Goal: Information Seeking & Learning: Learn about a topic

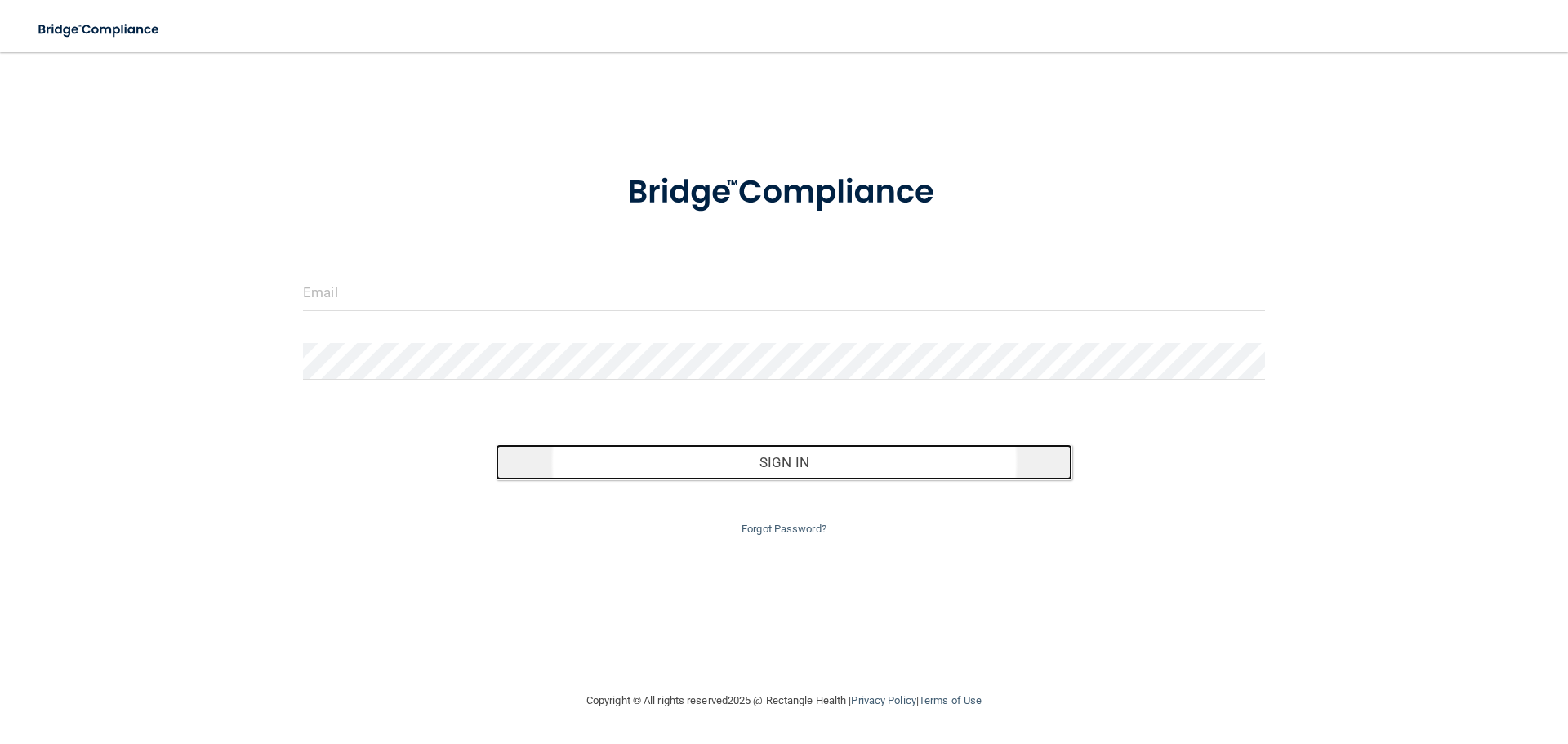
click at [797, 461] on button "Sign In" at bounding box center [784, 462] width 577 height 36
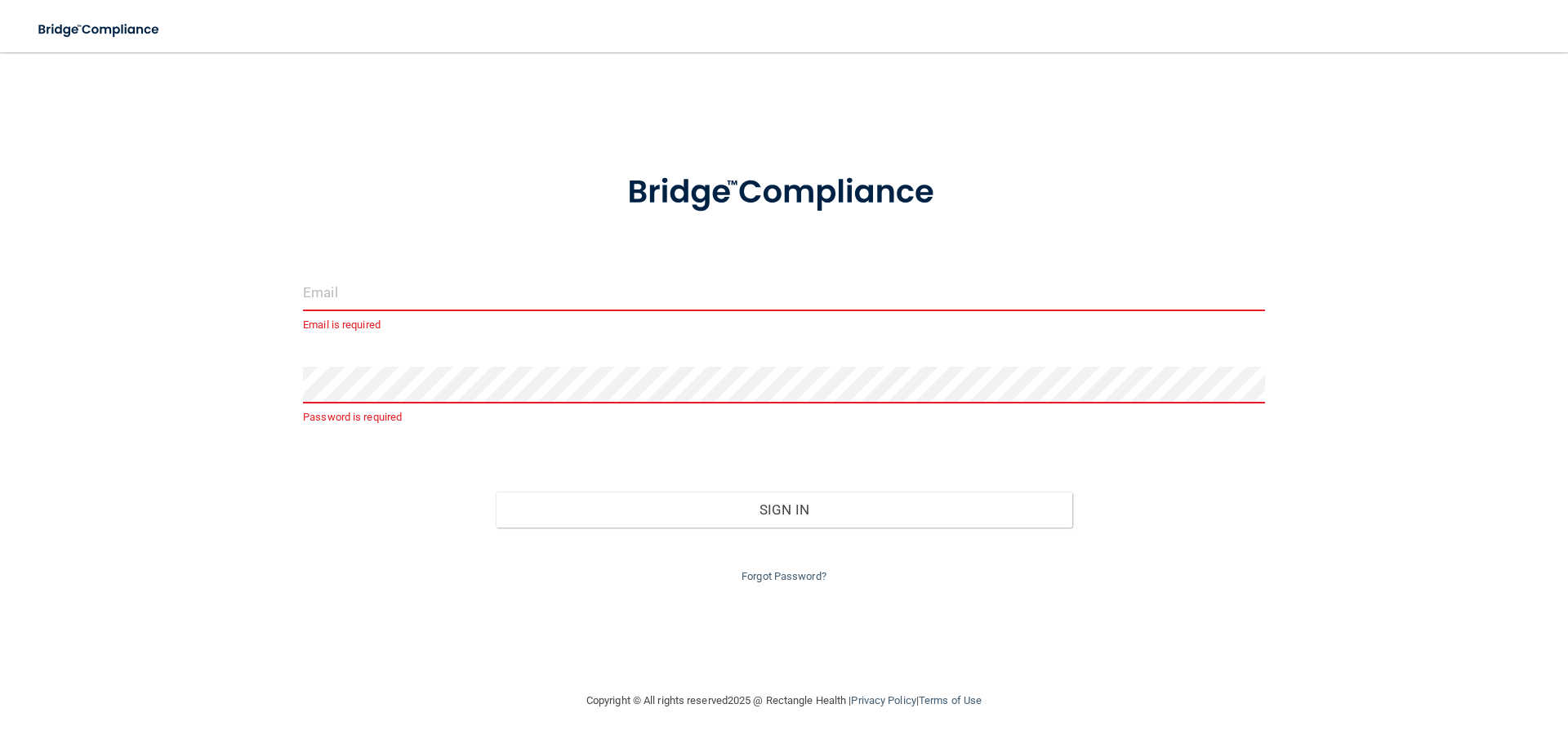
click at [376, 298] on input "email" at bounding box center [783, 293] width 961 height 37
type input "[EMAIL_ADDRESS][DOMAIN_NAME]"
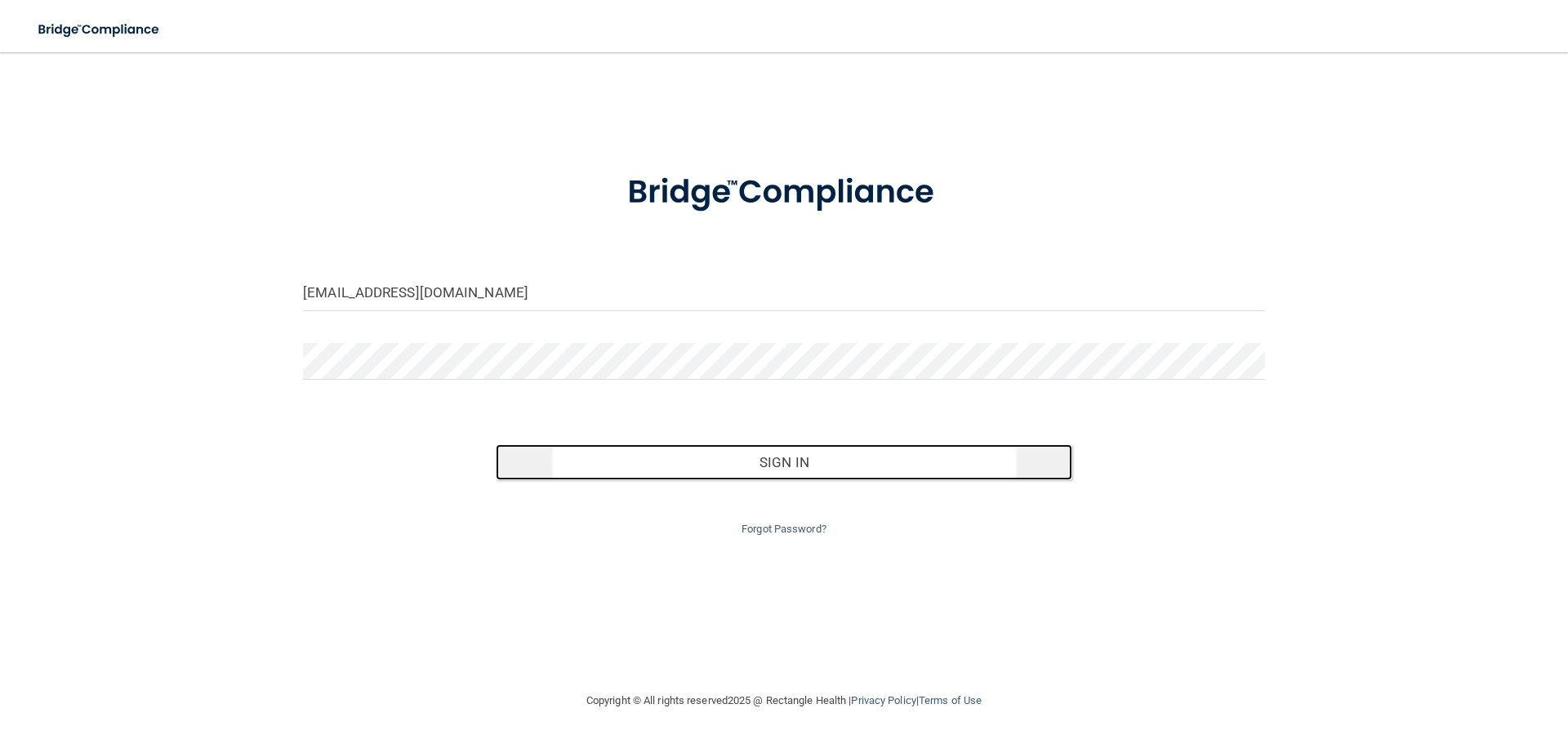
click at [805, 468] on button "Sign In" at bounding box center [784, 462] width 577 height 36
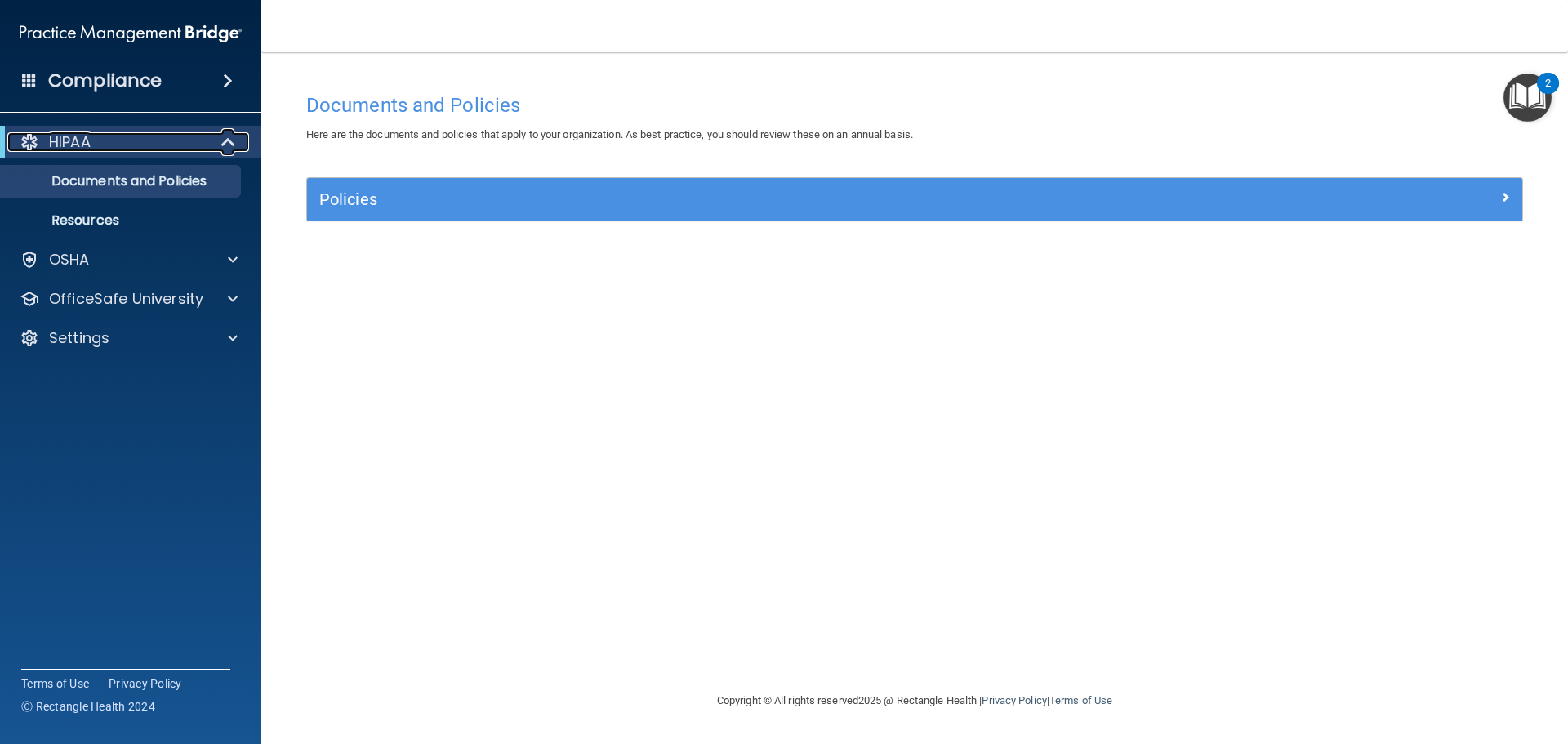
click at [93, 147] on div "HIPAA" at bounding box center [108, 141] width 202 height 20
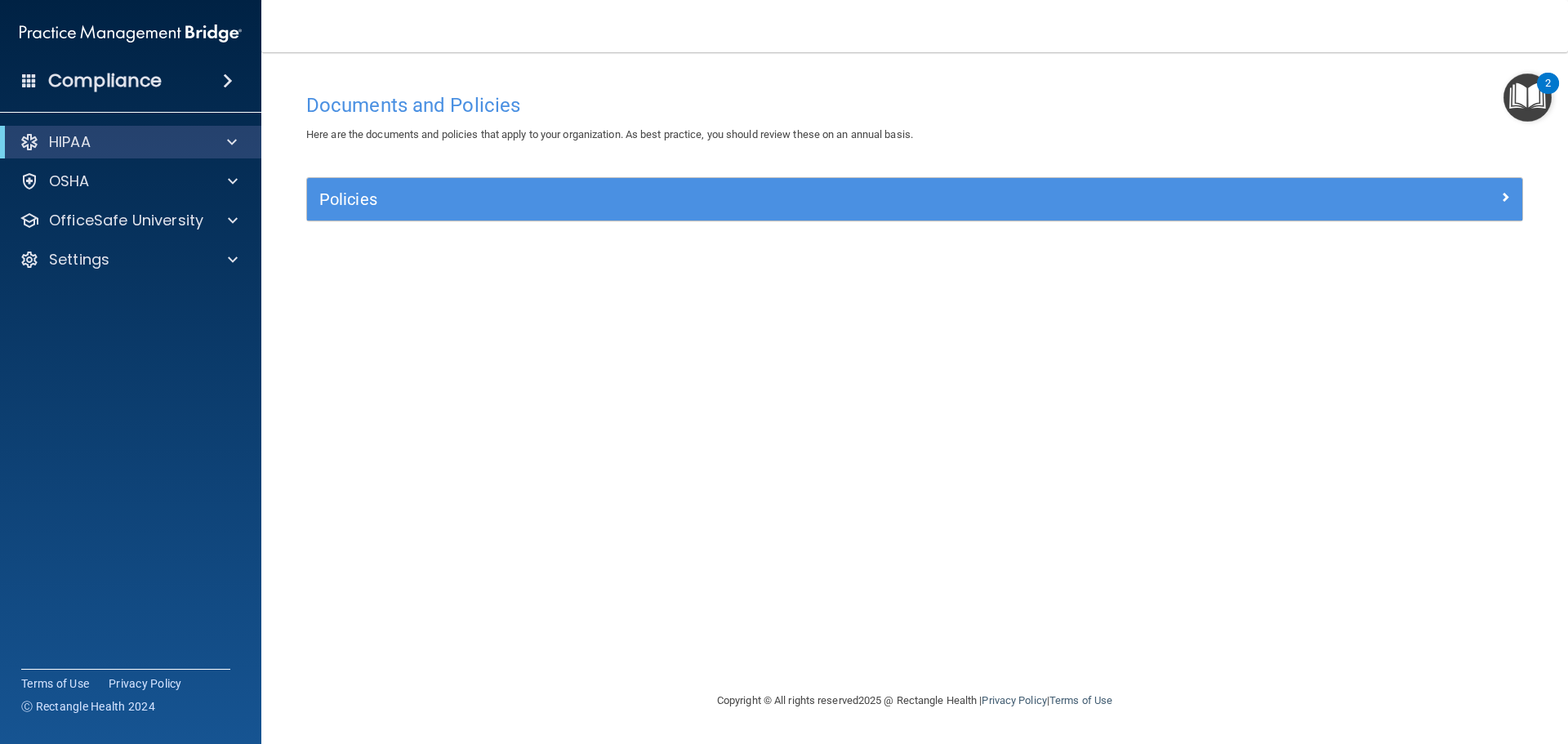
click at [365, 215] on div "Policies" at bounding box center [915, 200] width 1215 height 43
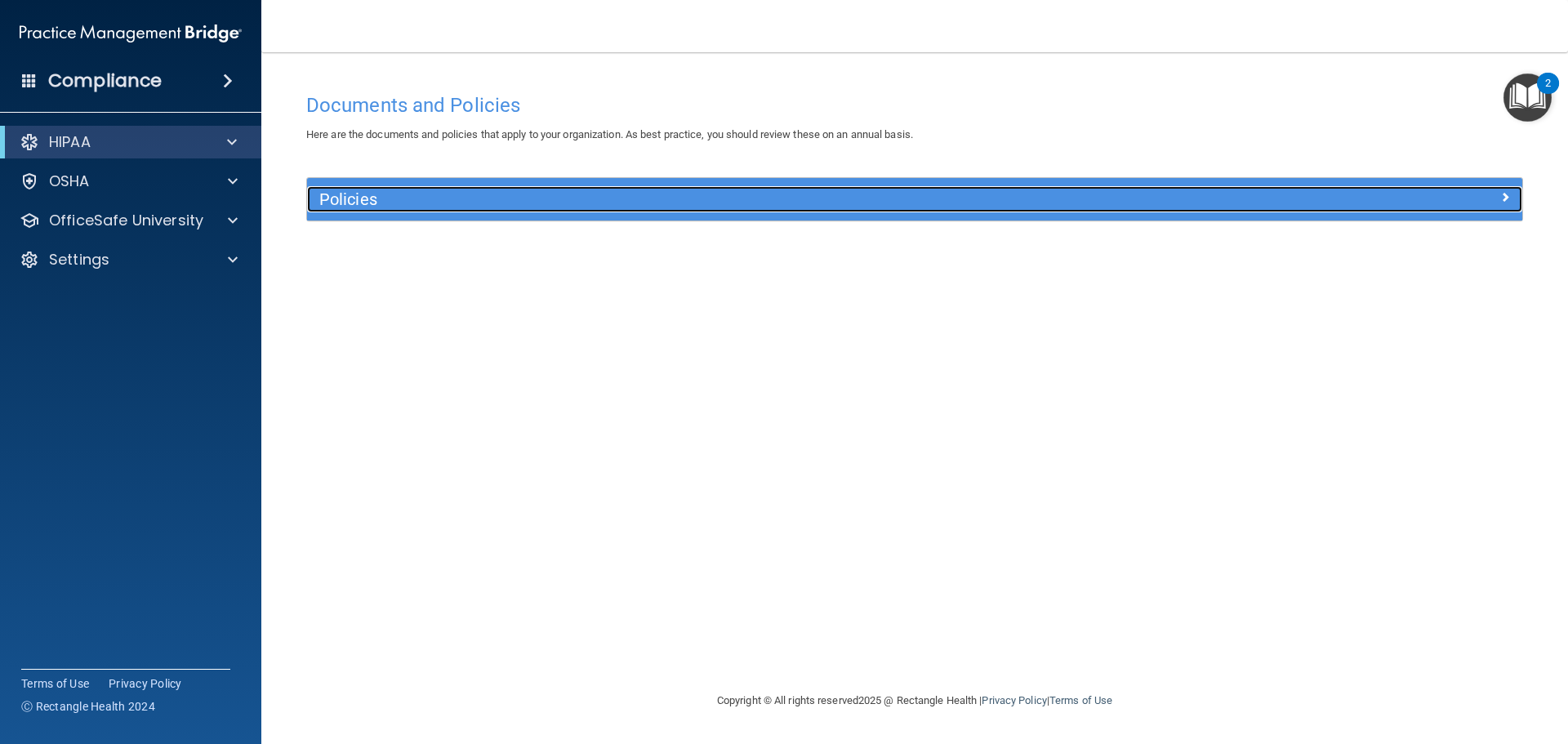
click at [1506, 202] on span at bounding box center [1505, 196] width 10 height 20
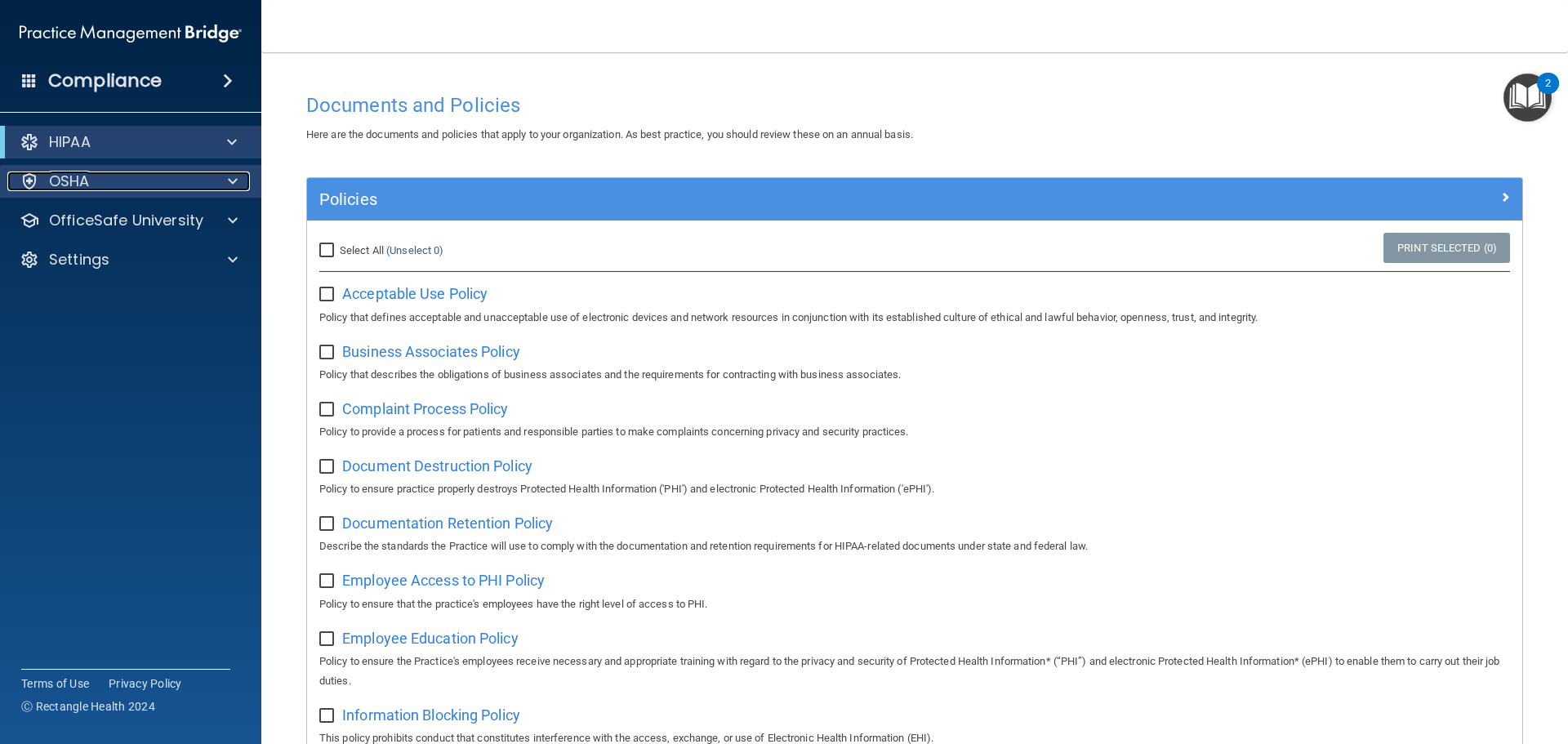
click at [80, 175] on p "OSHA" at bounding box center [70, 181] width 41 height 20
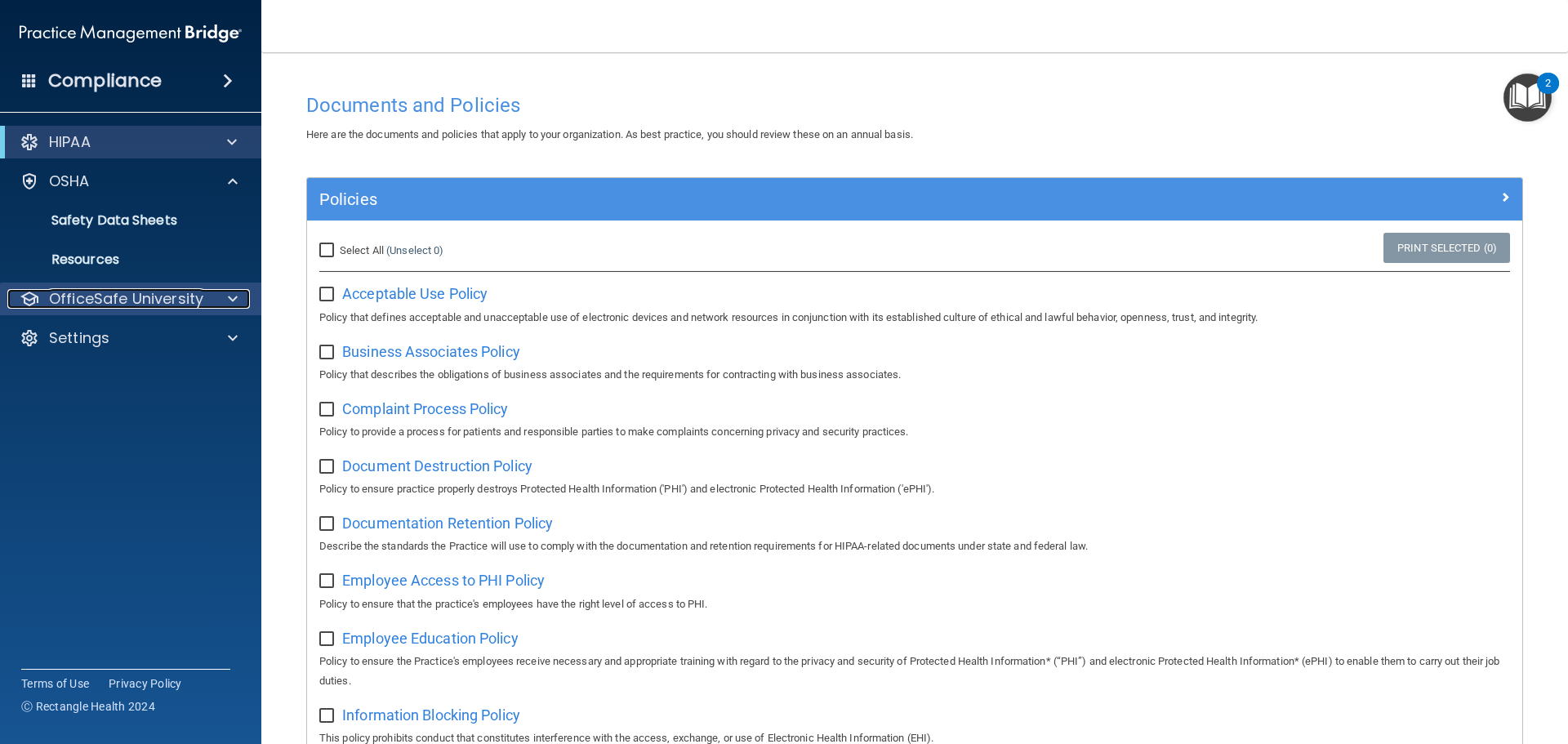
click at [105, 300] on p "OfficeSafe University" at bounding box center [126, 298] width 154 height 20
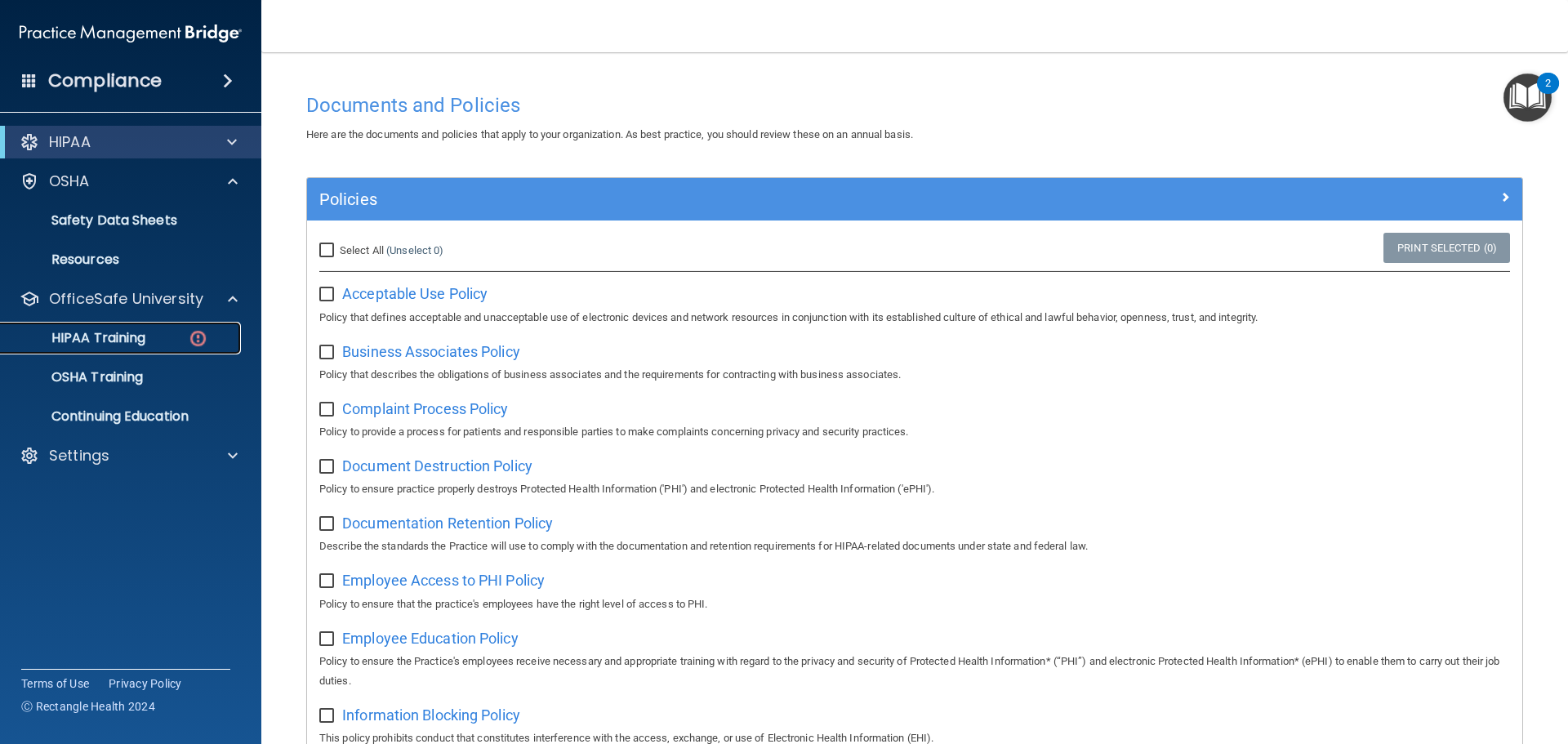
click at [131, 341] on p "HIPAA Training" at bounding box center [77, 338] width 135 height 17
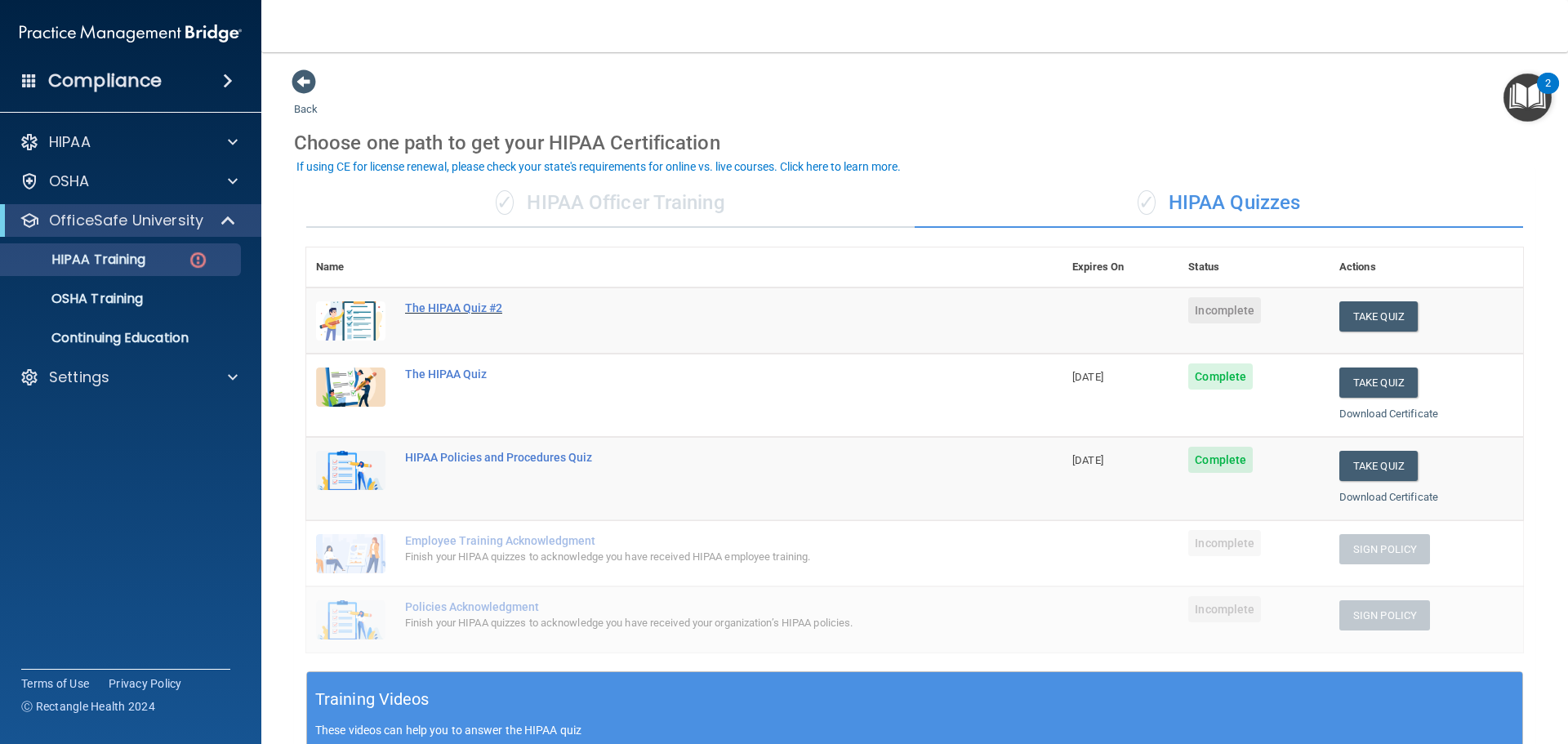
click at [454, 310] on div "The HIPAA Quiz #2" at bounding box center [693, 307] width 576 height 13
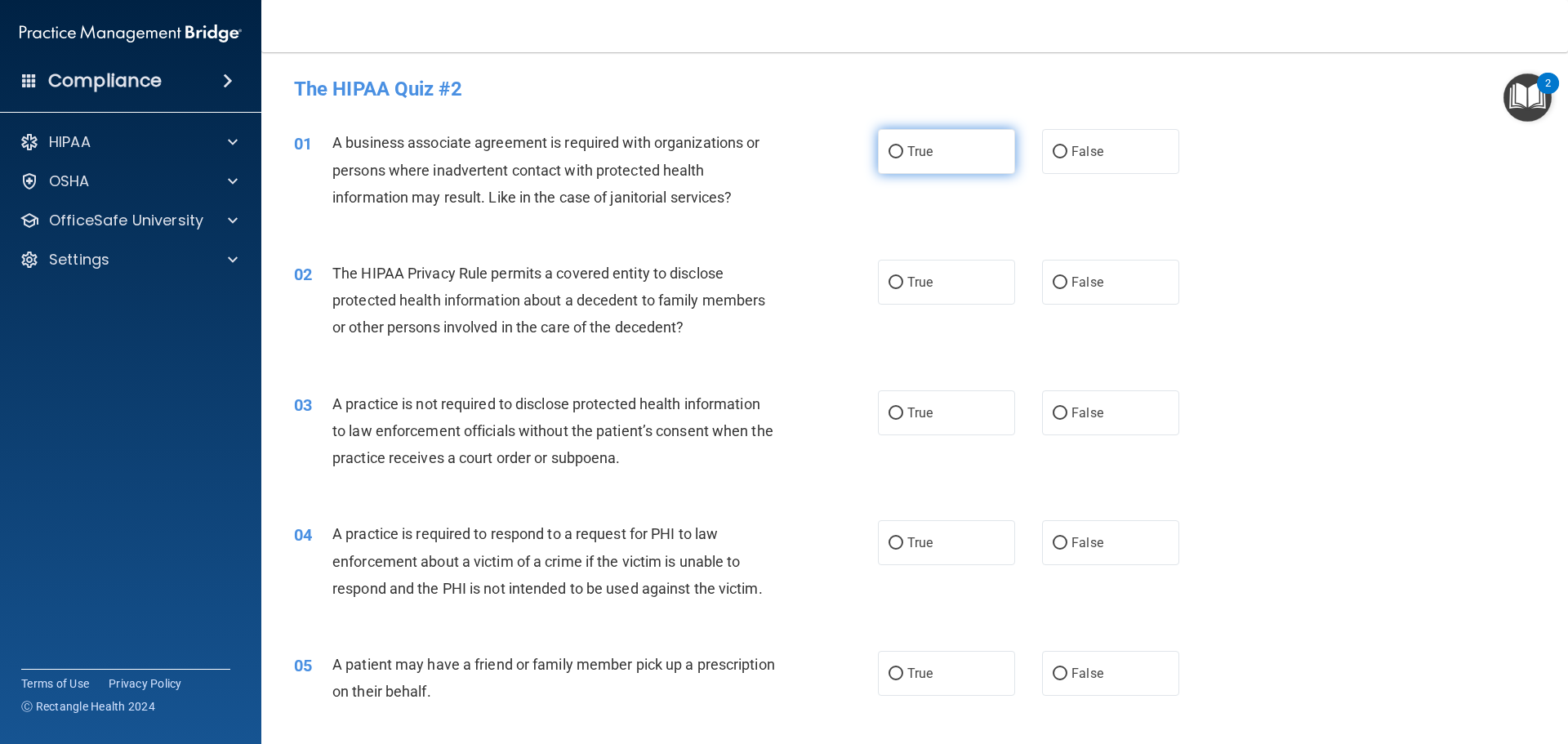
click at [895, 152] on input "True" at bounding box center [895, 151] width 15 height 12
radio input "true"
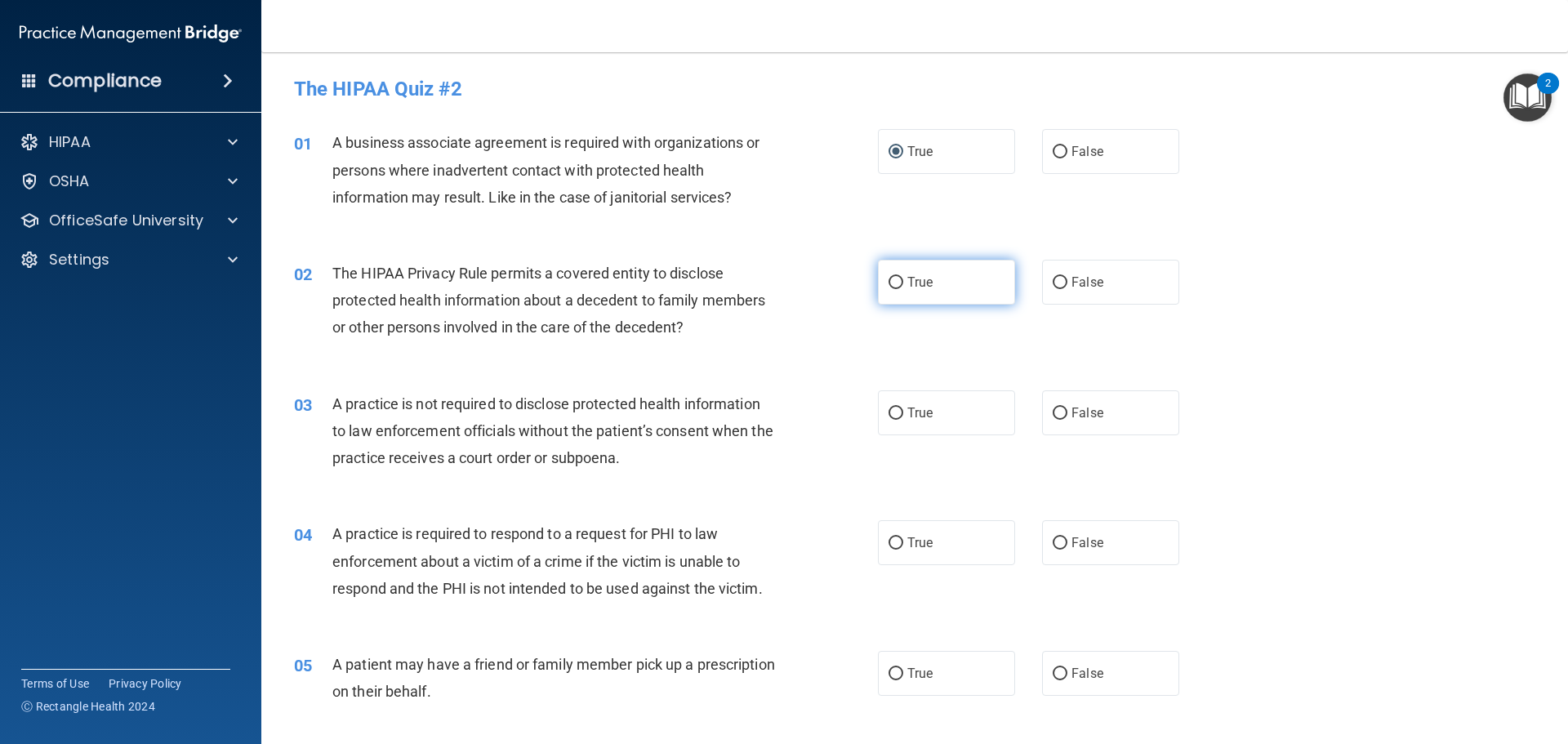
click at [889, 286] on input "True" at bounding box center [895, 282] width 15 height 12
radio input "true"
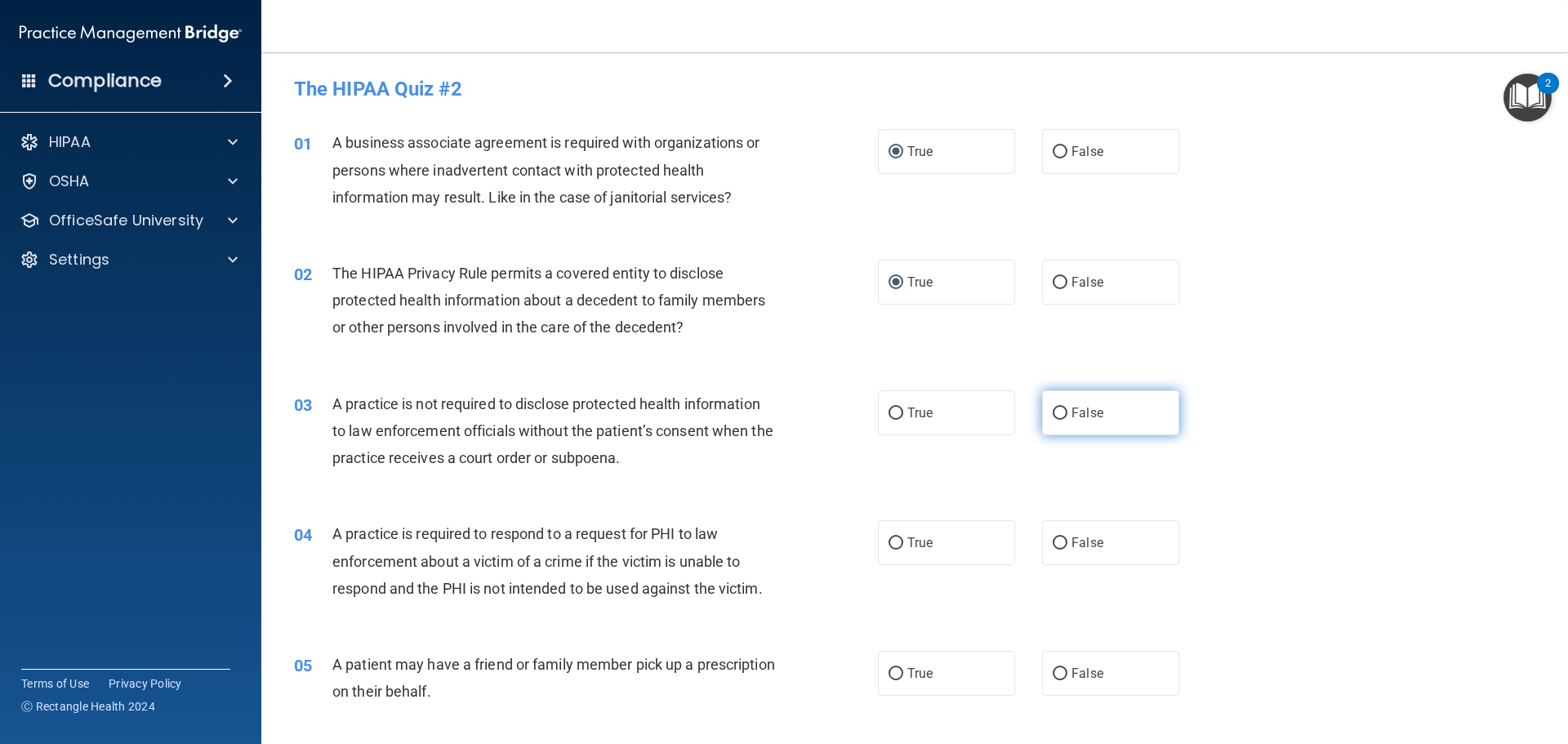
click at [1056, 411] on input "False" at bounding box center [1060, 413] width 15 height 12
radio input "true"
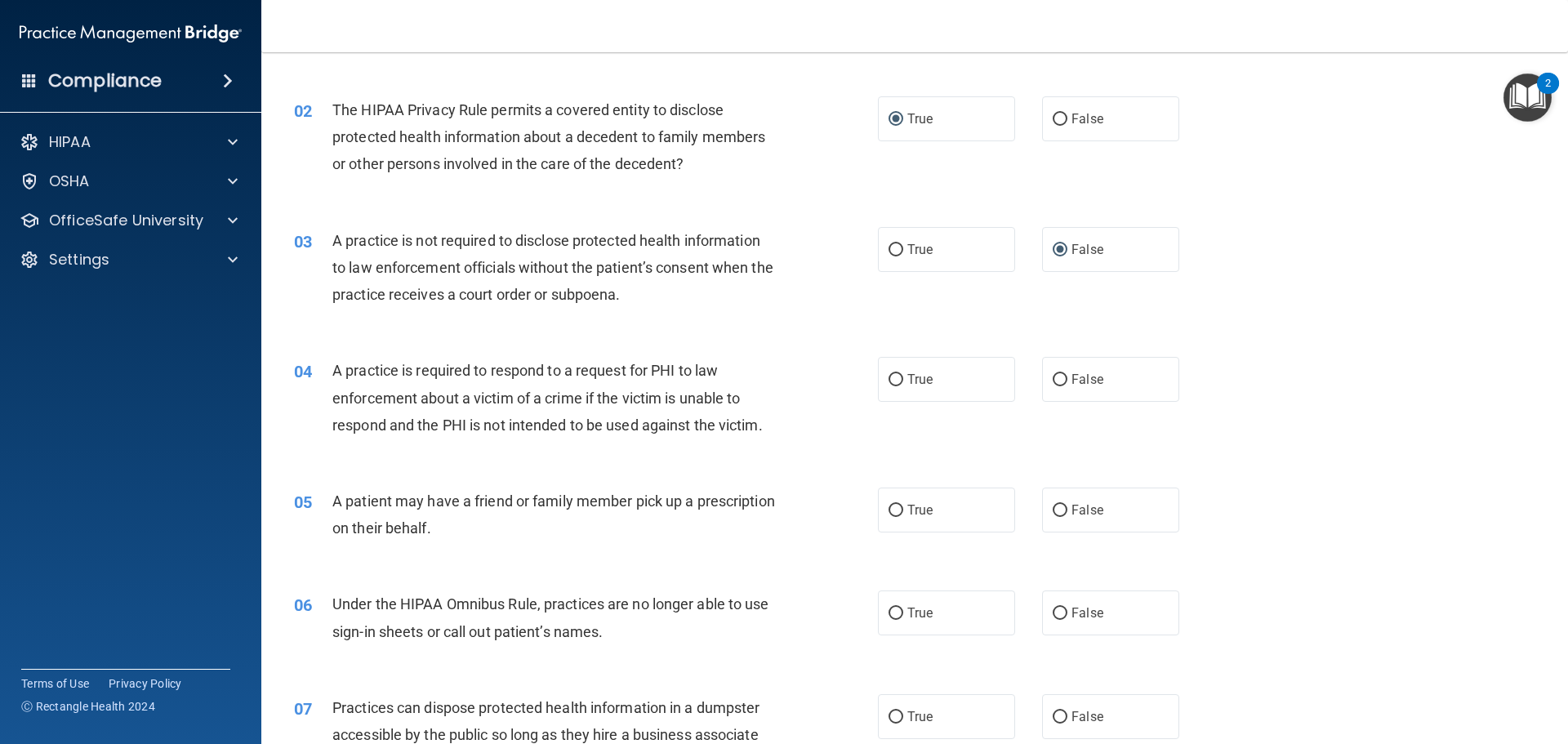
scroll to position [245, 0]
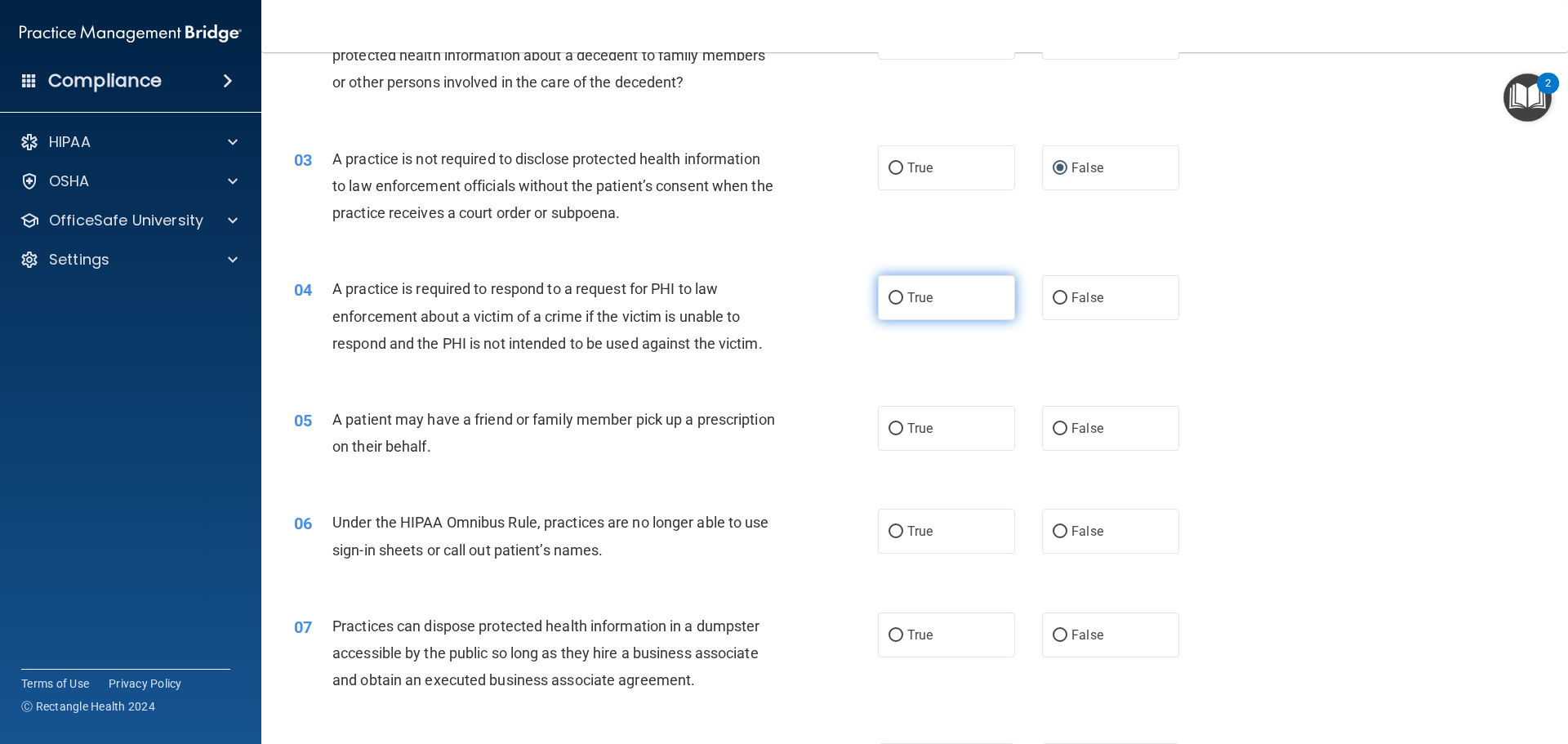
click at [892, 299] on input "True" at bounding box center [895, 298] width 15 height 12
radio input "true"
click at [891, 296] on input "True" at bounding box center [895, 298] width 15 height 12
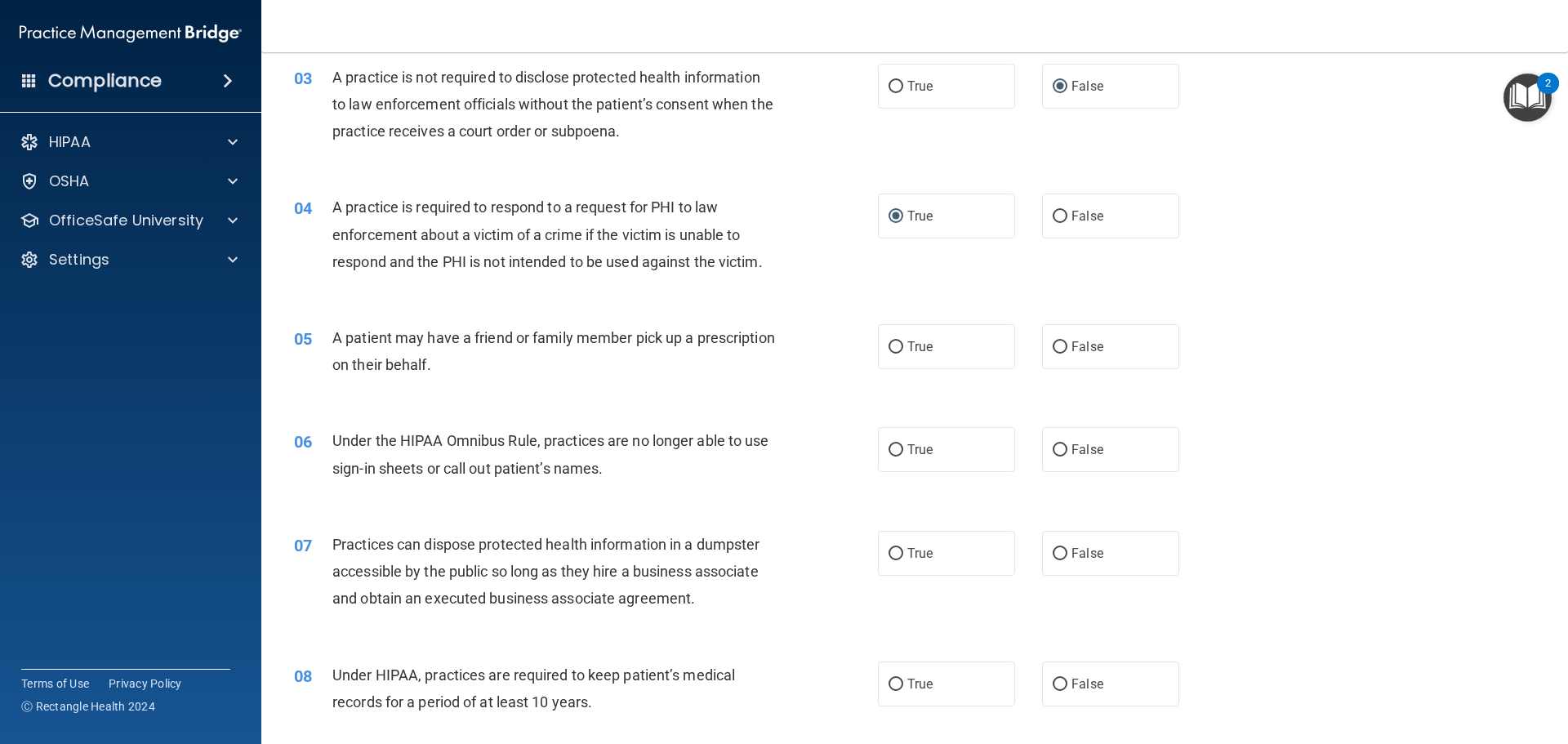
scroll to position [408, 0]
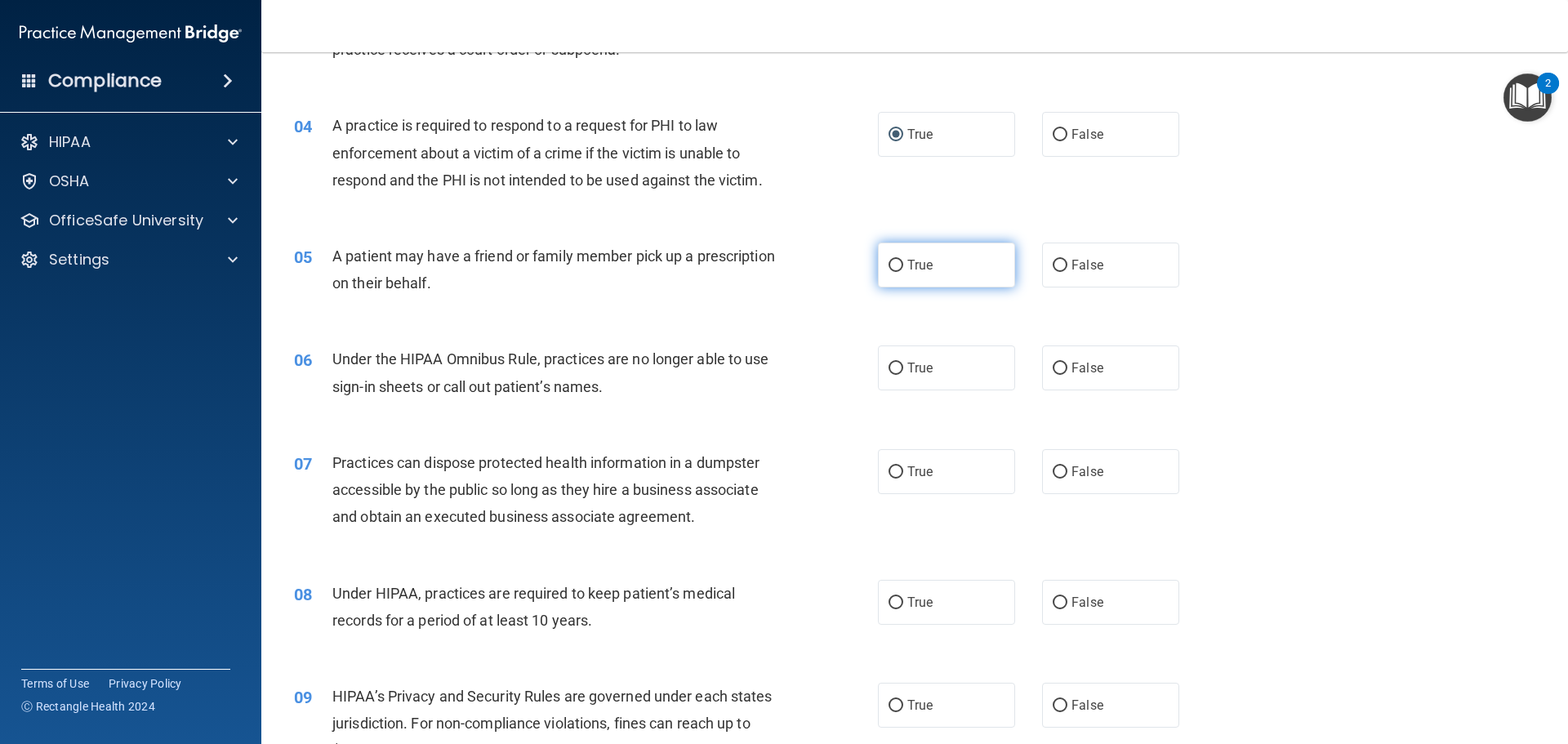
click at [888, 267] on input "True" at bounding box center [895, 266] width 15 height 12
radio input "true"
click at [889, 367] on input "True" at bounding box center [895, 368] width 15 height 12
radio input "true"
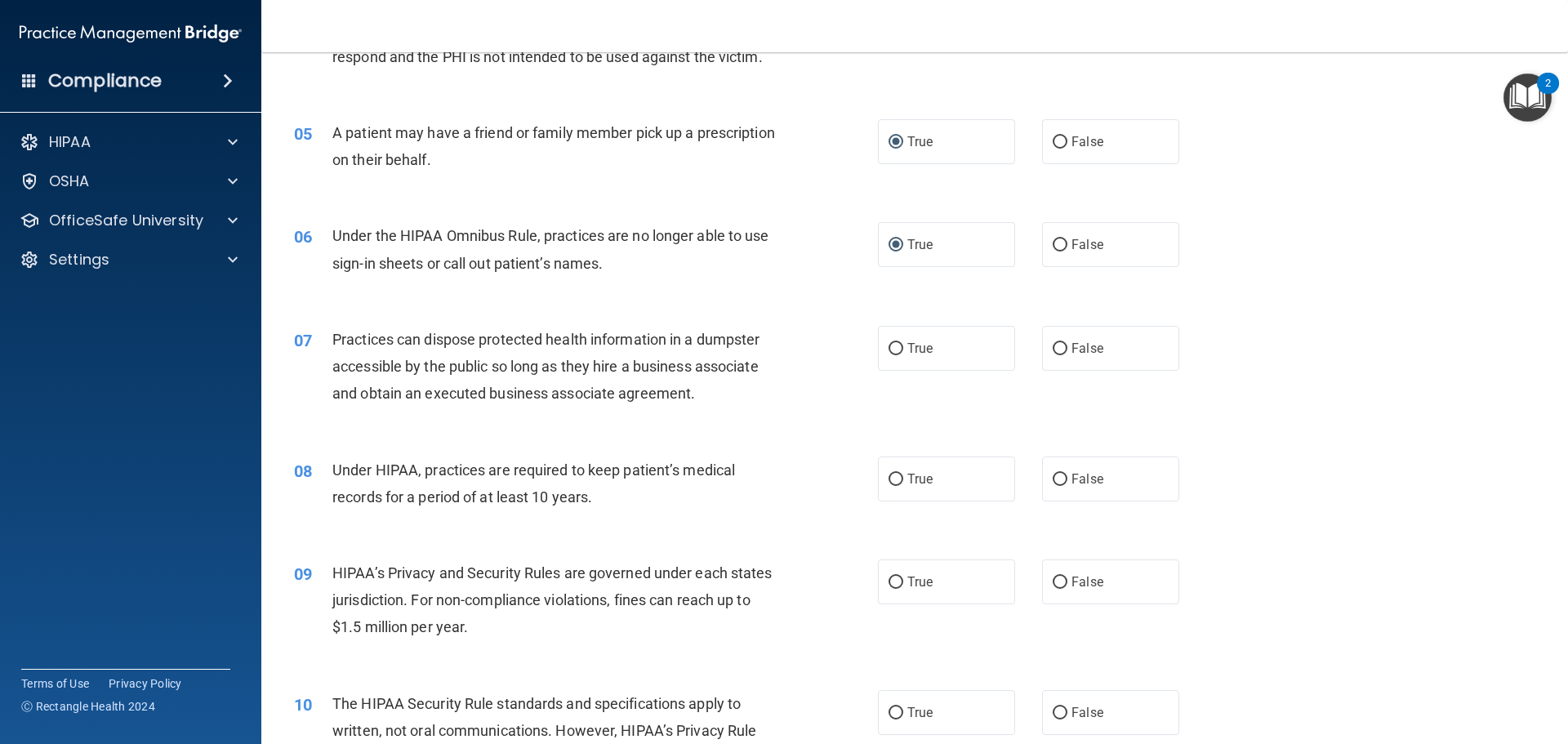
scroll to position [571, 0]
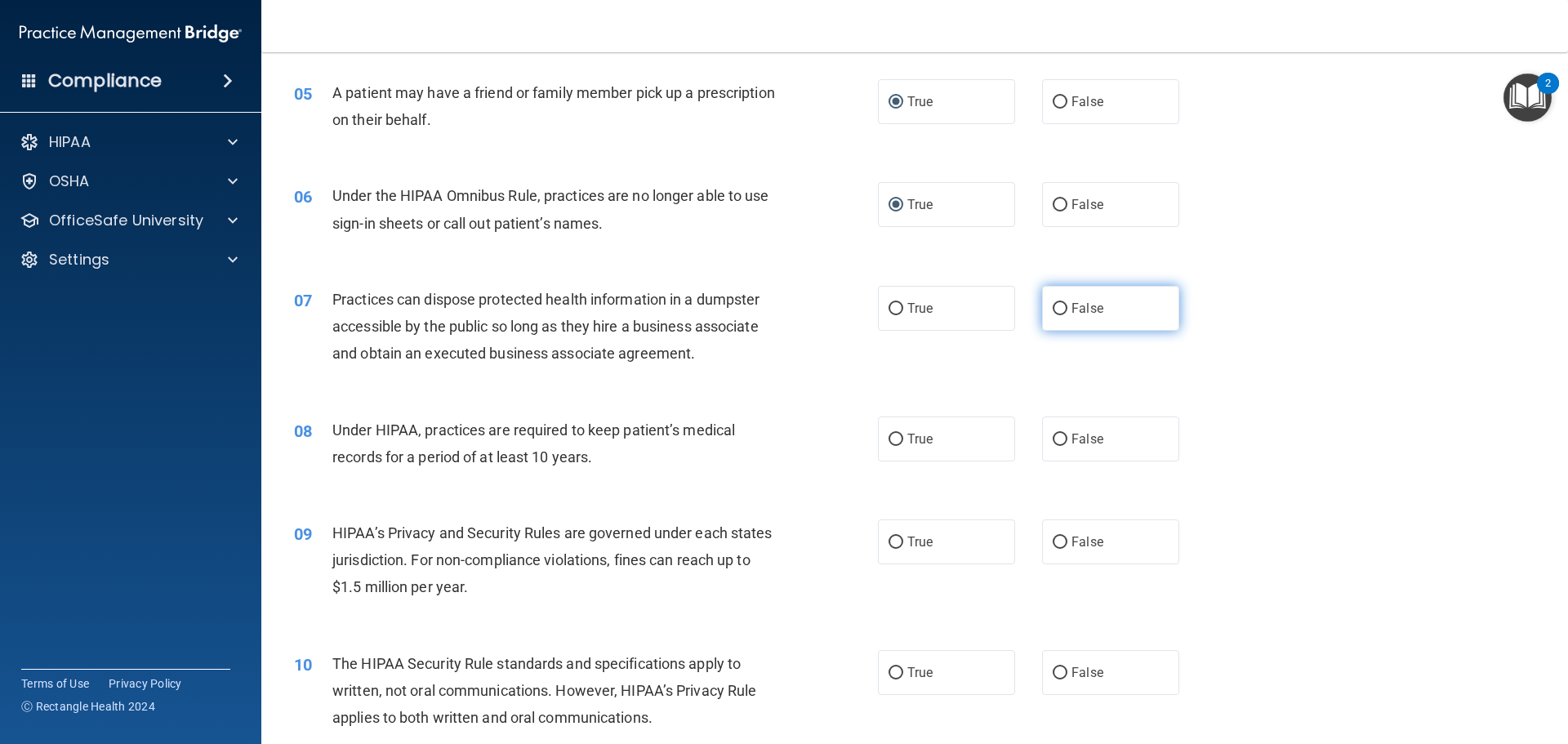
click at [1053, 309] on input "False" at bounding box center [1060, 308] width 15 height 12
radio input "true"
click at [1052, 441] on input "False" at bounding box center [1060, 439] width 15 height 12
radio input "true"
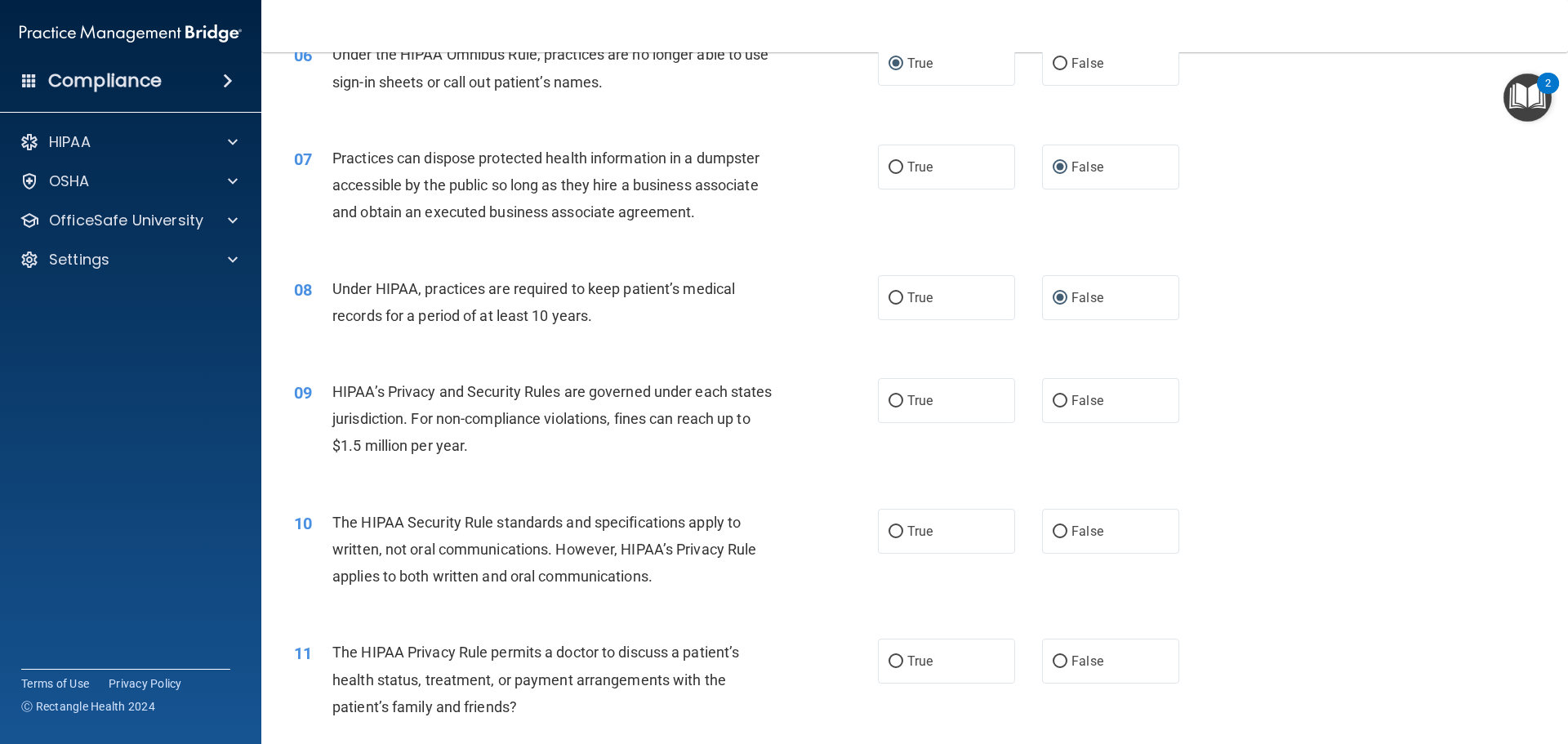
scroll to position [735, 0]
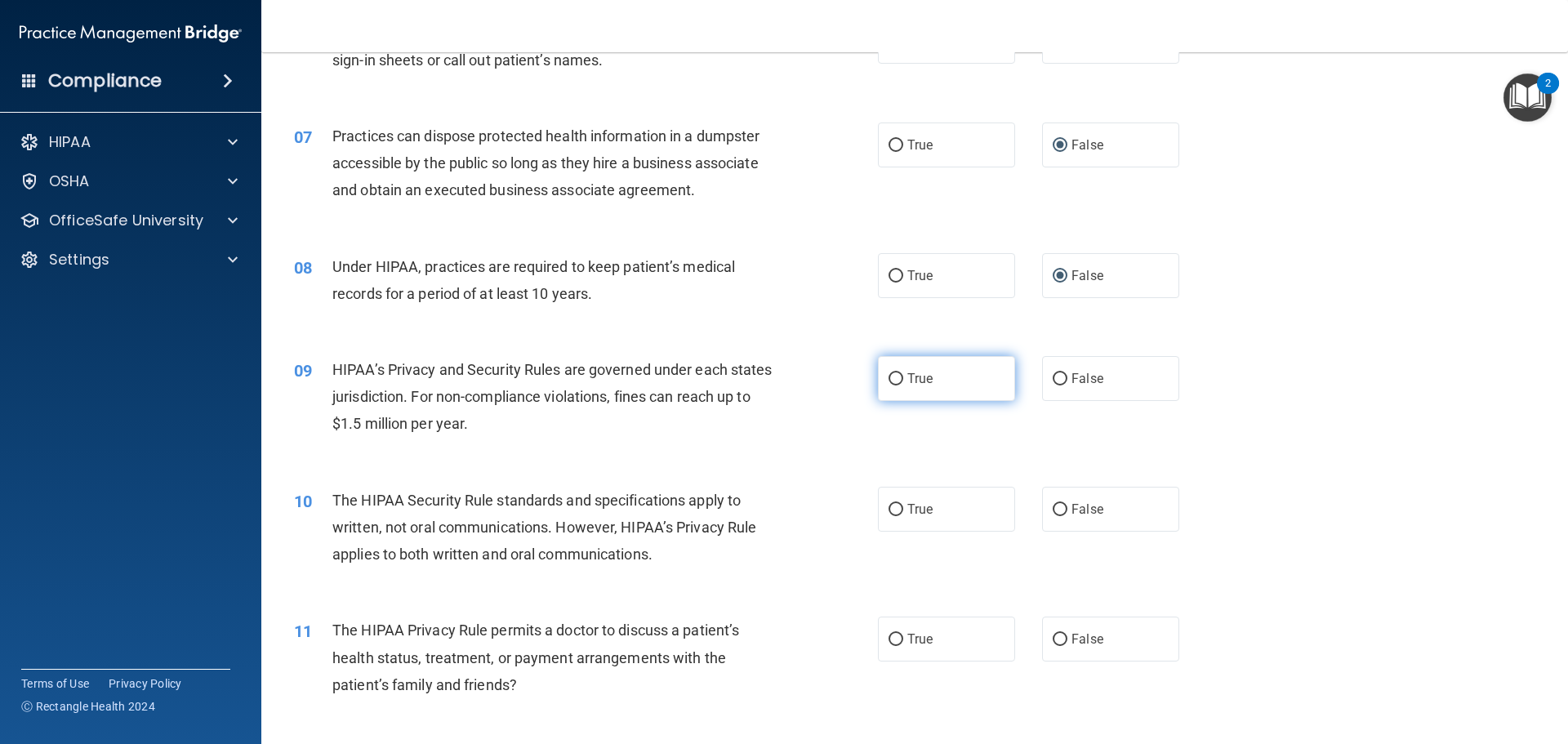
click at [891, 381] on input "True" at bounding box center [895, 379] width 15 height 12
radio input "true"
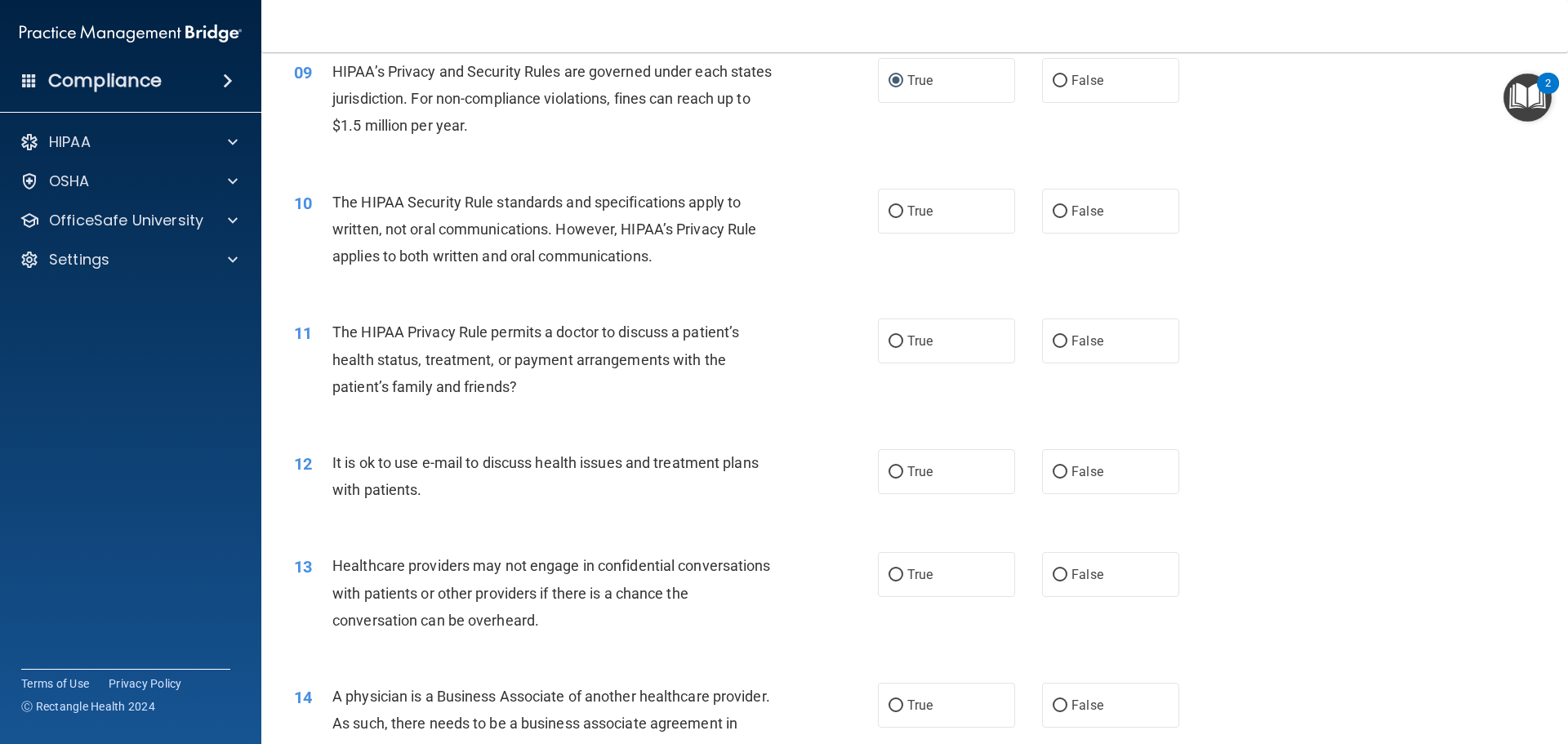
scroll to position [1062, 0]
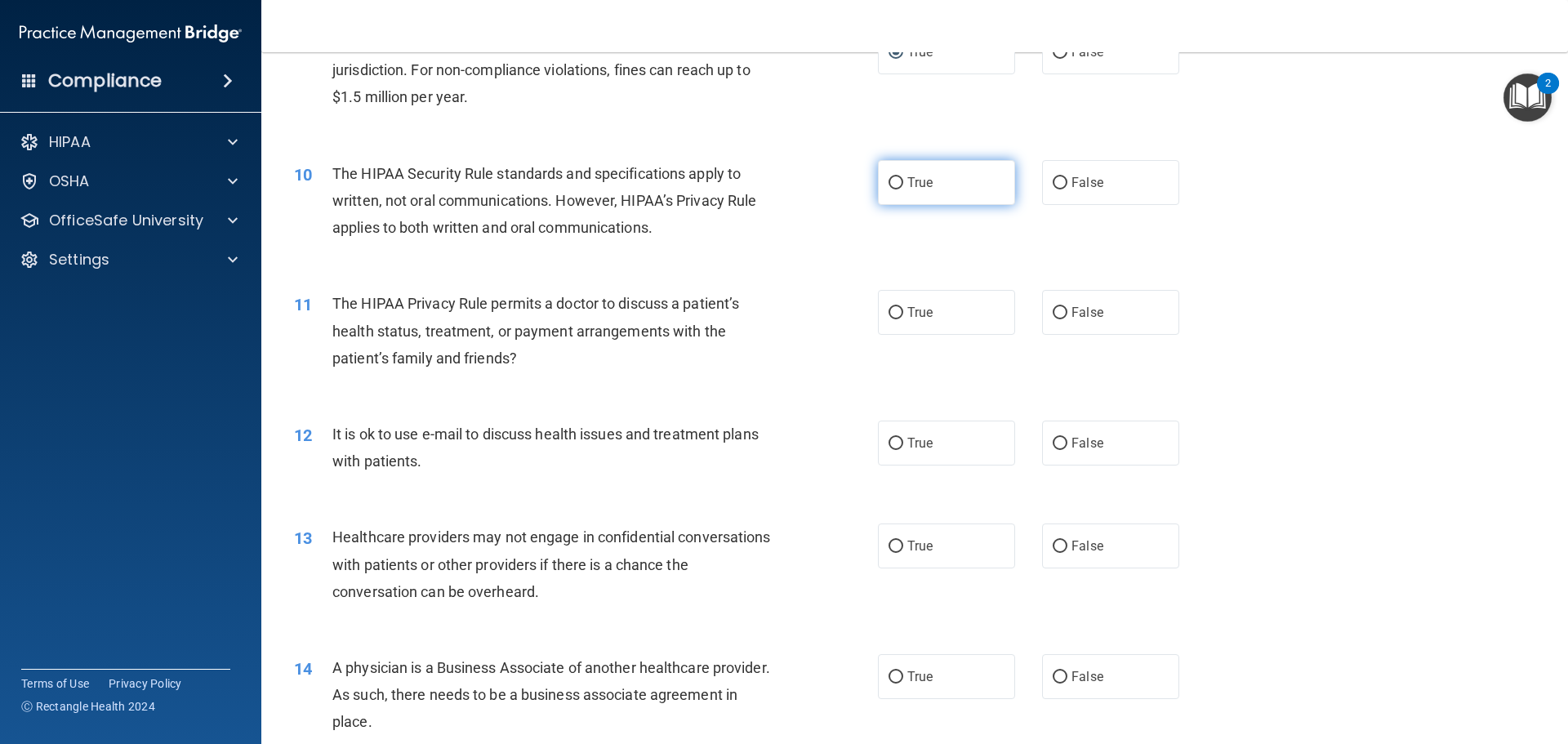
click at [888, 186] on input "True" at bounding box center [895, 183] width 15 height 12
radio input "true"
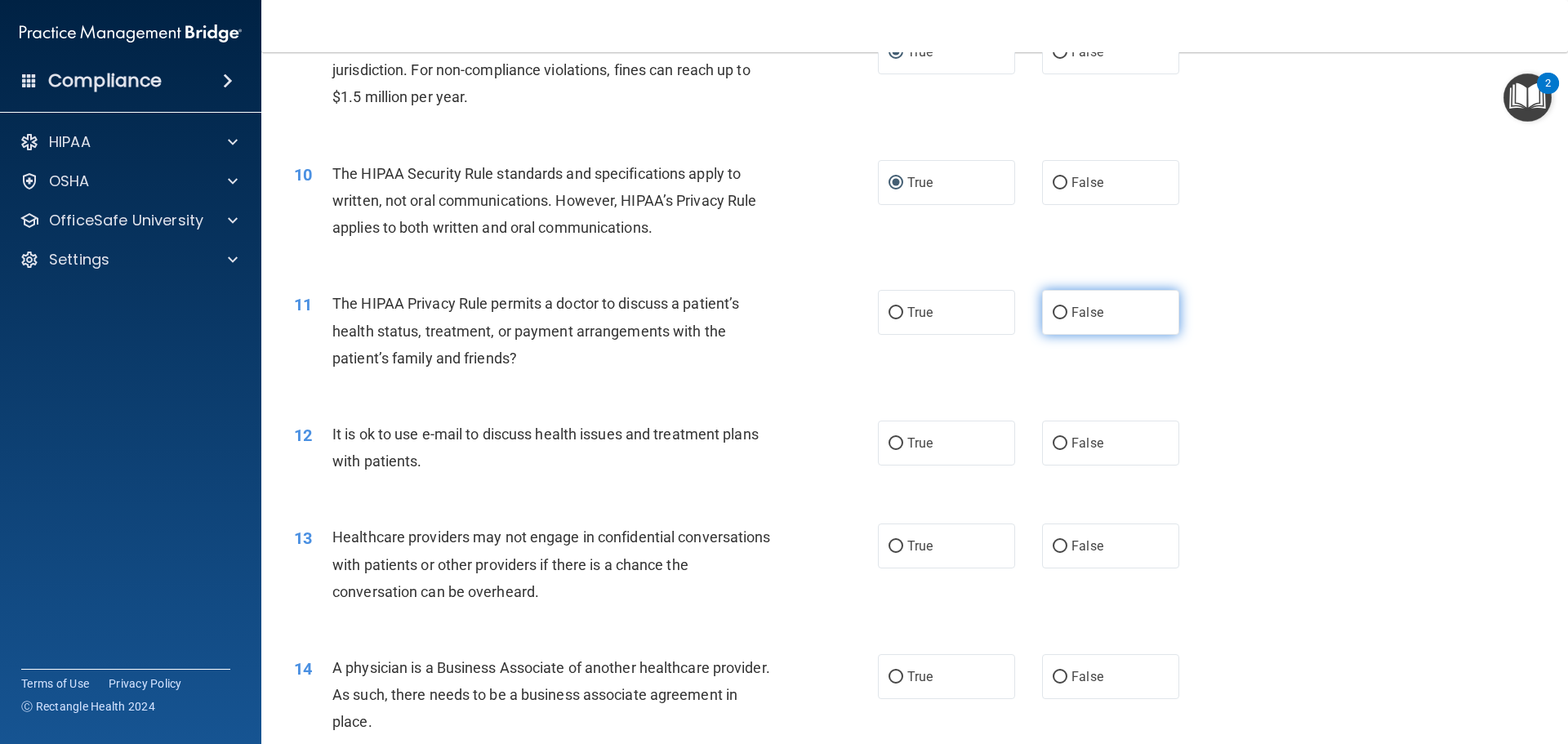
click at [1056, 312] on input "False" at bounding box center [1060, 313] width 15 height 12
radio input "true"
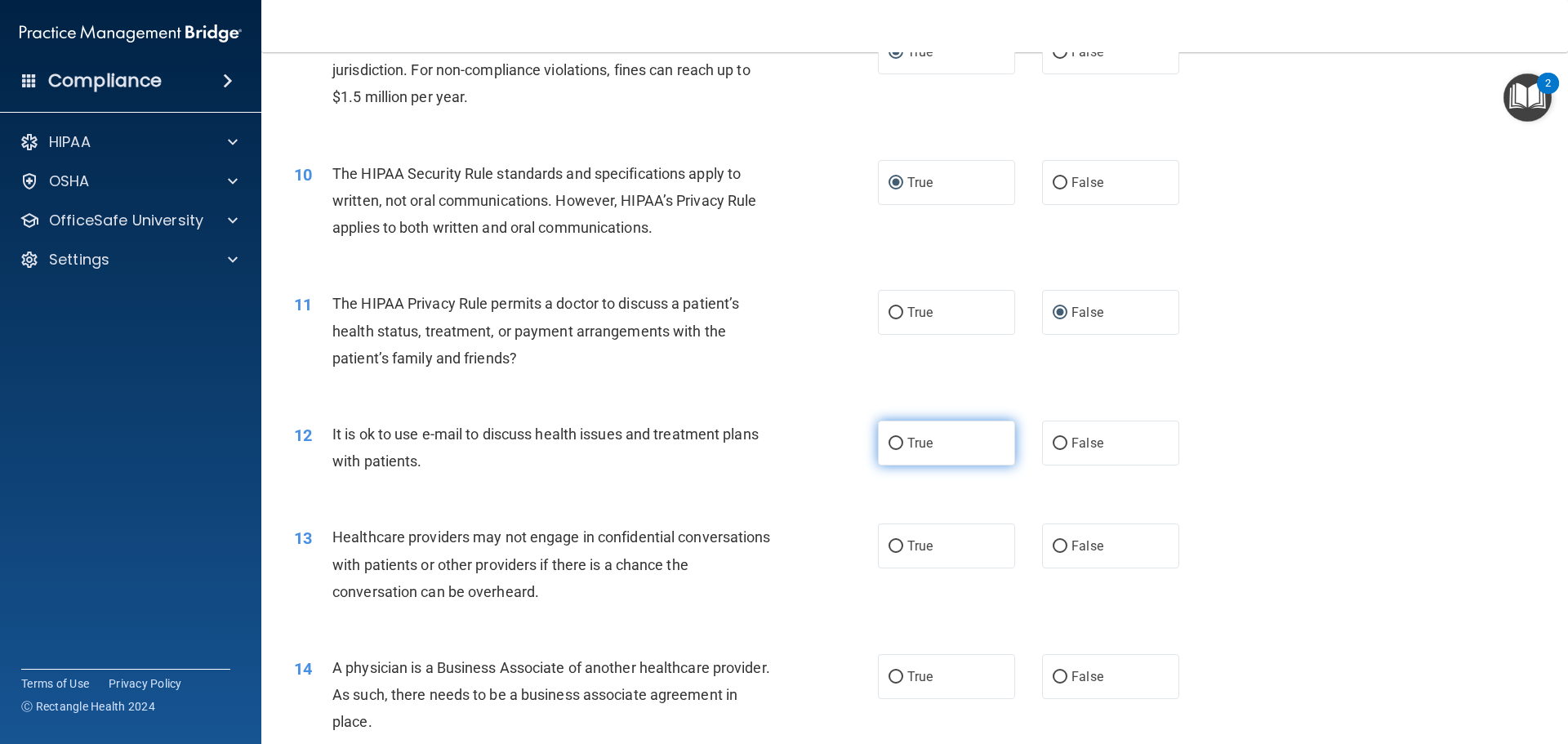
click at [895, 439] on input "True" at bounding box center [895, 443] width 15 height 12
radio input "true"
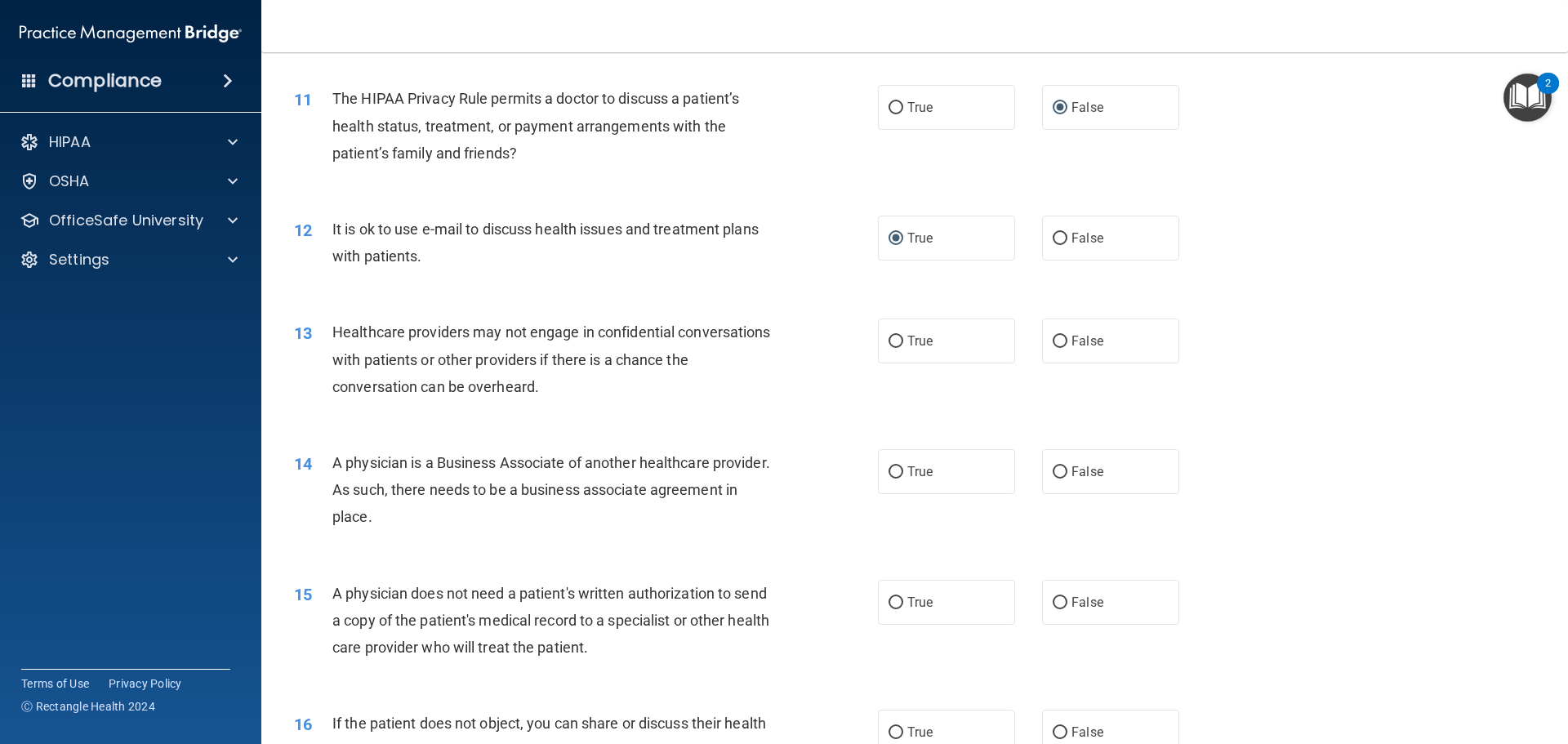
scroll to position [1306, 0]
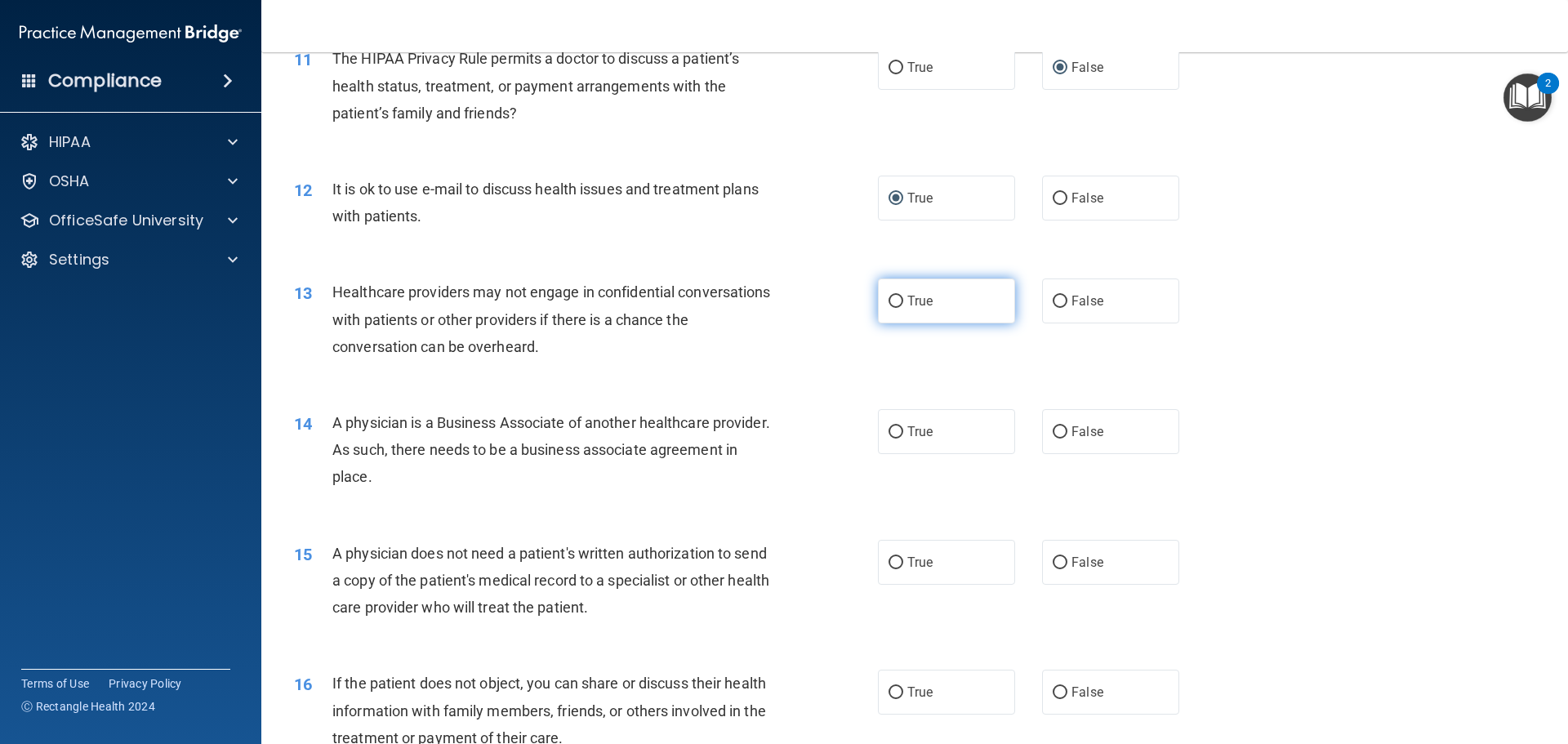
click at [888, 295] on input "True" at bounding box center [895, 301] width 15 height 12
radio input "true"
click at [888, 435] on input "True" at bounding box center [895, 432] width 15 height 12
radio input "true"
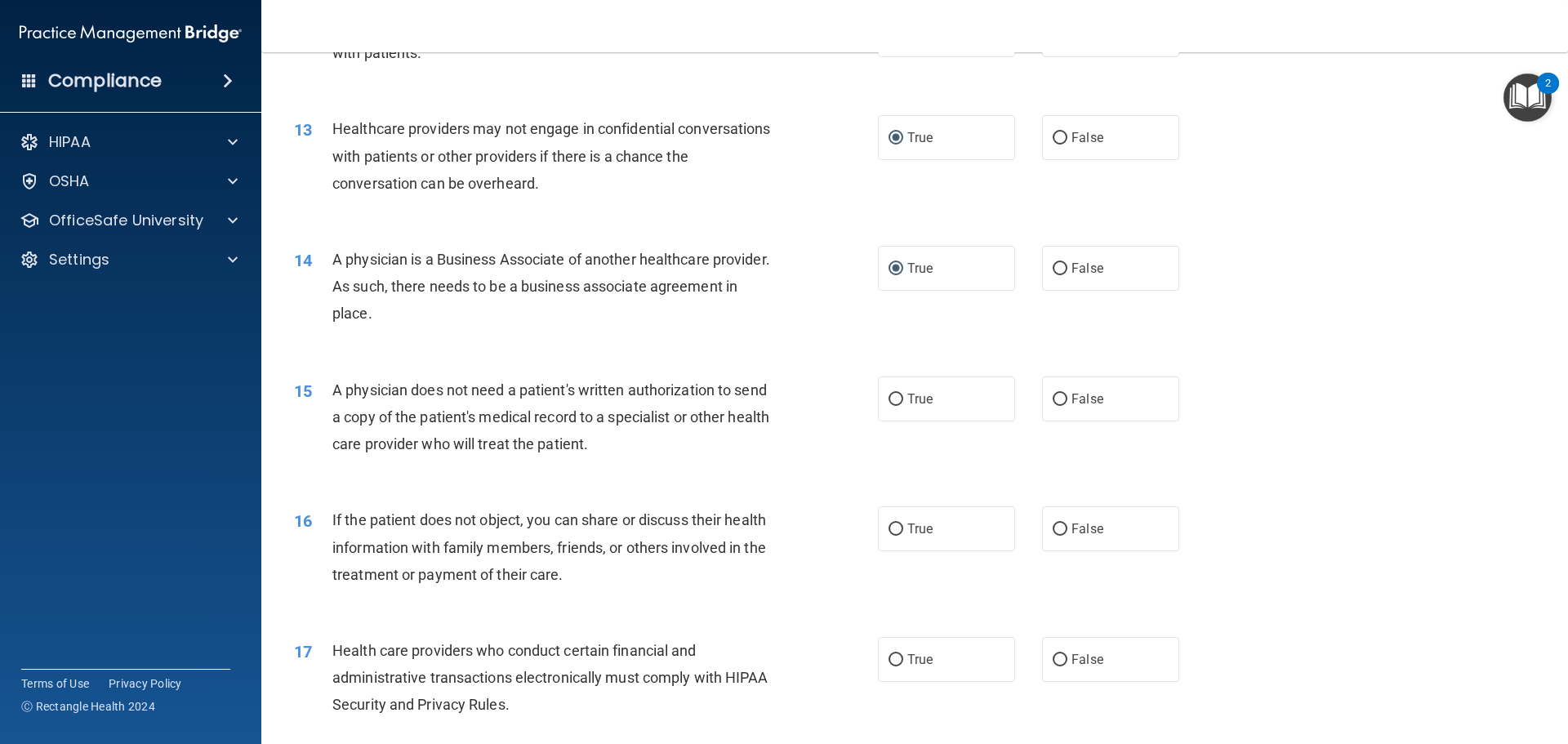
scroll to position [1551, 0]
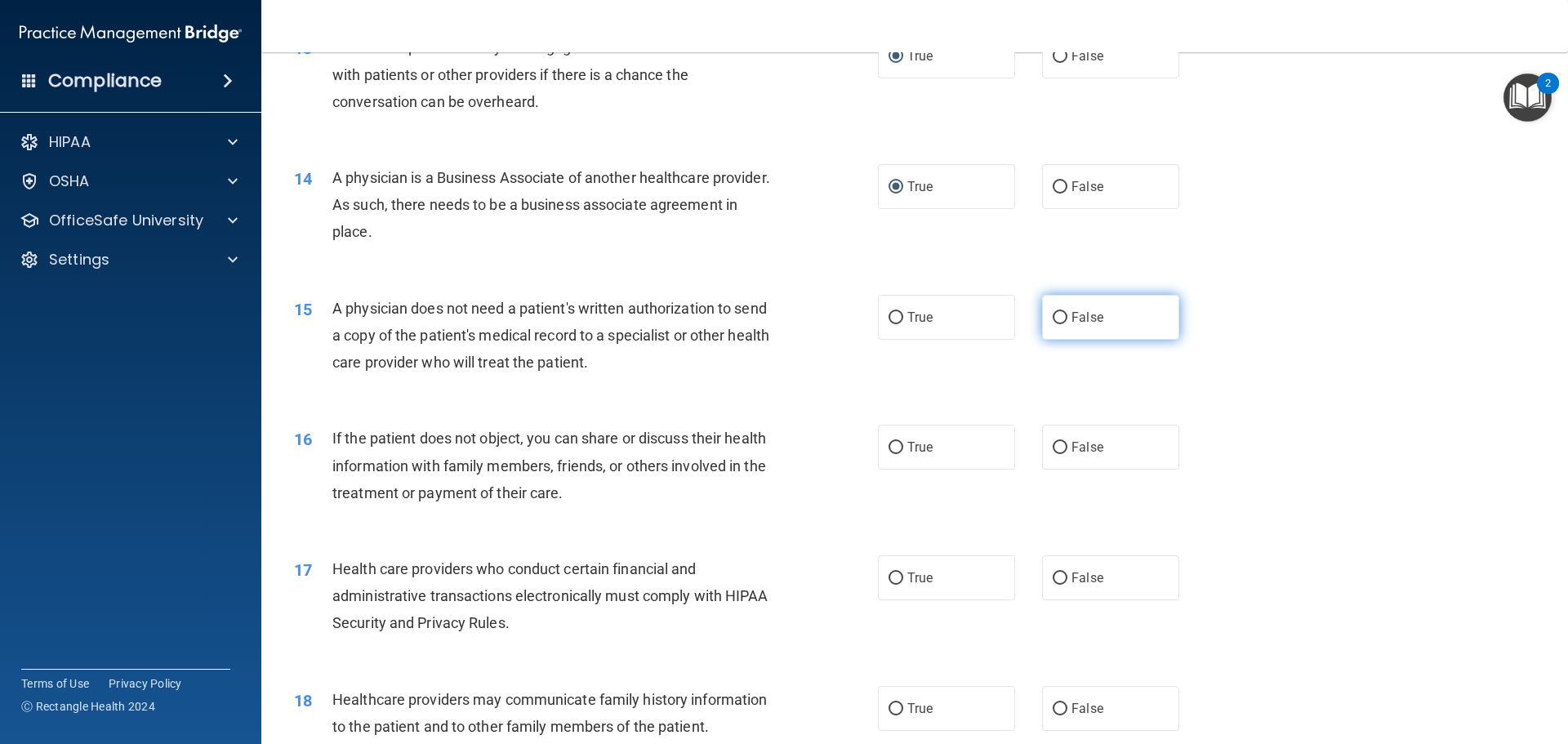
click at [1052, 318] on input "False" at bounding box center [1060, 318] width 15 height 12
radio input "true"
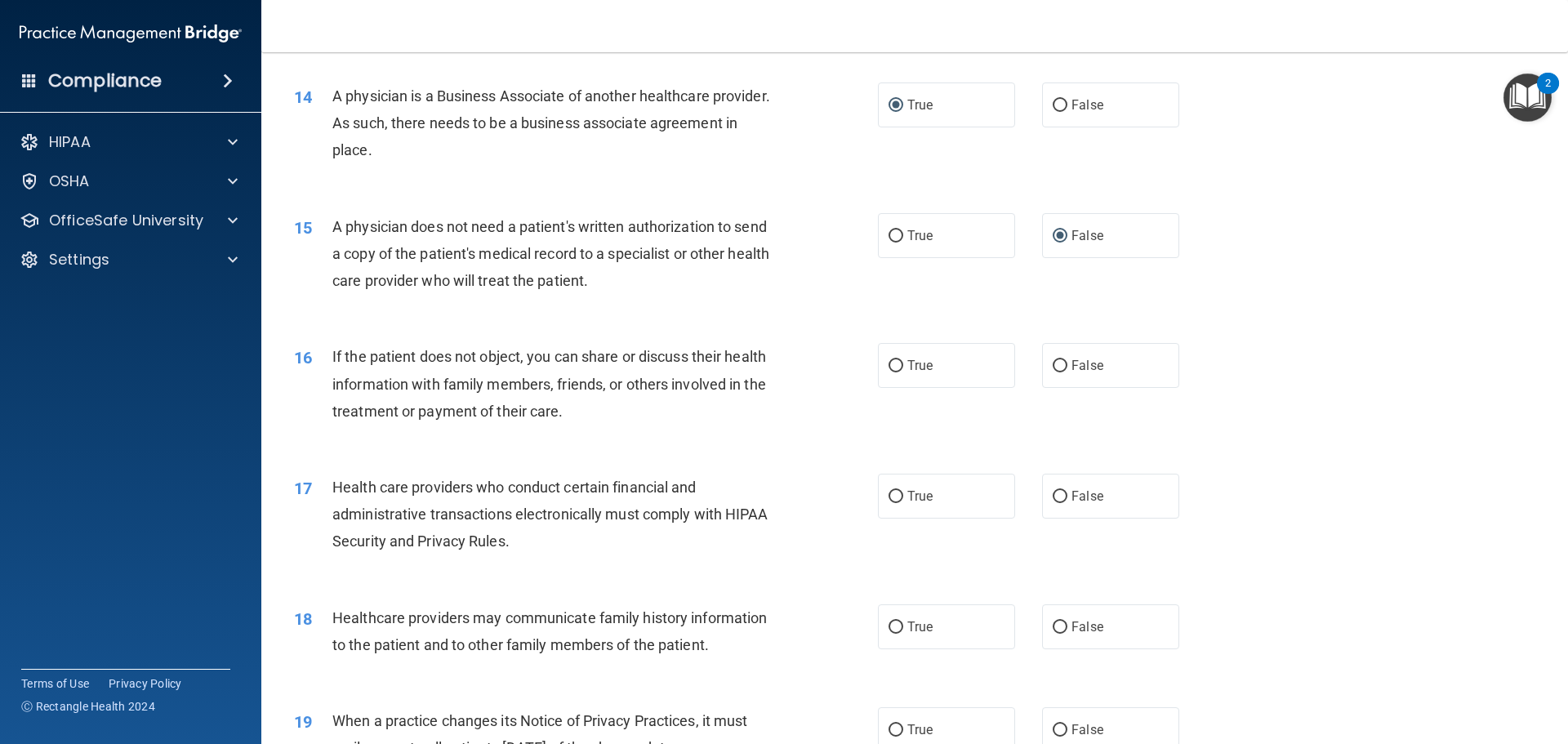
scroll to position [1715, 0]
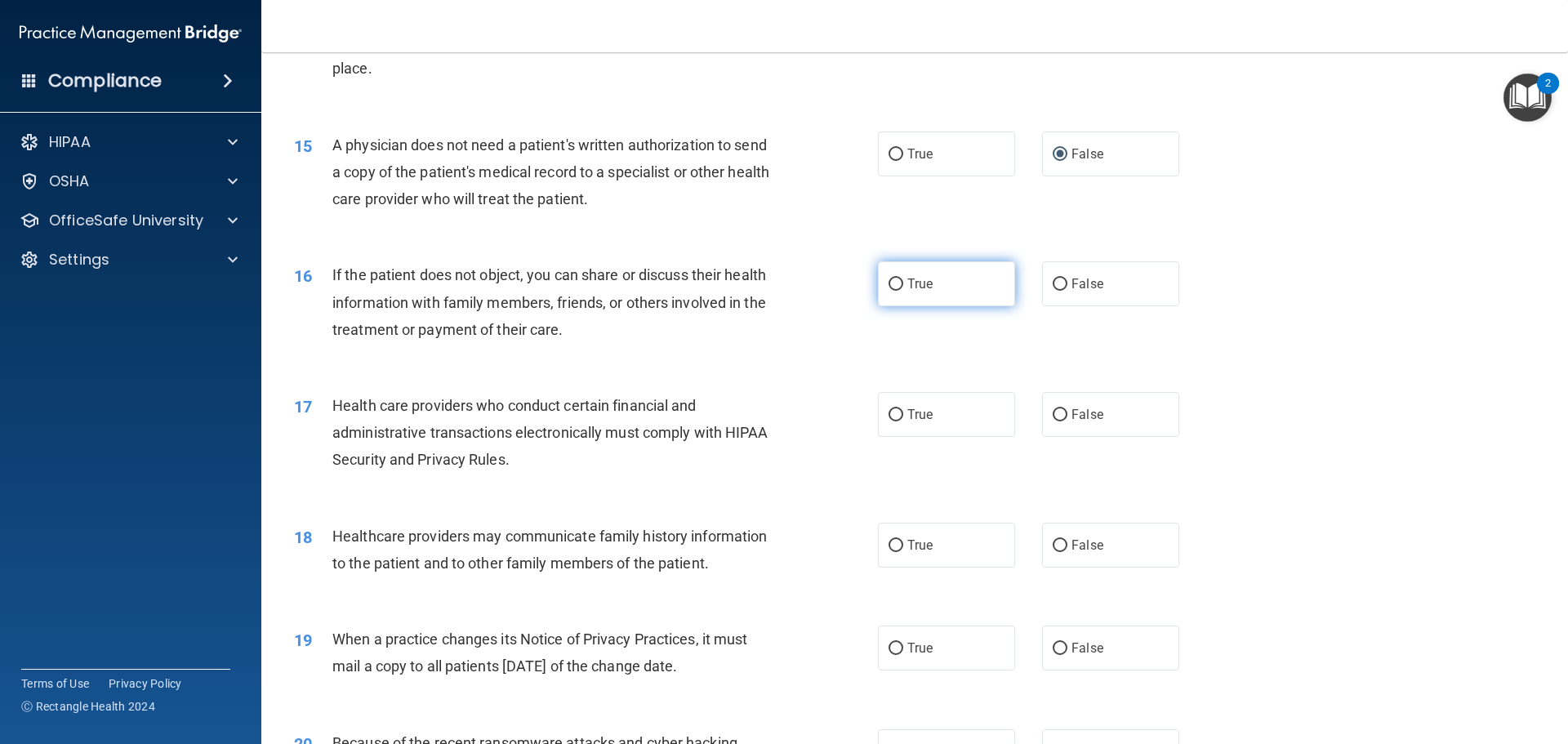
click at [890, 284] on input "True" at bounding box center [895, 284] width 15 height 12
radio input "true"
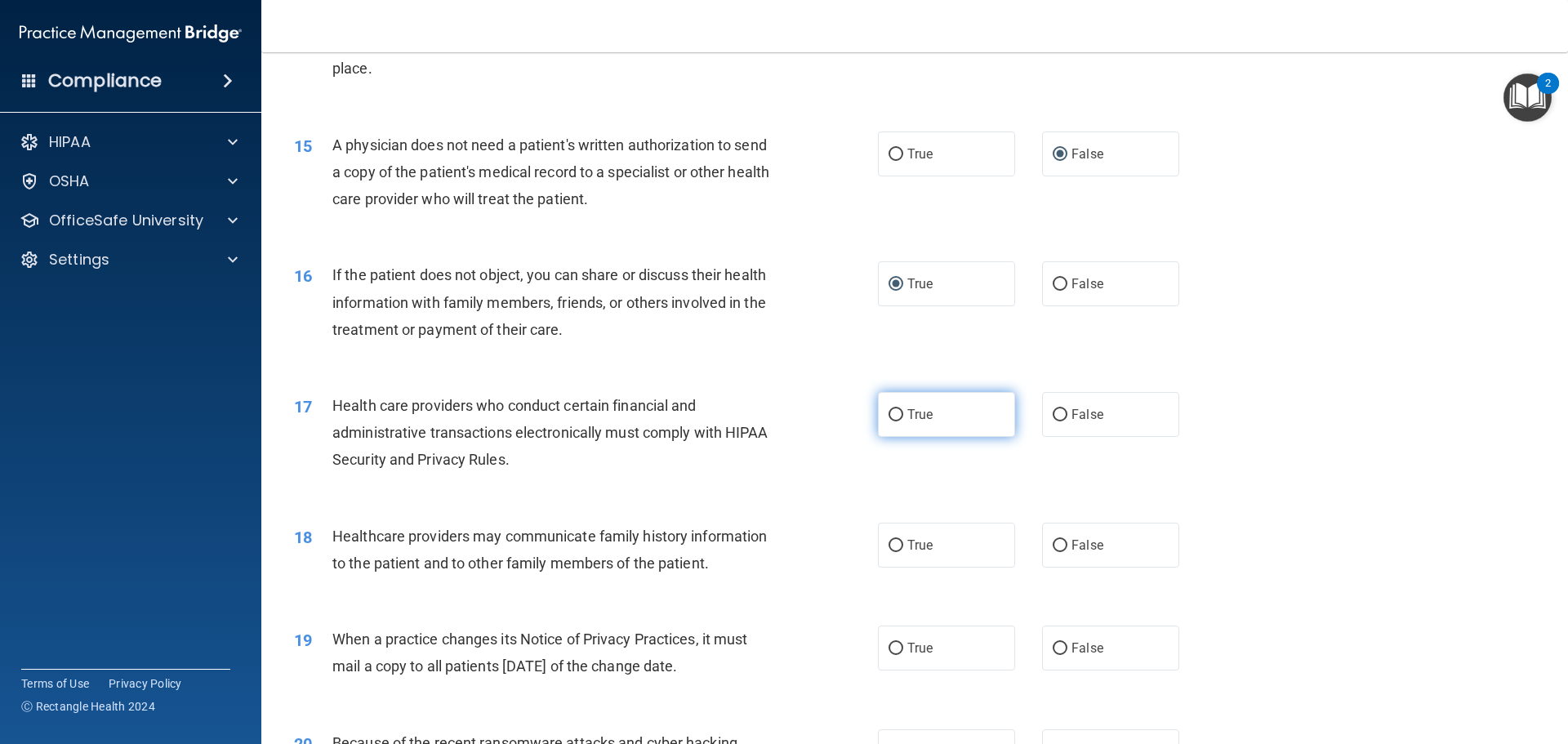
click at [889, 411] on input "True" at bounding box center [895, 414] width 15 height 12
radio input "true"
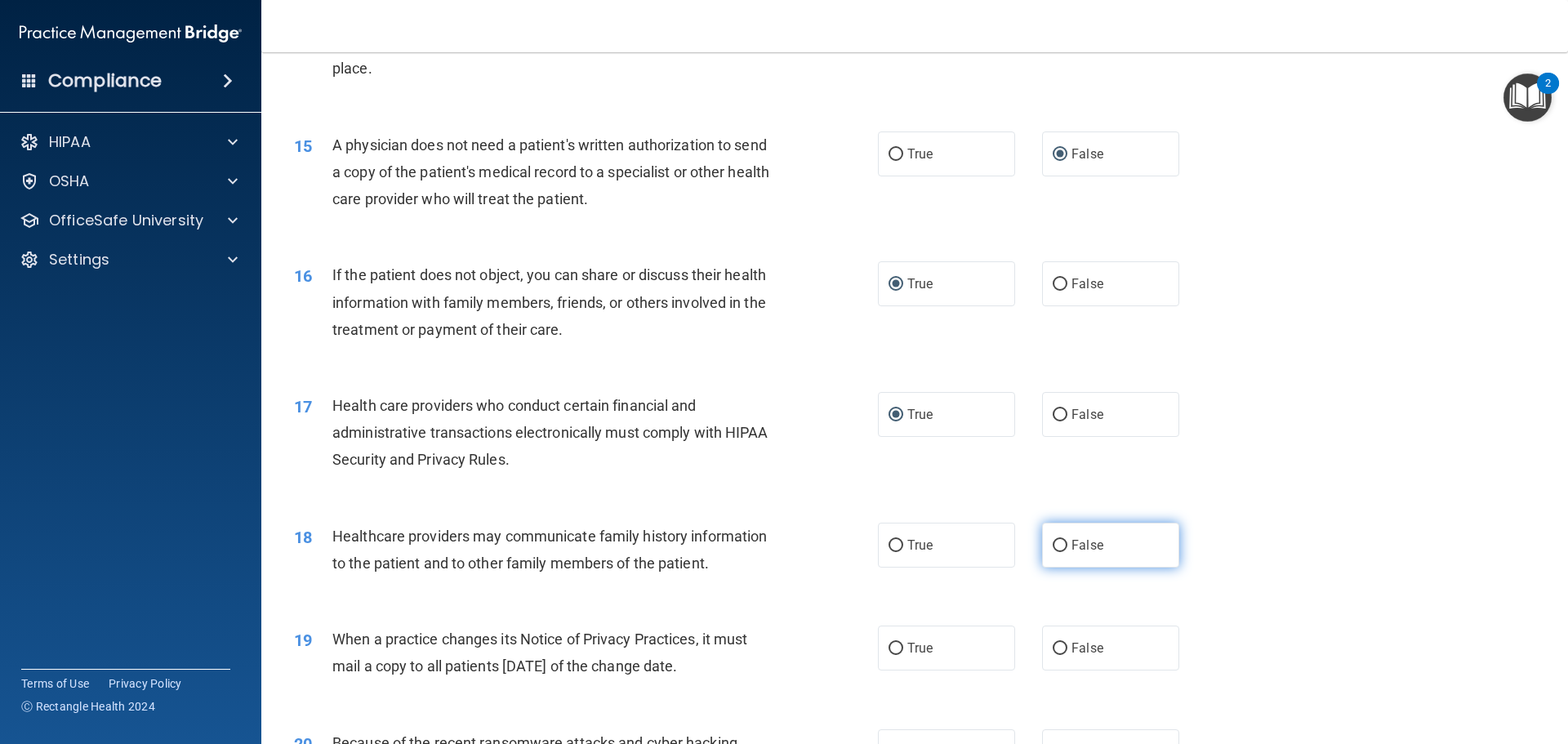
click at [1052, 547] on input "False" at bounding box center [1060, 545] width 15 height 12
radio input "true"
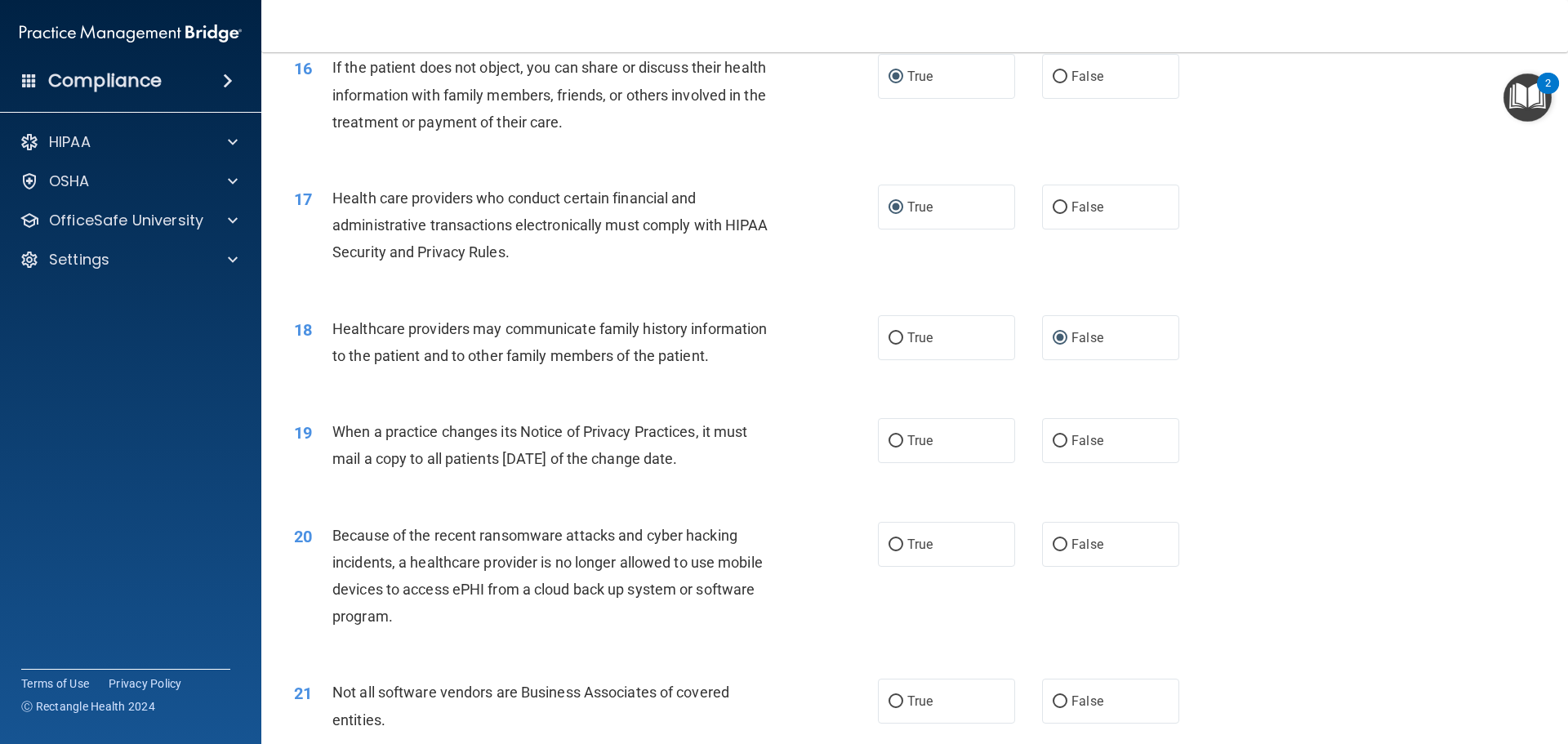
scroll to position [1960, 0]
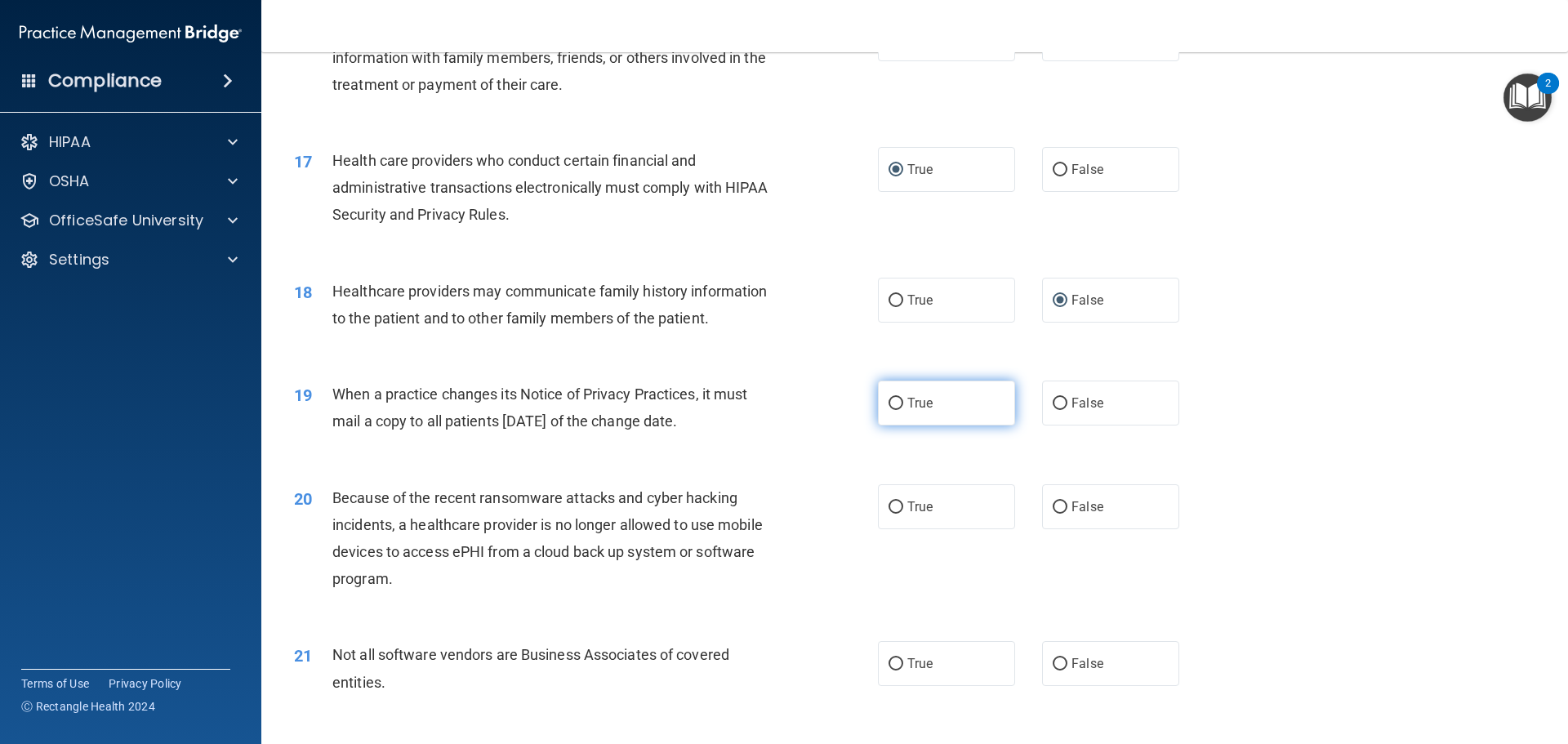
click at [888, 405] on input "True" at bounding box center [895, 403] width 15 height 12
radio input "true"
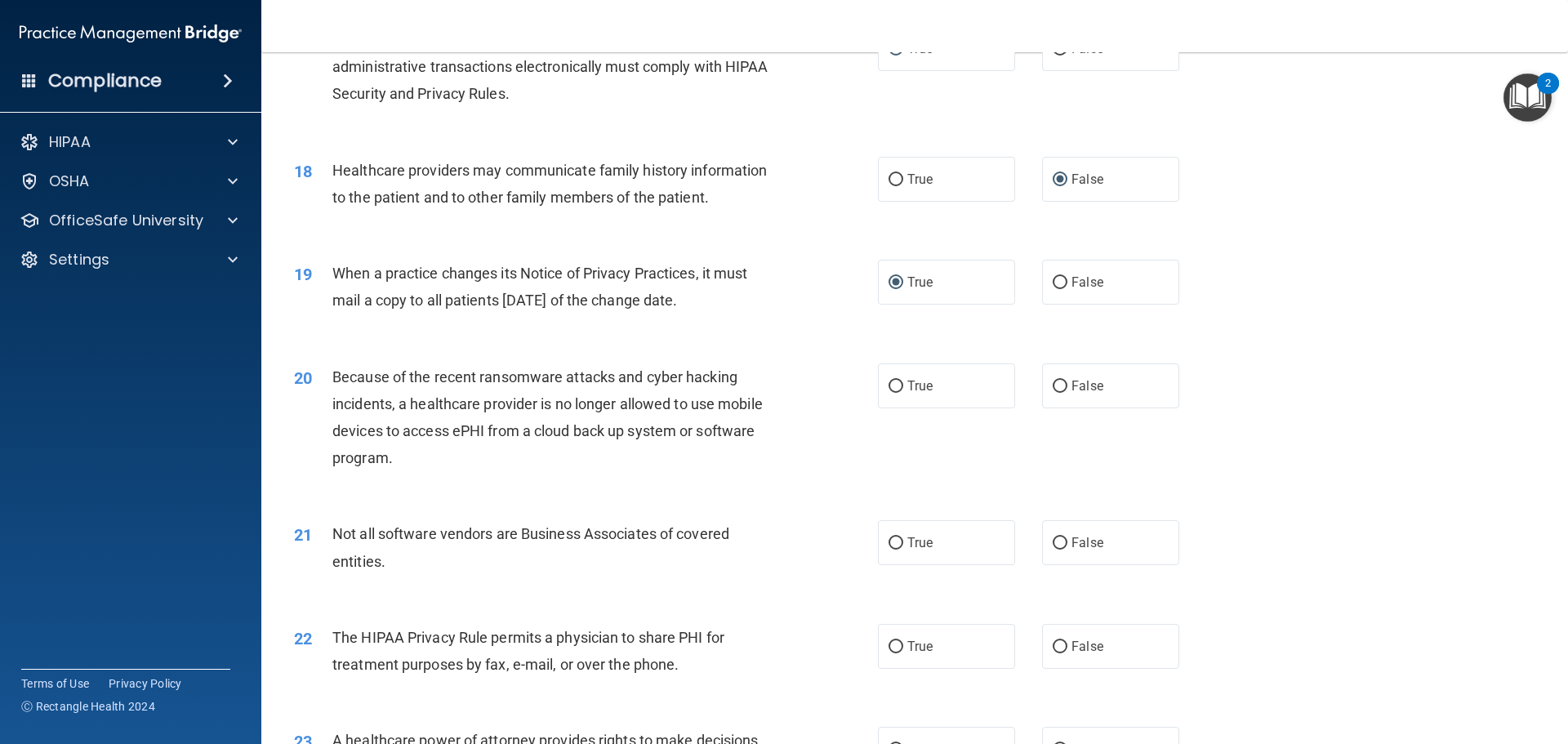
scroll to position [2122, 0]
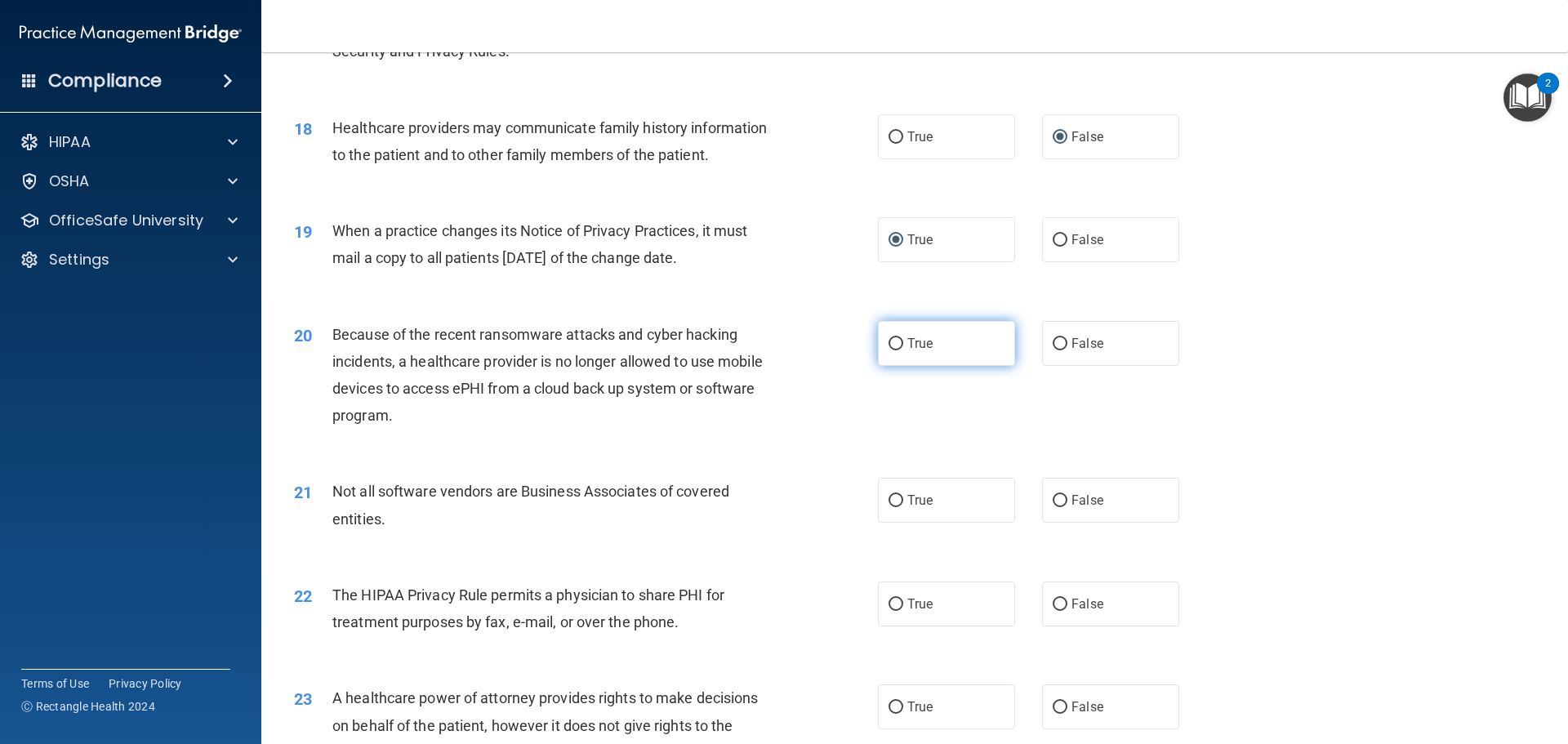
click at [888, 347] on input "True" at bounding box center [895, 344] width 15 height 12
radio input "true"
click at [888, 347] on input "True" at bounding box center [895, 344] width 15 height 12
click at [888, 500] on input "True" at bounding box center [895, 501] width 15 height 12
radio input "true"
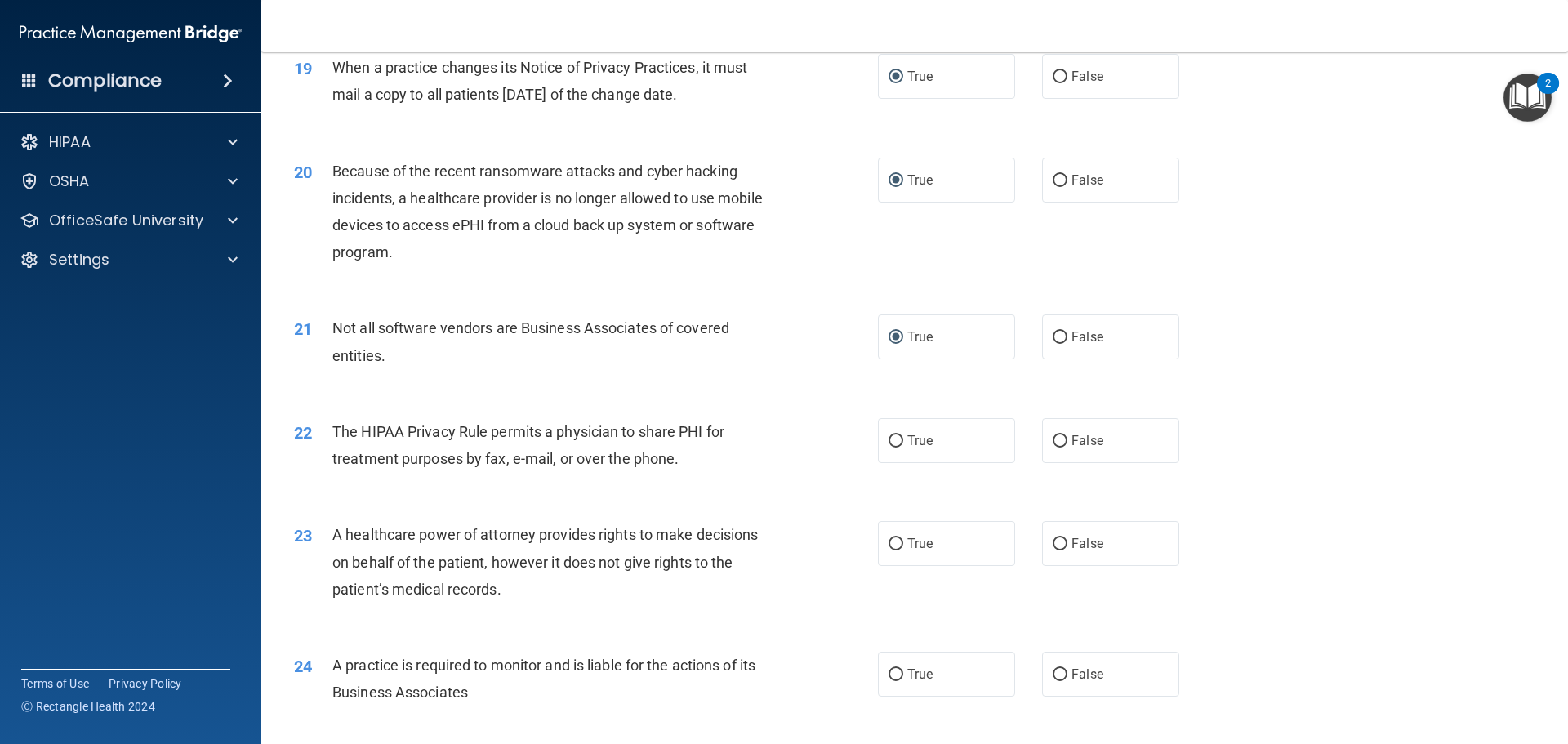
scroll to position [2368, 0]
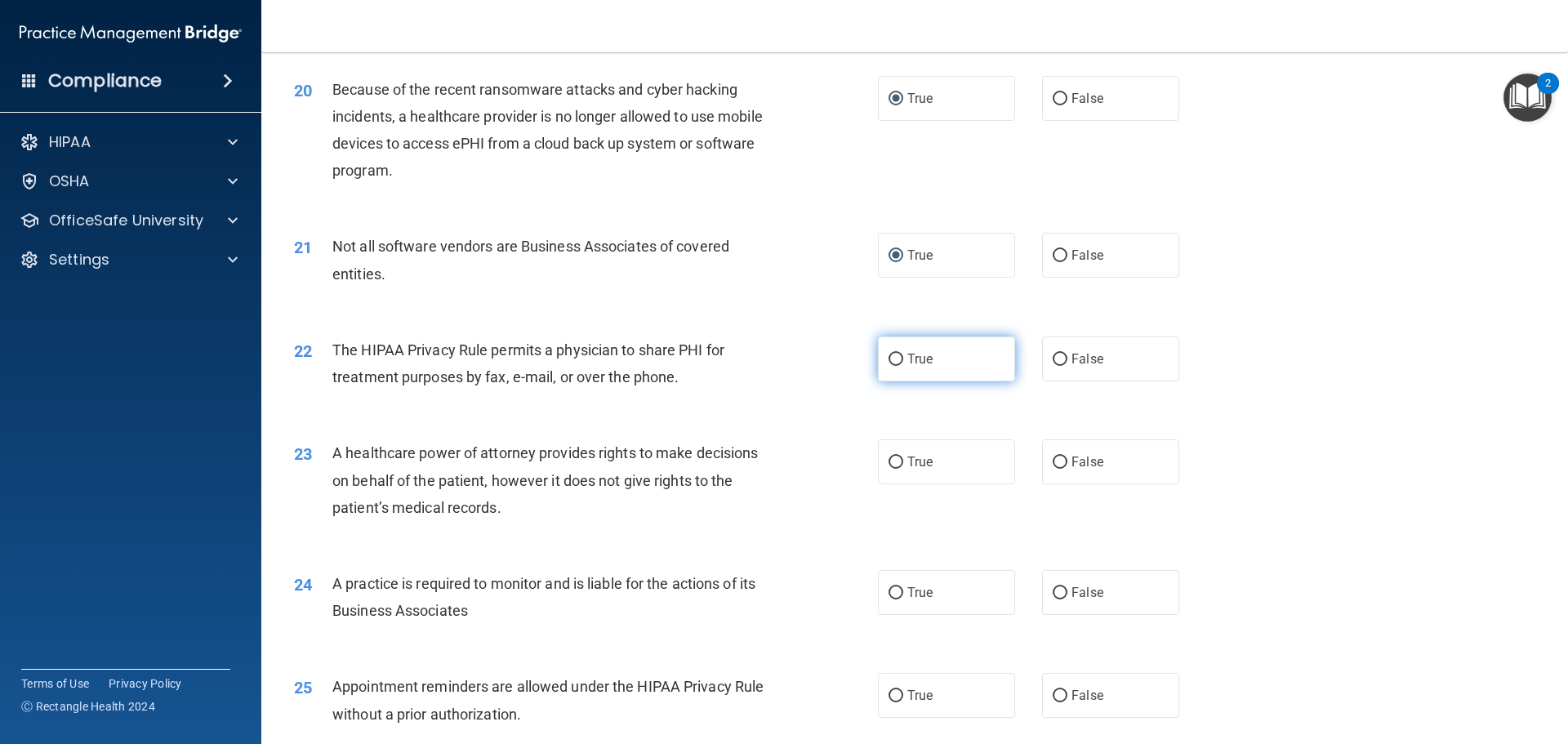
click at [890, 356] on input "True" at bounding box center [895, 359] width 15 height 12
radio input "true"
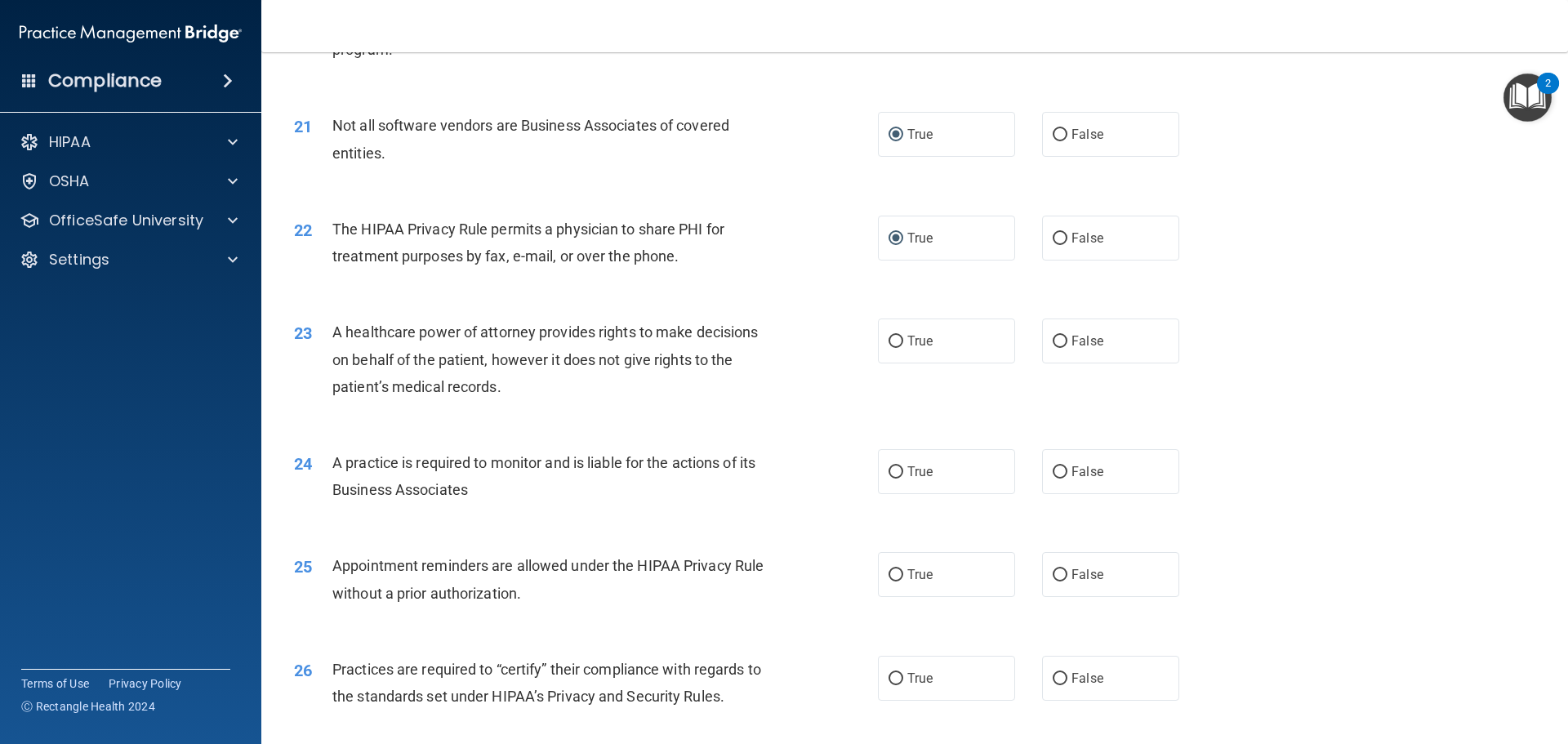
scroll to position [2531, 0]
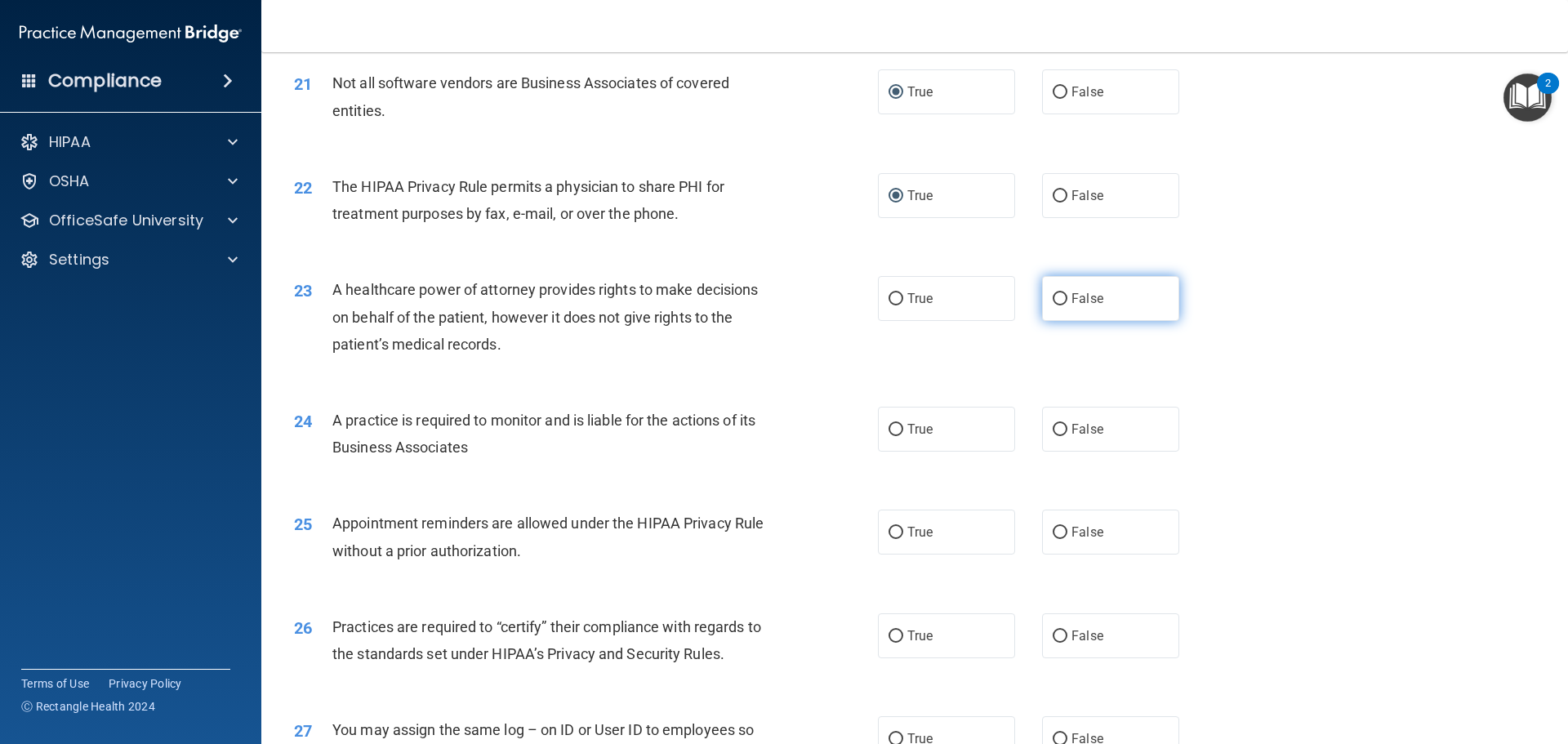
click at [1052, 298] on input "False" at bounding box center [1060, 299] width 15 height 12
radio input "true"
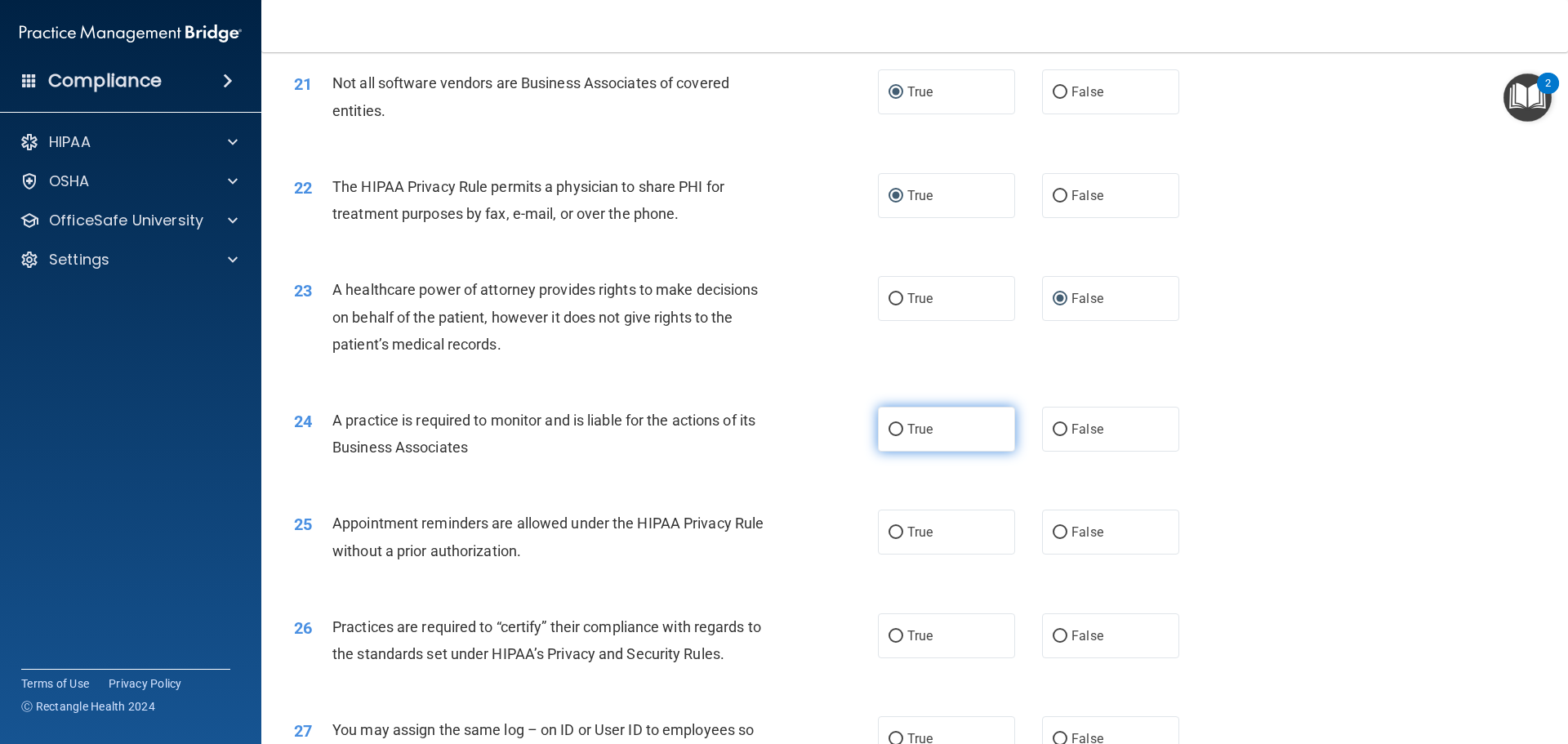
click at [895, 427] on input "True" at bounding box center [895, 429] width 15 height 12
radio input "true"
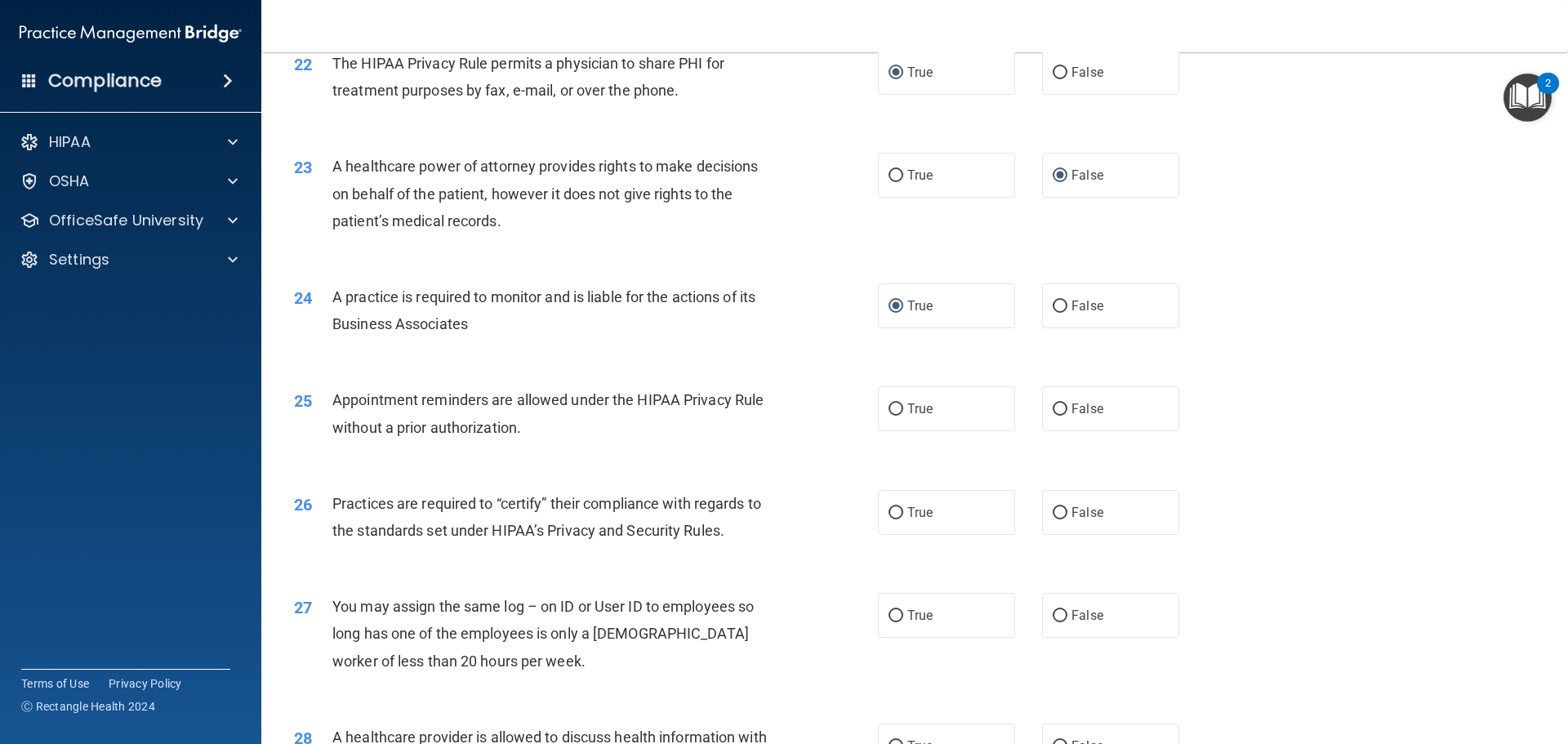
scroll to position [2776, 0]
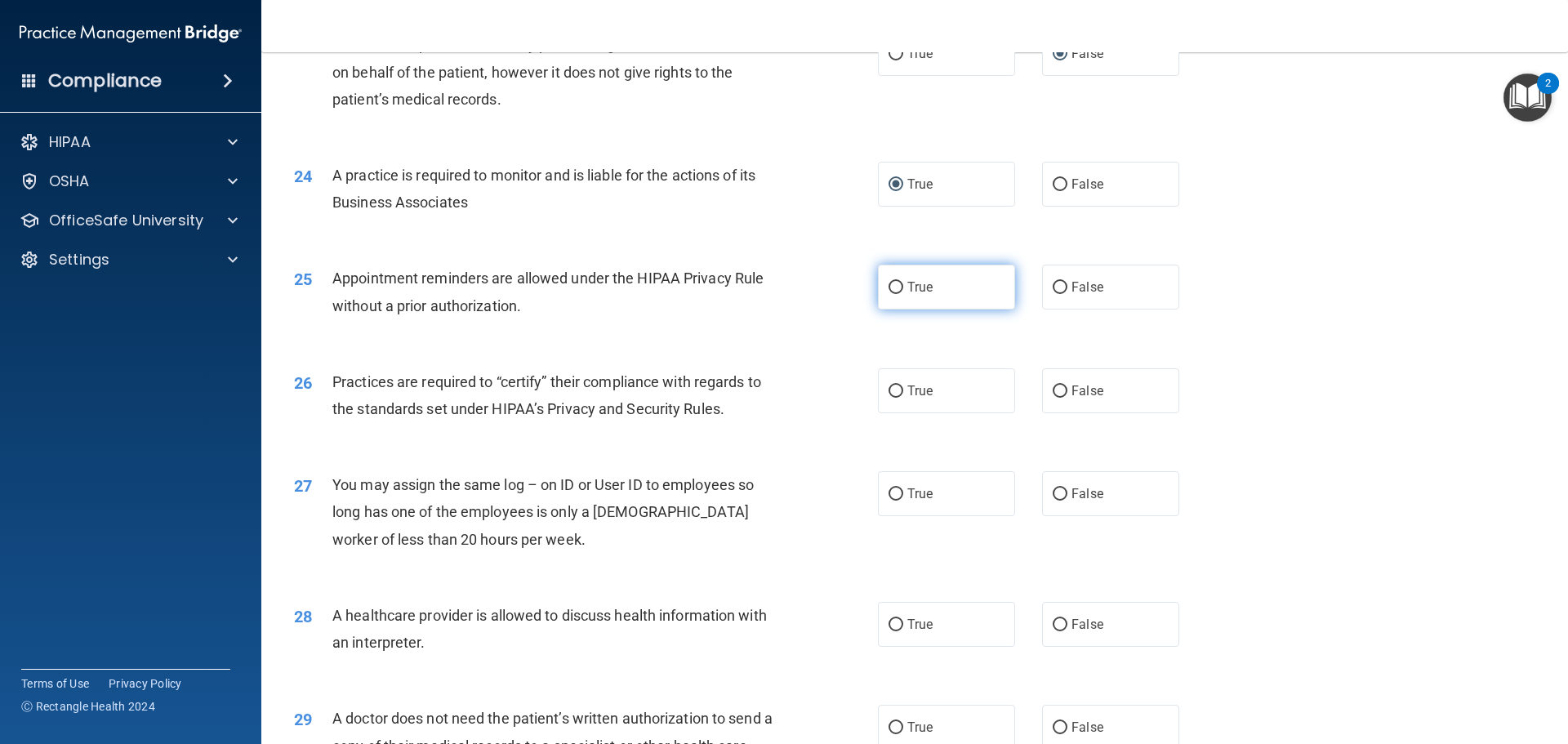
click at [890, 287] on input "True" at bounding box center [895, 287] width 15 height 12
radio input "true"
click at [891, 387] on input "True" at bounding box center [895, 391] width 15 height 12
radio input "true"
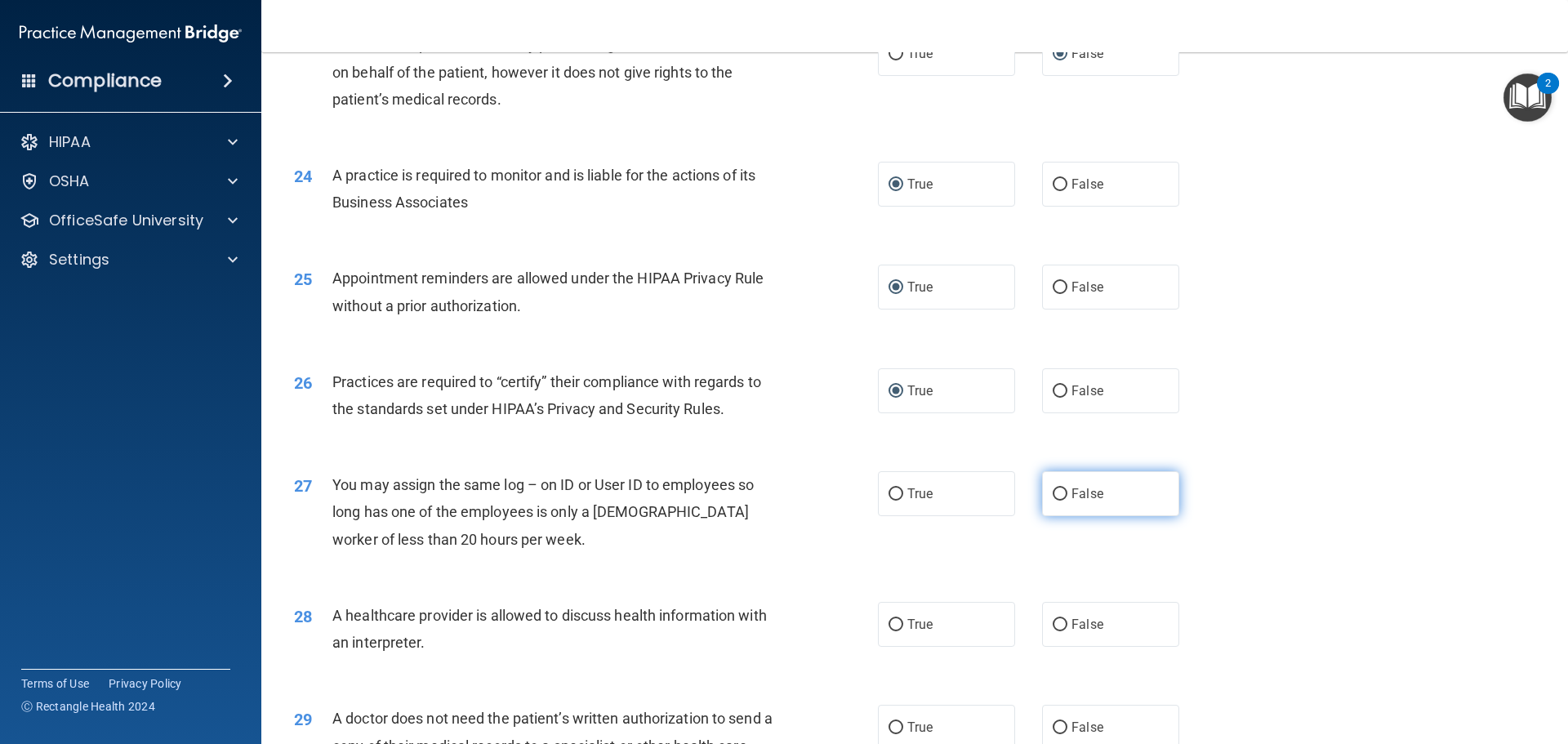
click at [1057, 491] on input "False" at bounding box center [1060, 494] width 15 height 12
radio input "true"
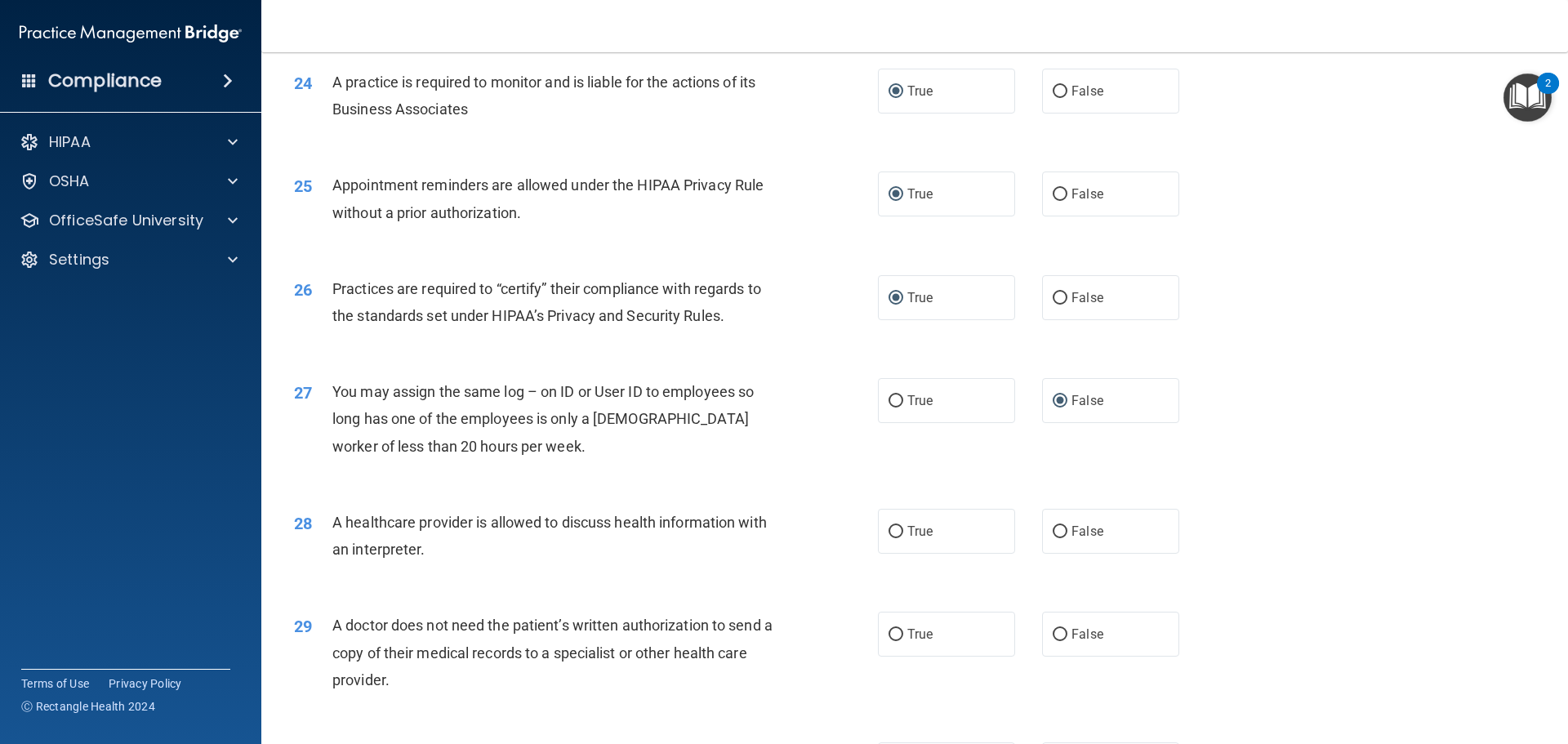
scroll to position [2939, 0]
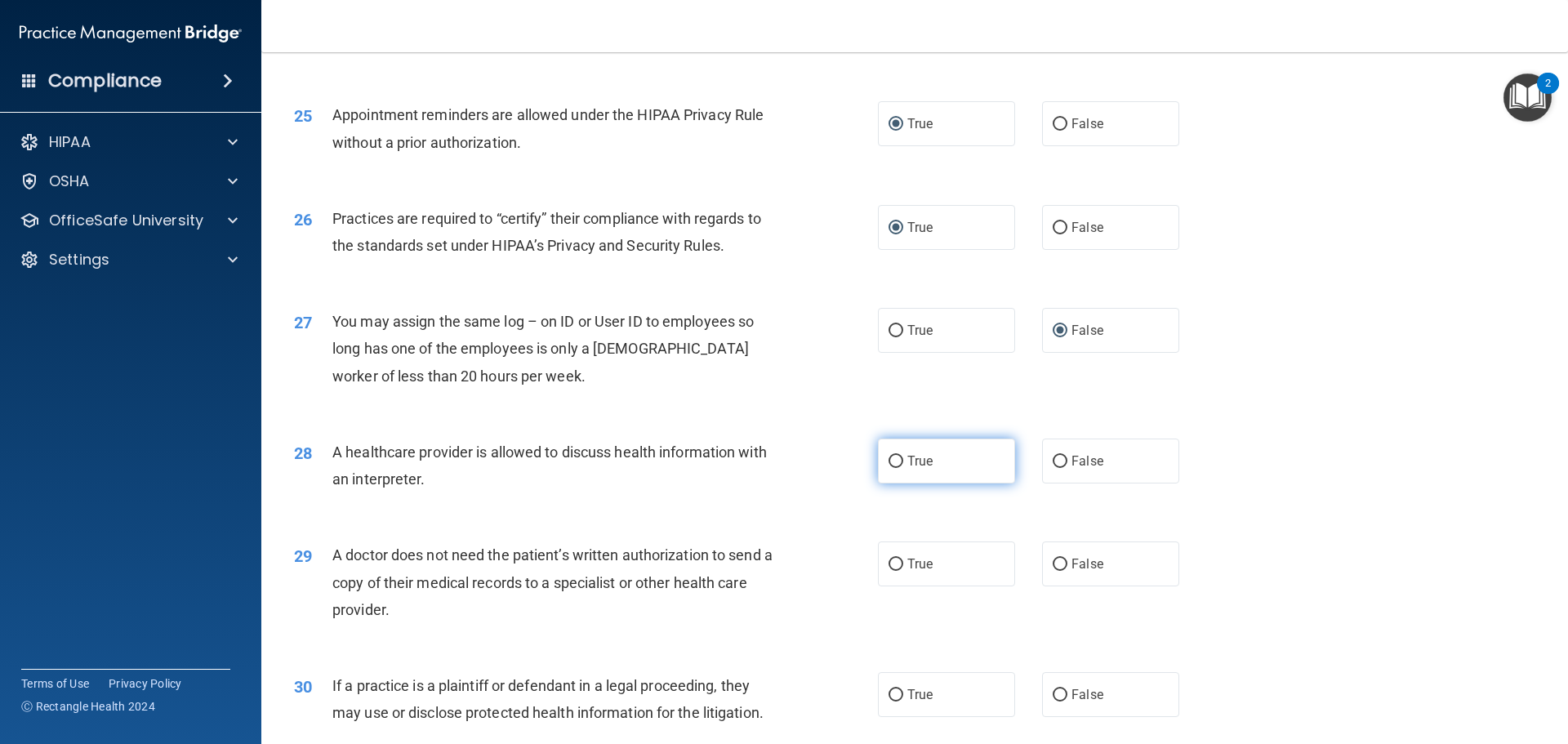
click at [888, 461] on input "True" at bounding box center [895, 461] width 15 height 12
radio input "true"
click at [1052, 564] on input "False" at bounding box center [1060, 564] width 15 height 12
radio input "true"
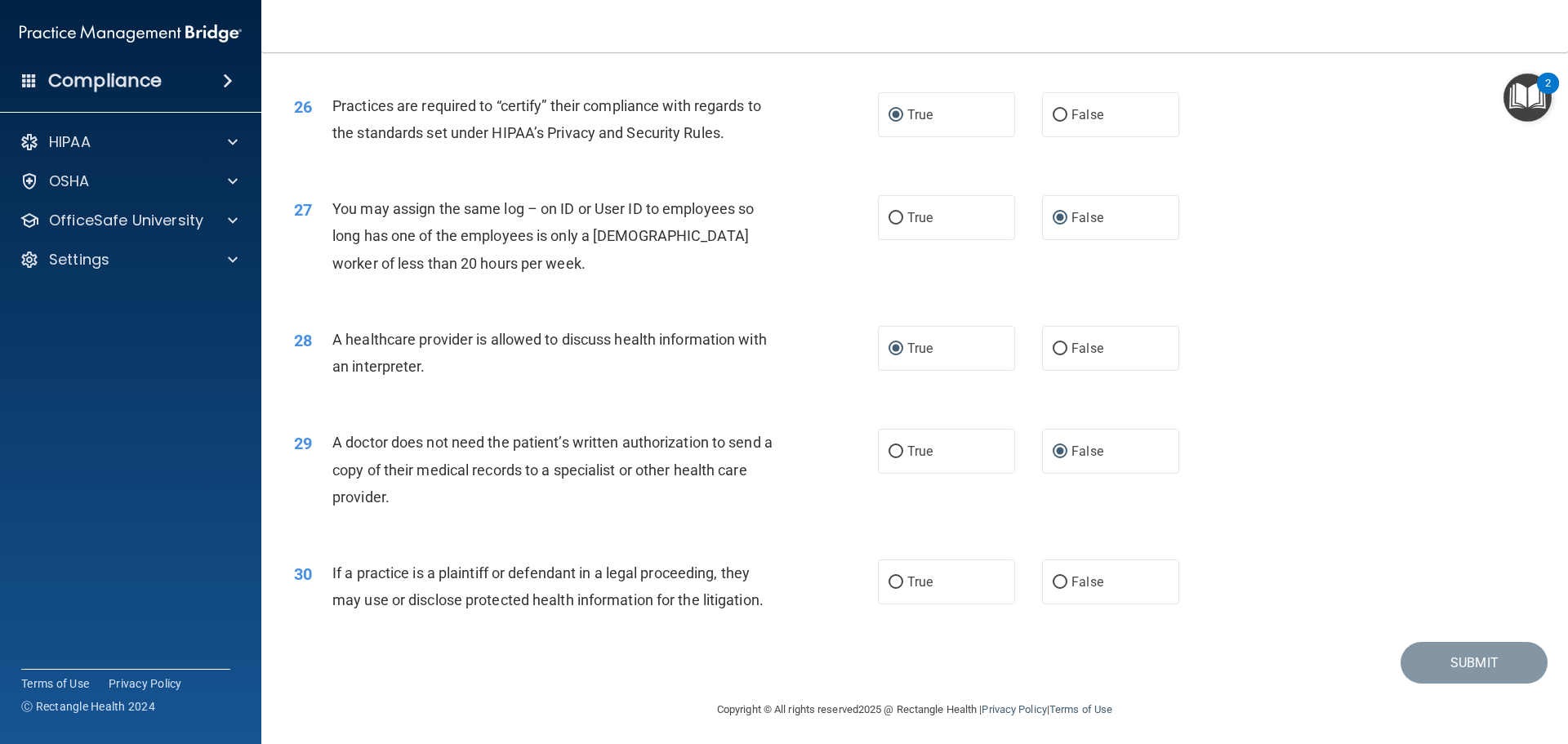
scroll to position [3057, 0]
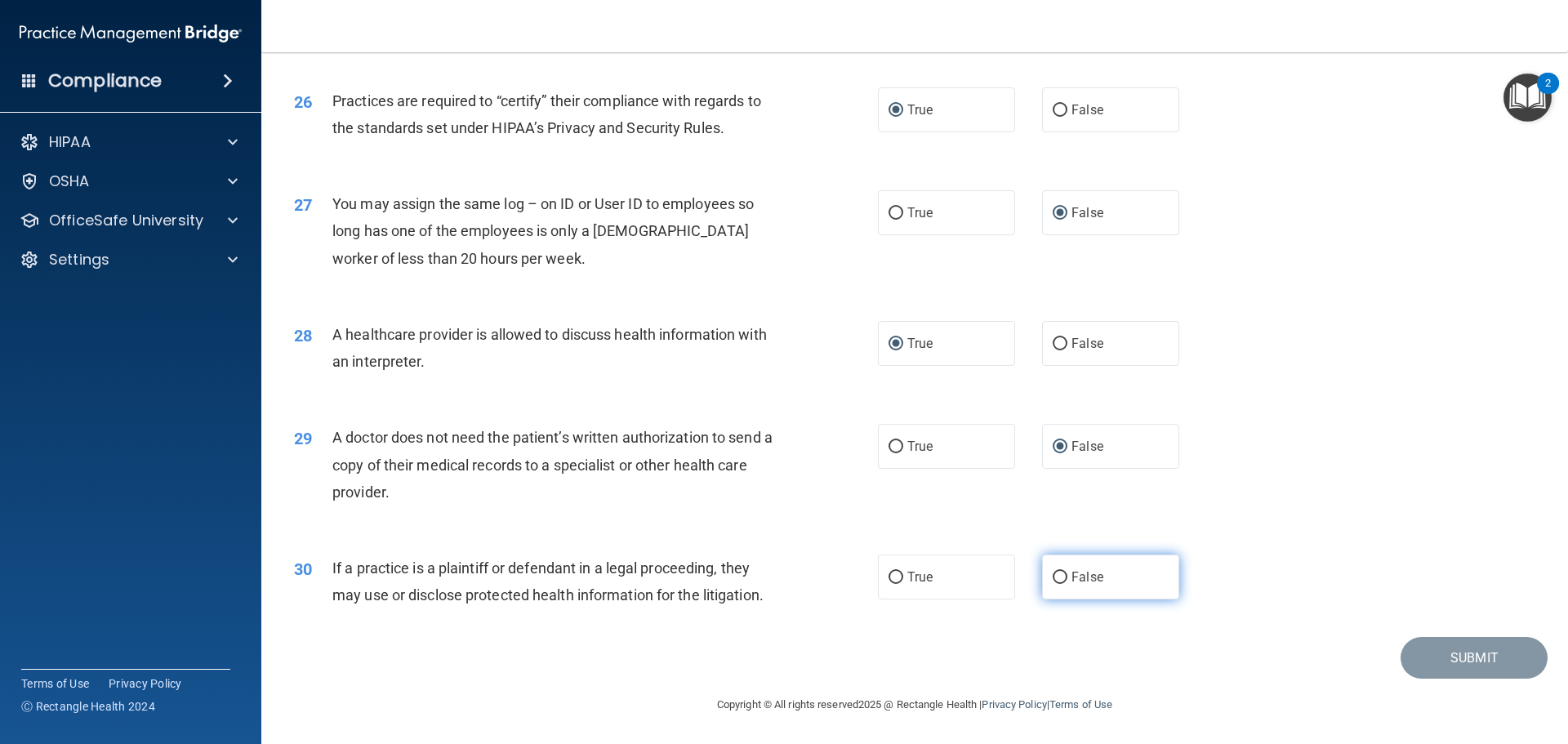
click at [1052, 580] on input "False" at bounding box center [1060, 577] width 15 height 12
radio input "true"
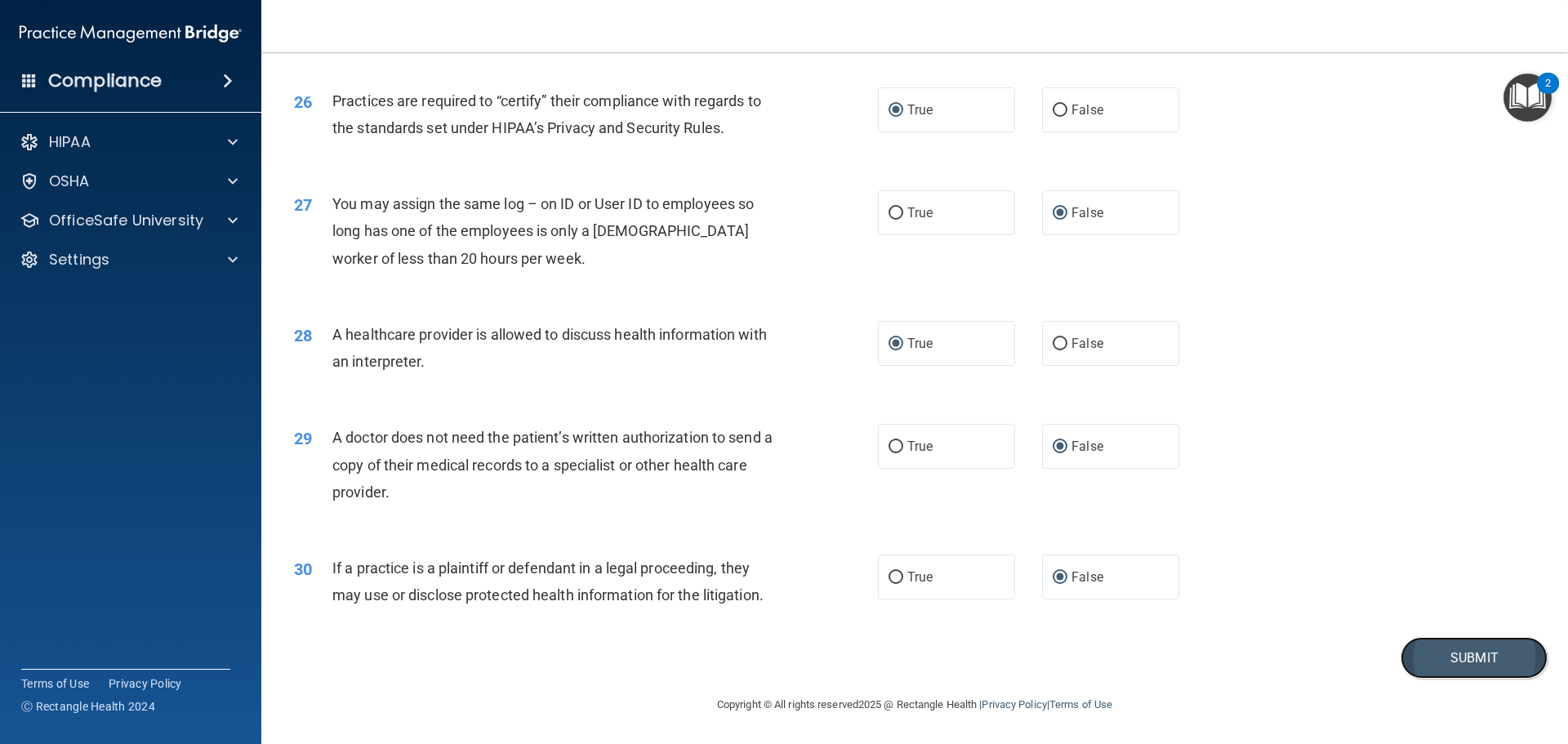
click at [1422, 659] on button "Submit" at bounding box center [1473, 658] width 147 height 42
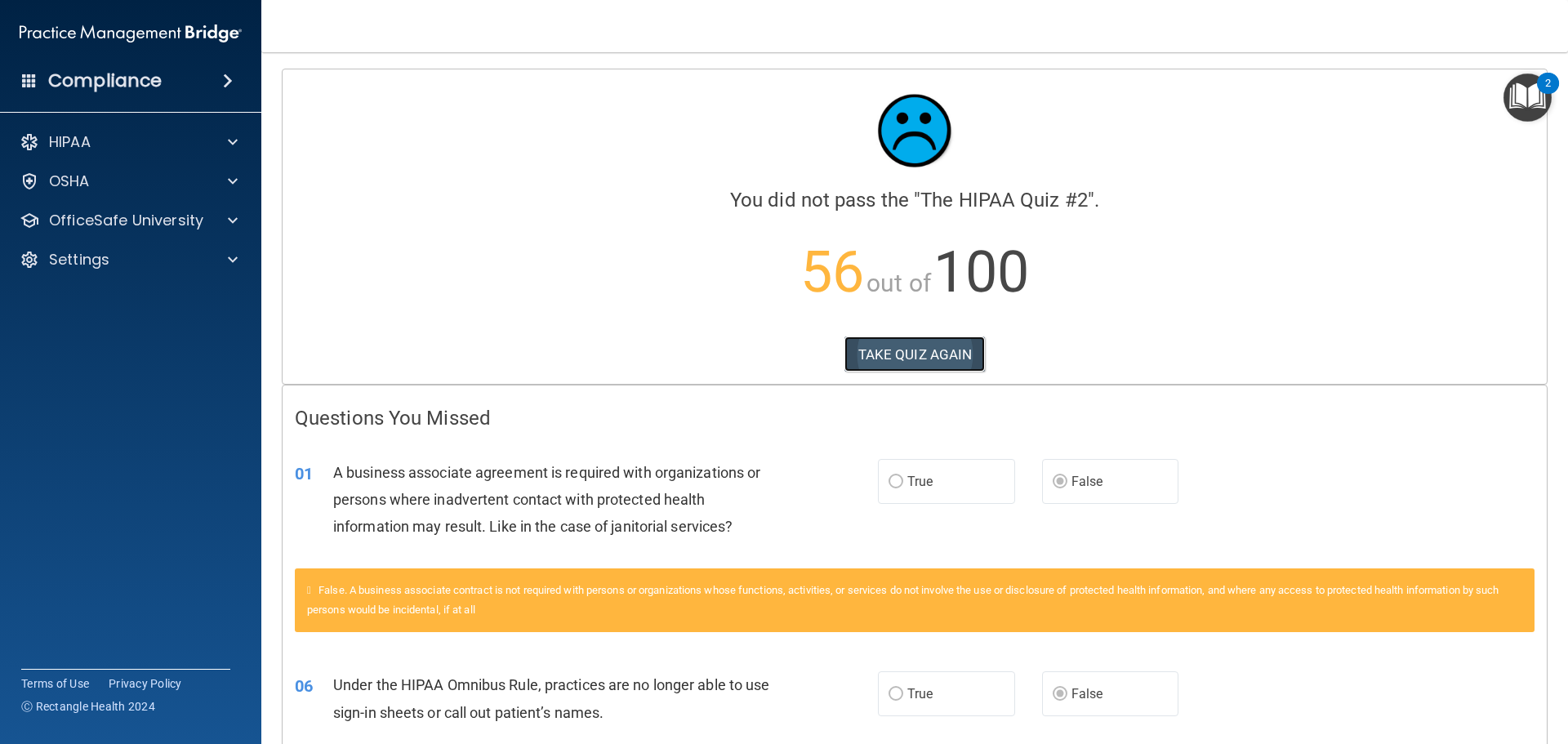
click at [901, 354] on button "TAKE QUIZ AGAIN" at bounding box center [915, 354] width 141 height 36
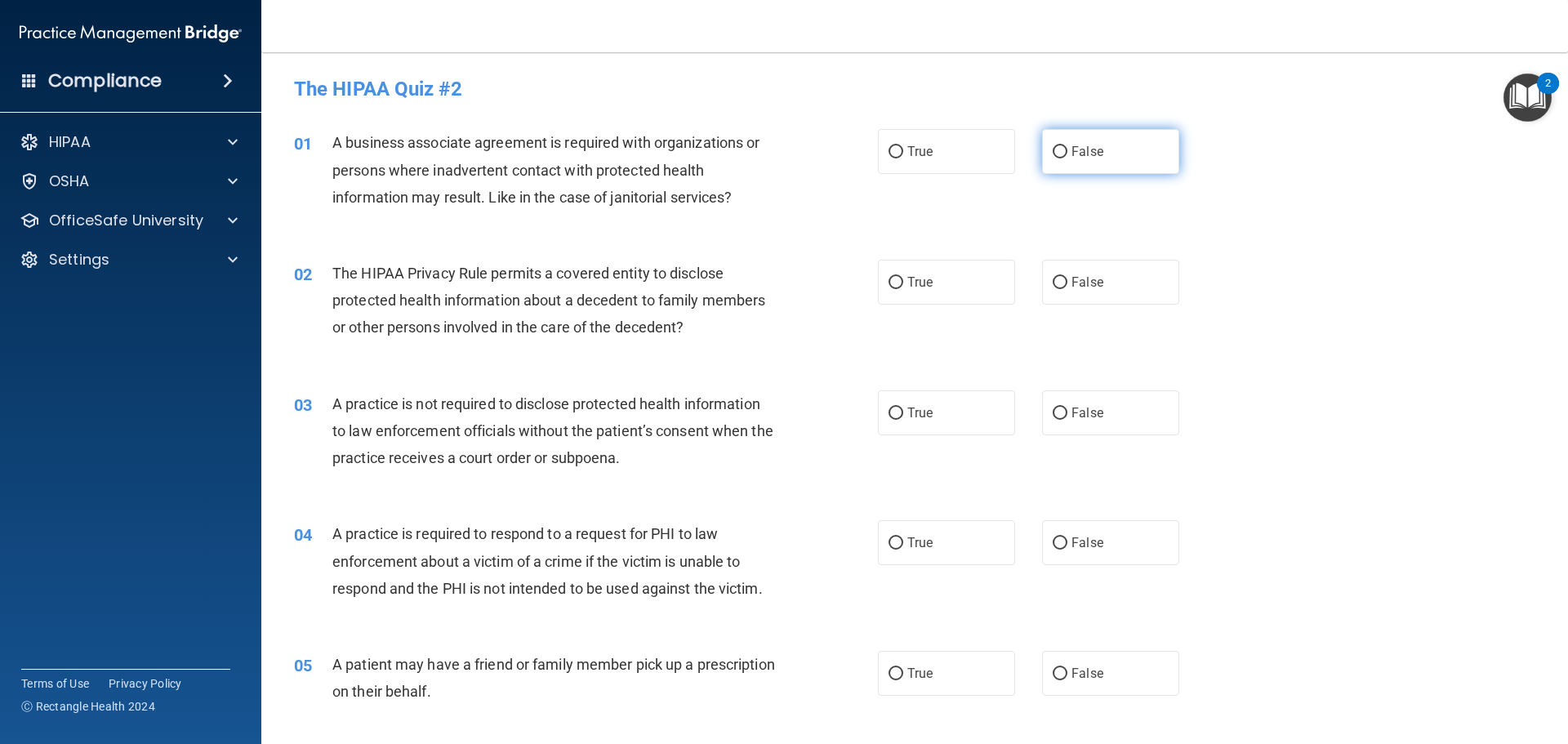
click at [1053, 156] on input "False" at bounding box center [1060, 151] width 15 height 12
radio input "true"
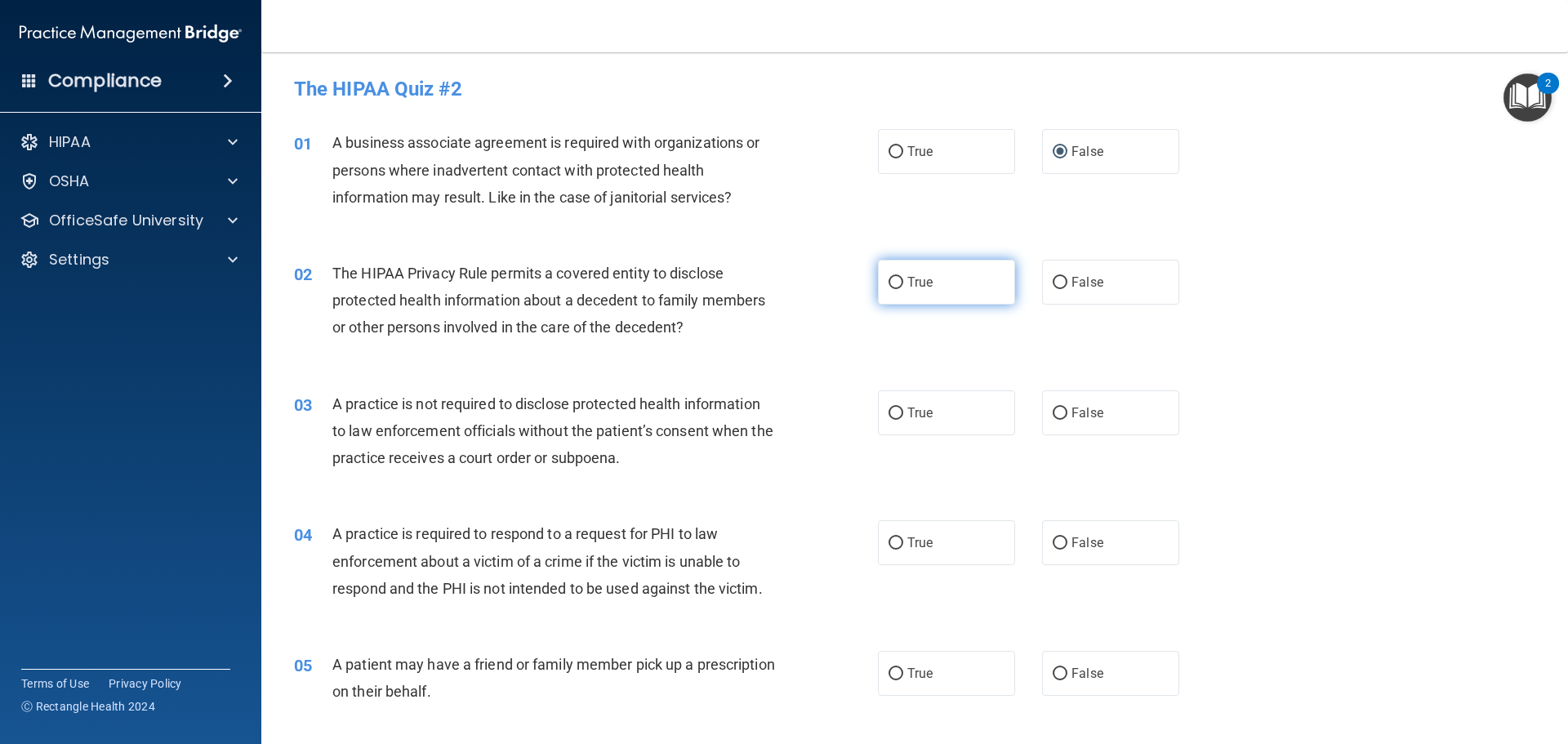
click at [892, 281] on input "True" at bounding box center [895, 282] width 15 height 12
radio input "true"
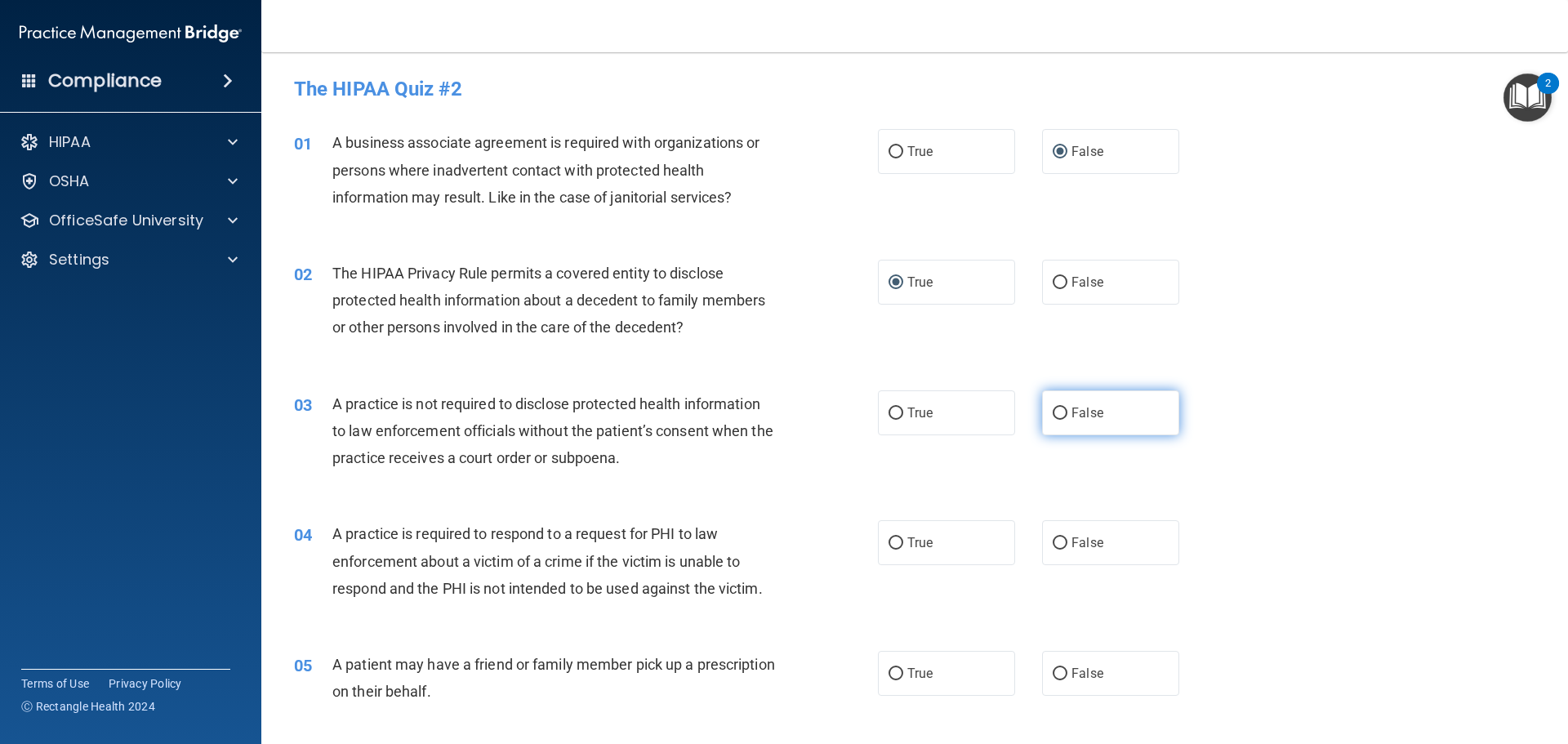
click at [1056, 410] on input "False" at bounding box center [1060, 413] width 15 height 12
radio input "true"
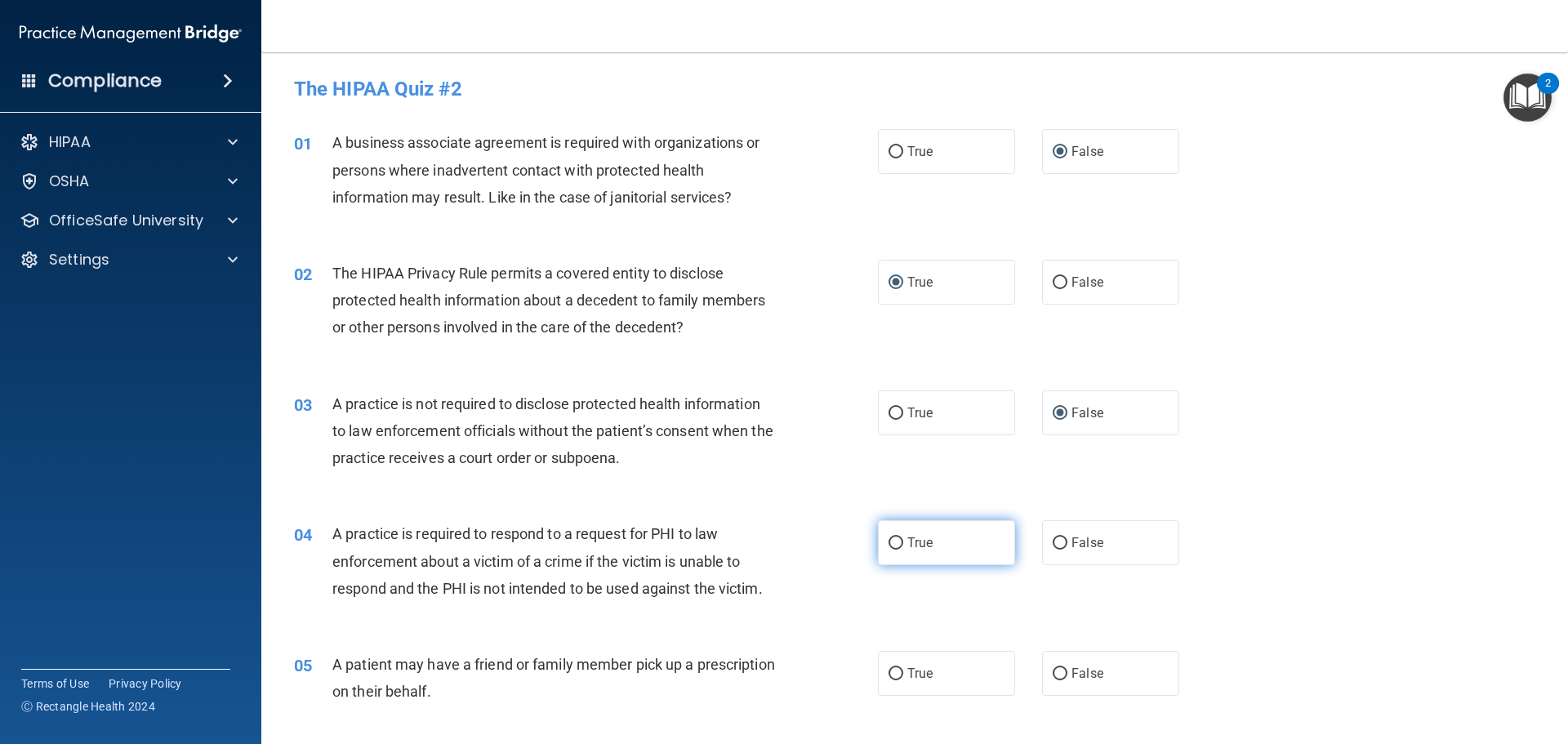
click at [894, 533] on label "True" at bounding box center [947, 542] width 137 height 45
click at [894, 537] on input "True" at bounding box center [895, 542] width 15 height 12
radio input "true"
click at [893, 671] on input "True" at bounding box center [895, 673] width 15 height 12
radio input "true"
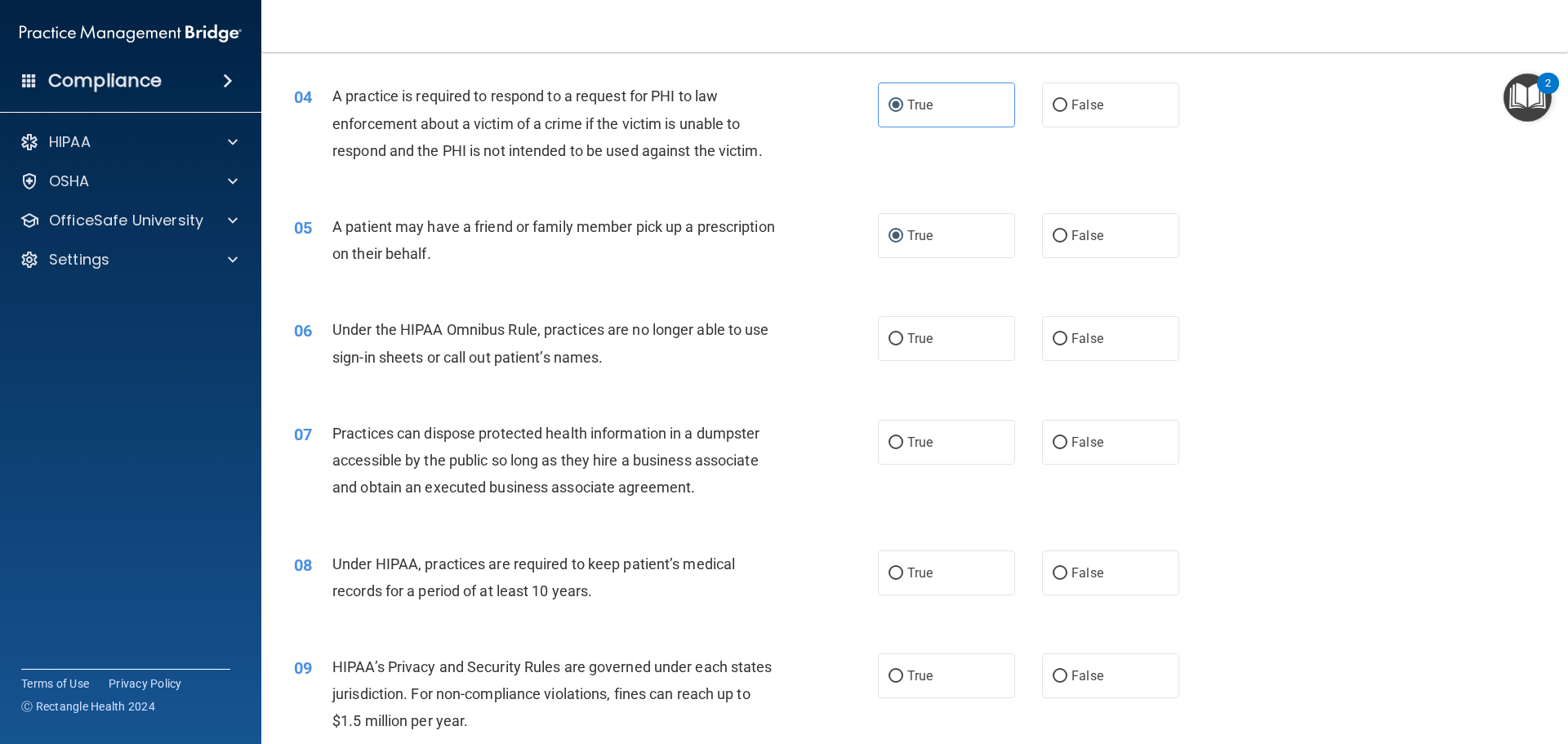
scroll to position [489, 0]
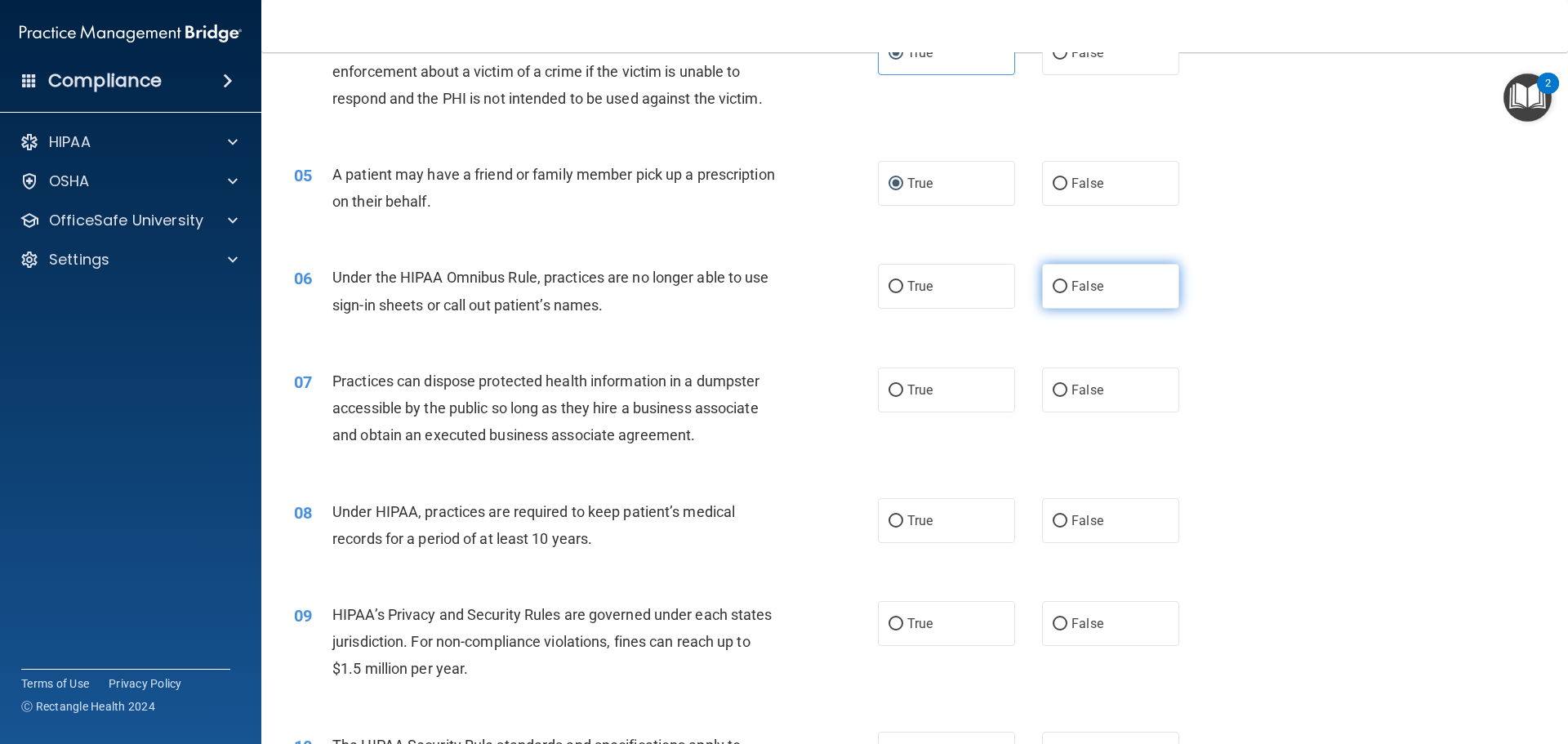
click at [1056, 287] on input "False" at bounding box center [1060, 286] width 15 height 12
radio input "true"
click at [1055, 393] on input "False" at bounding box center [1060, 390] width 15 height 12
radio input "true"
click at [893, 519] on input "True" at bounding box center [895, 521] width 15 height 12
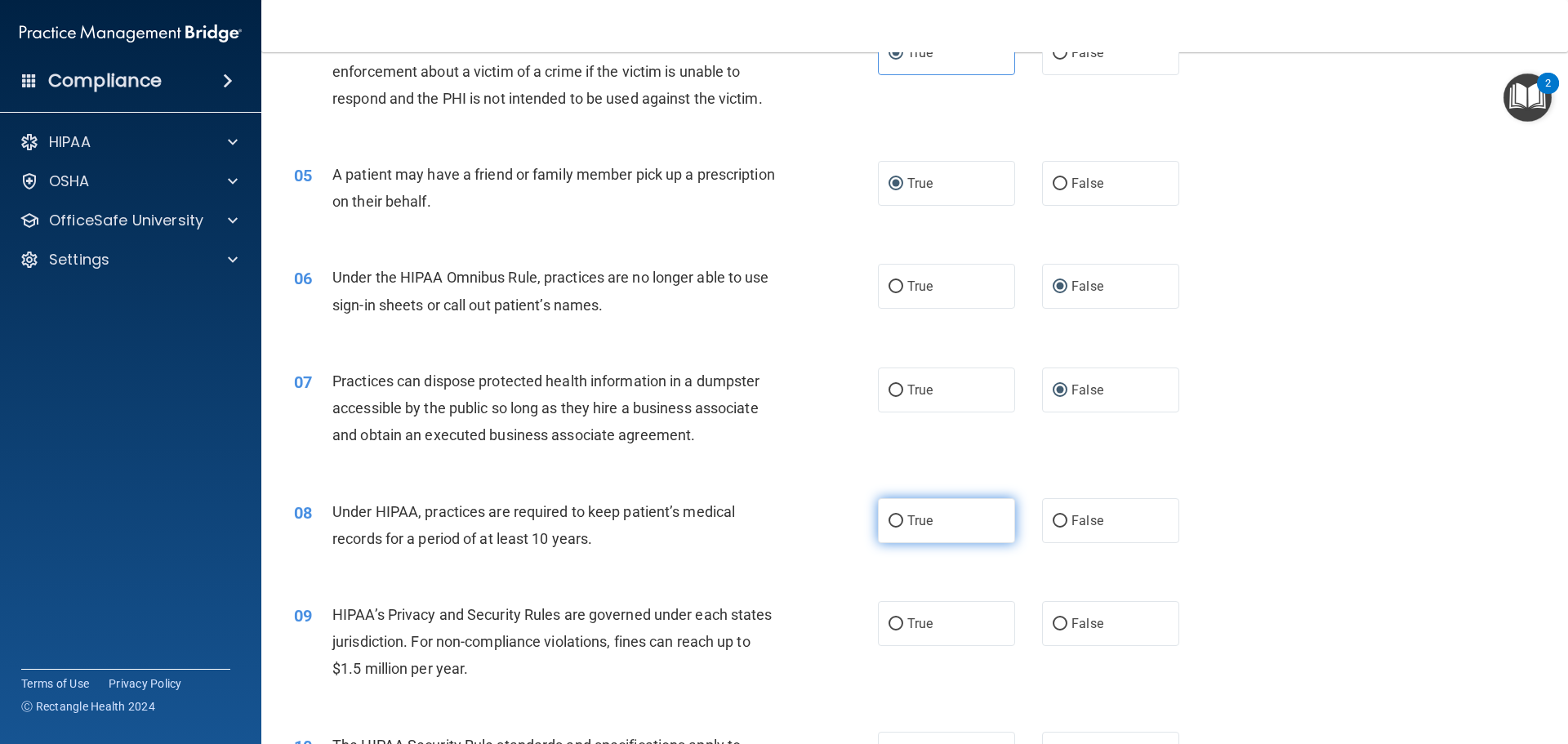
radio input "true"
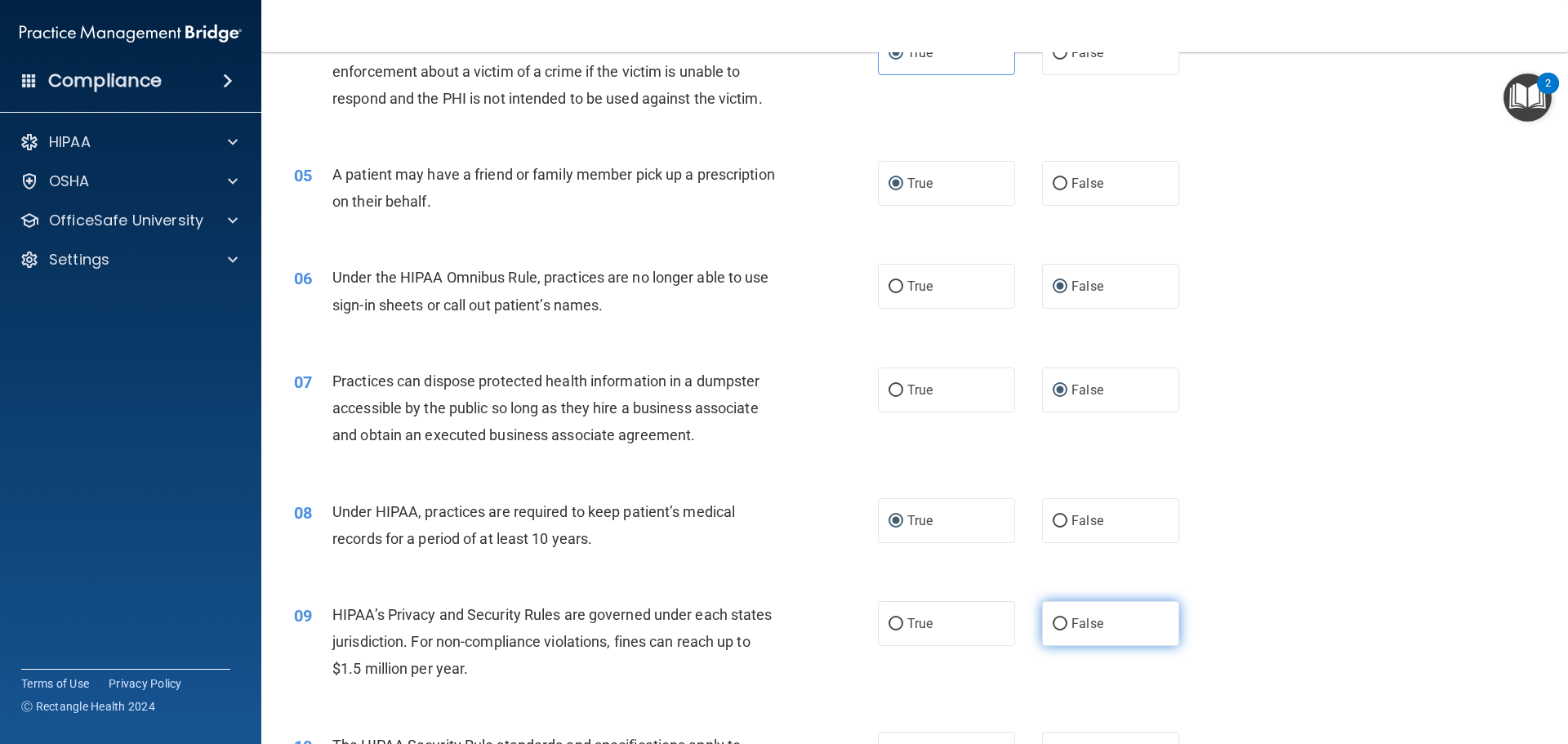
click at [1054, 627] on input "False" at bounding box center [1060, 623] width 15 height 12
radio input "true"
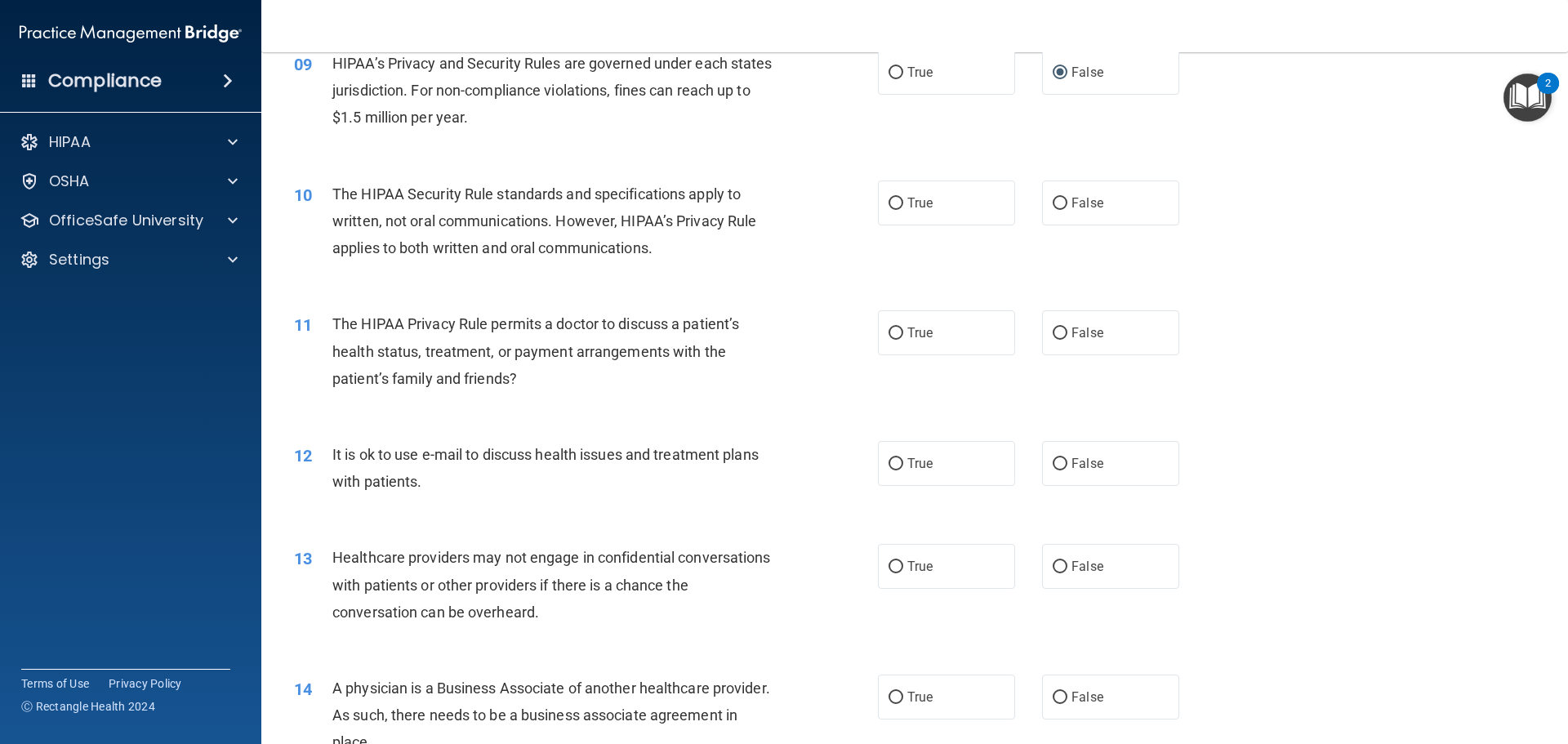
scroll to position [1062, 0]
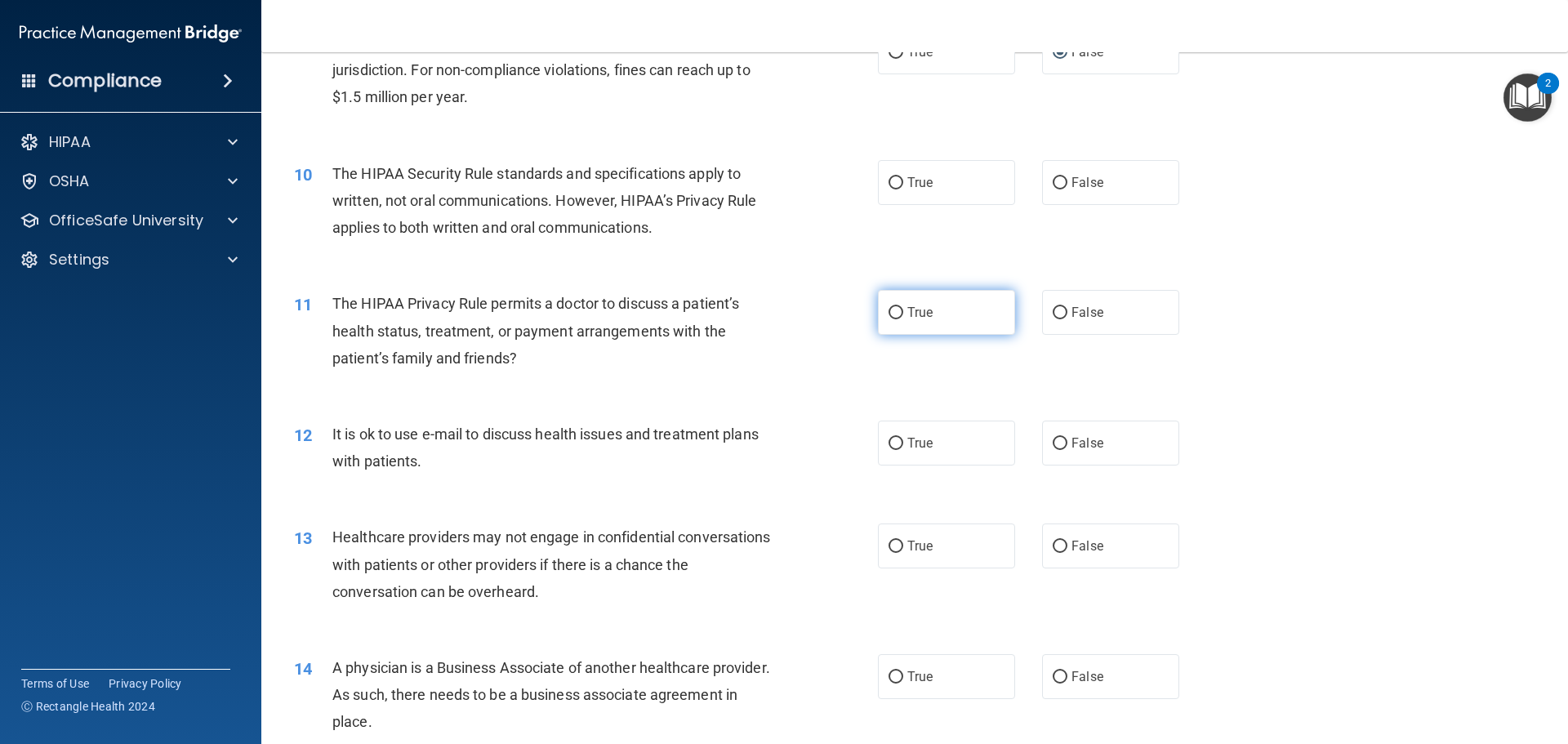
click at [888, 311] on input "True" at bounding box center [895, 313] width 15 height 12
radio input "true"
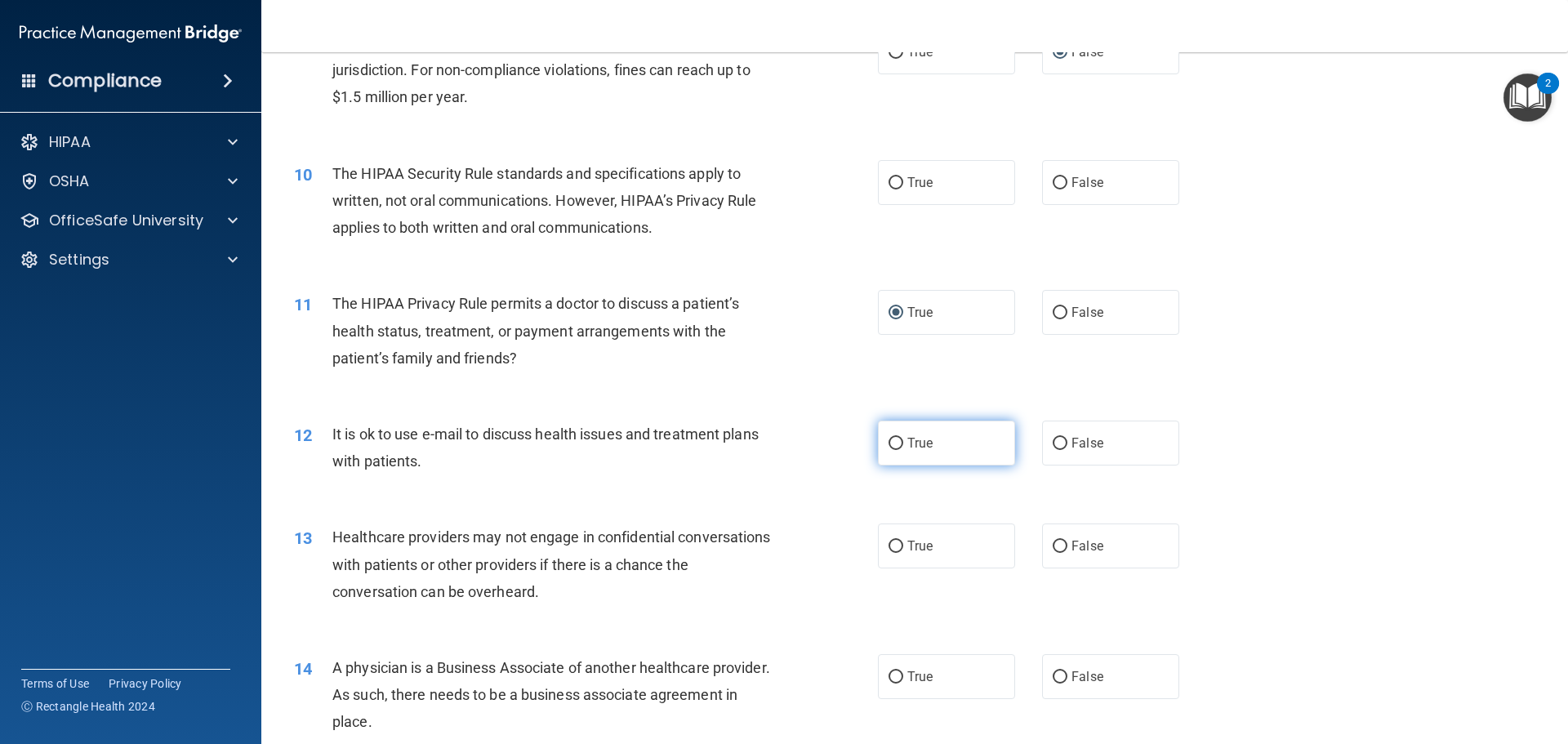
click at [897, 445] on label "True" at bounding box center [947, 443] width 137 height 45
click at [897, 445] on input "True" at bounding box center [895, 443] width 15 height 12
radio input "true"
click at [904, 556] on label "True" at bounding box center [947, 545] width 137 height 45
click at [903, 553] on input "True" at bounding box center [895, 546] width 15 height 12
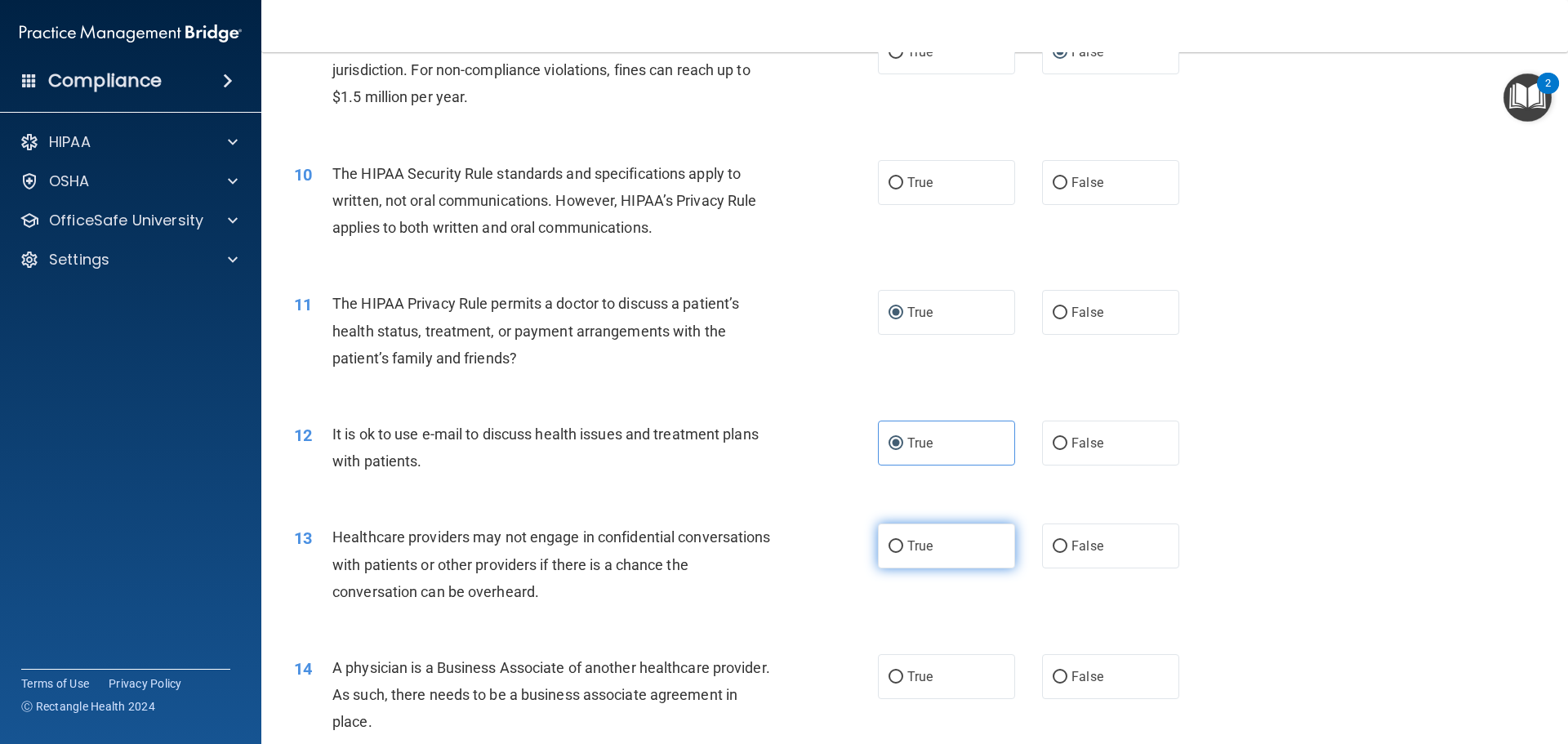
radio input "true"
click at [1052, 683] on input "False" at bounding box center [1060, 677] width 15 height 12
radio input "true"
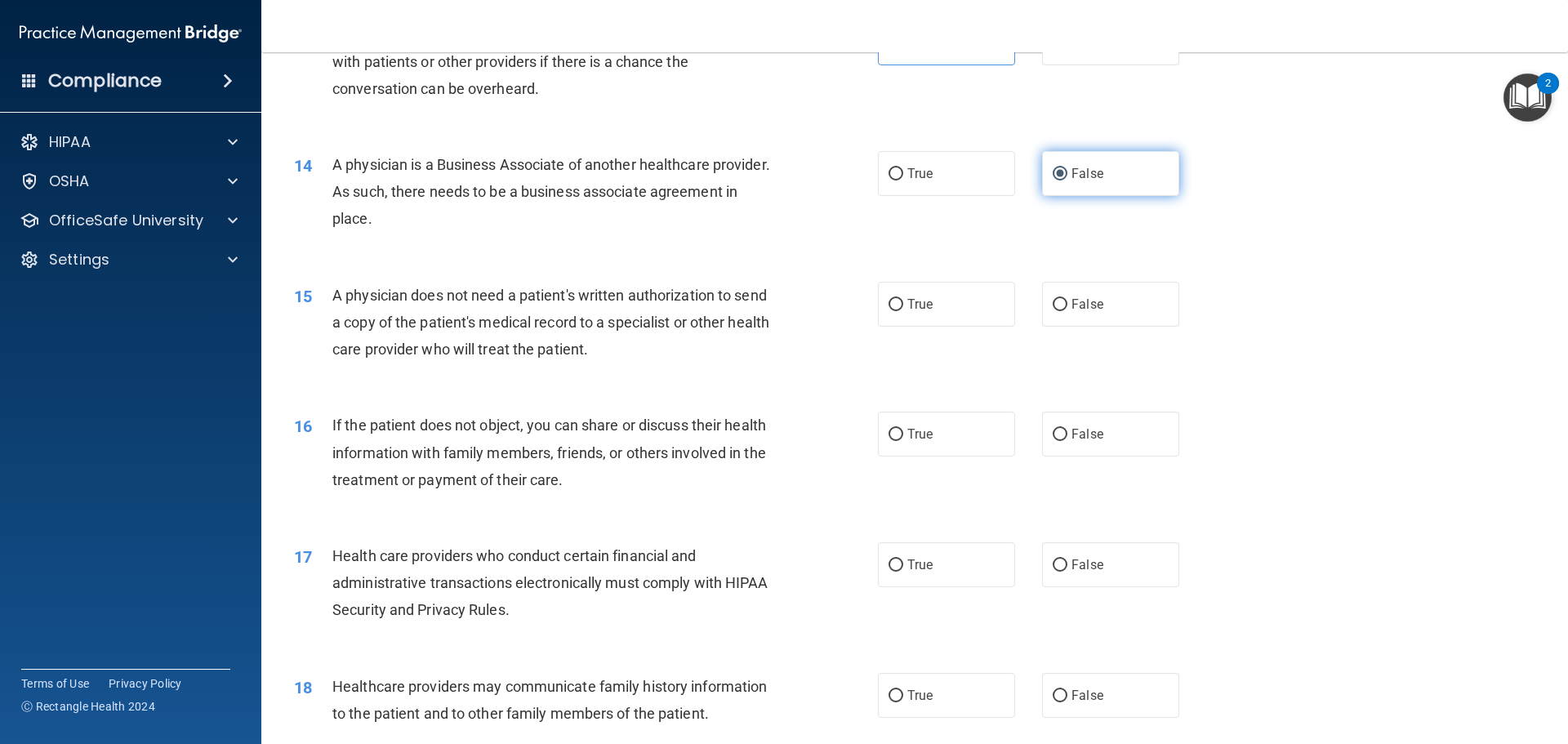
scroll to position [1551, 0]
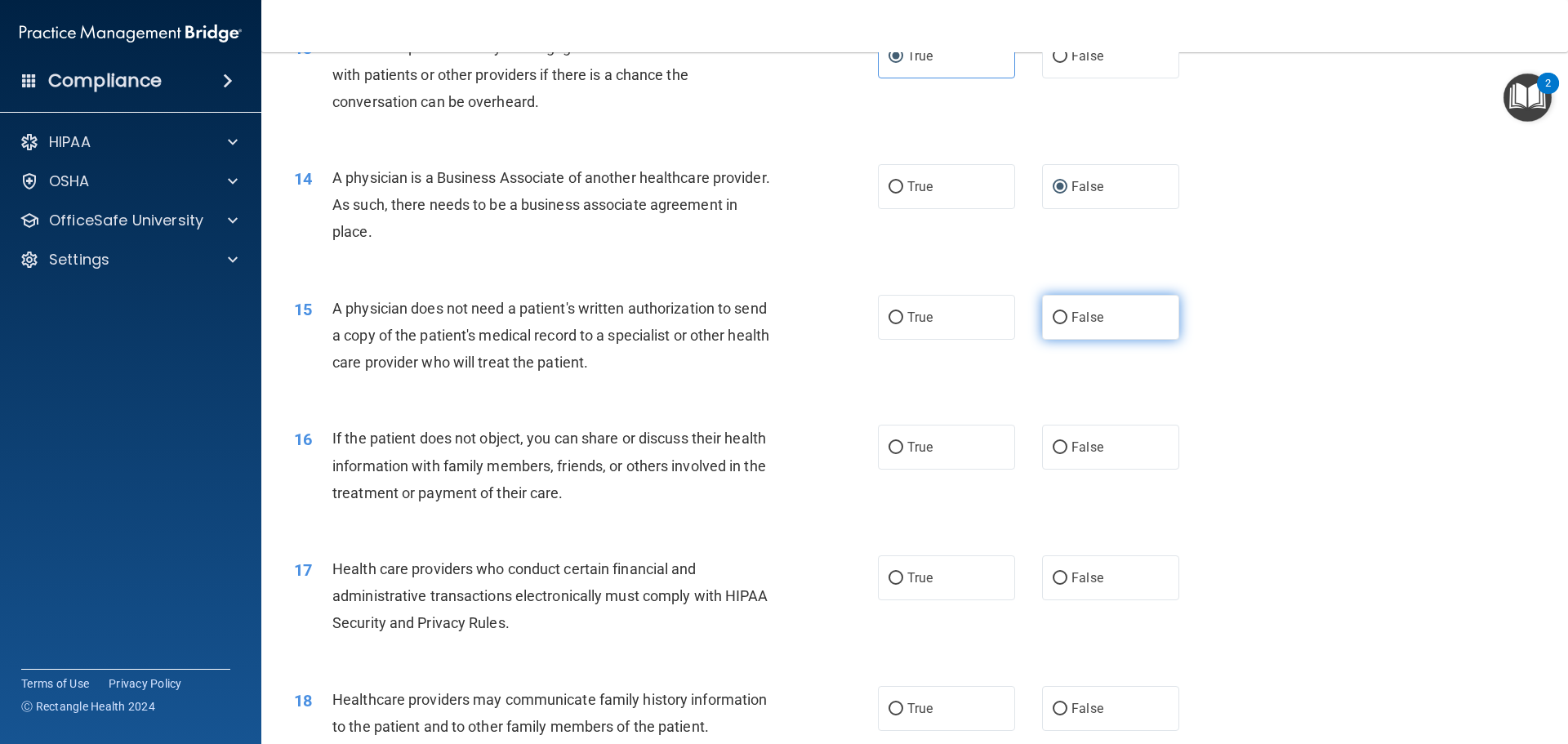
click at [1052, 316] on input "False" at bounding box center [1060, 318] width 15 height 12
radio input "true"
click at [929, 450] on label "True" at bounding box center [947, 447] width 137 height 45
click at [903, 450] on input "True" at bounding box center [895, 448] width 15 height 12
radio input "true"
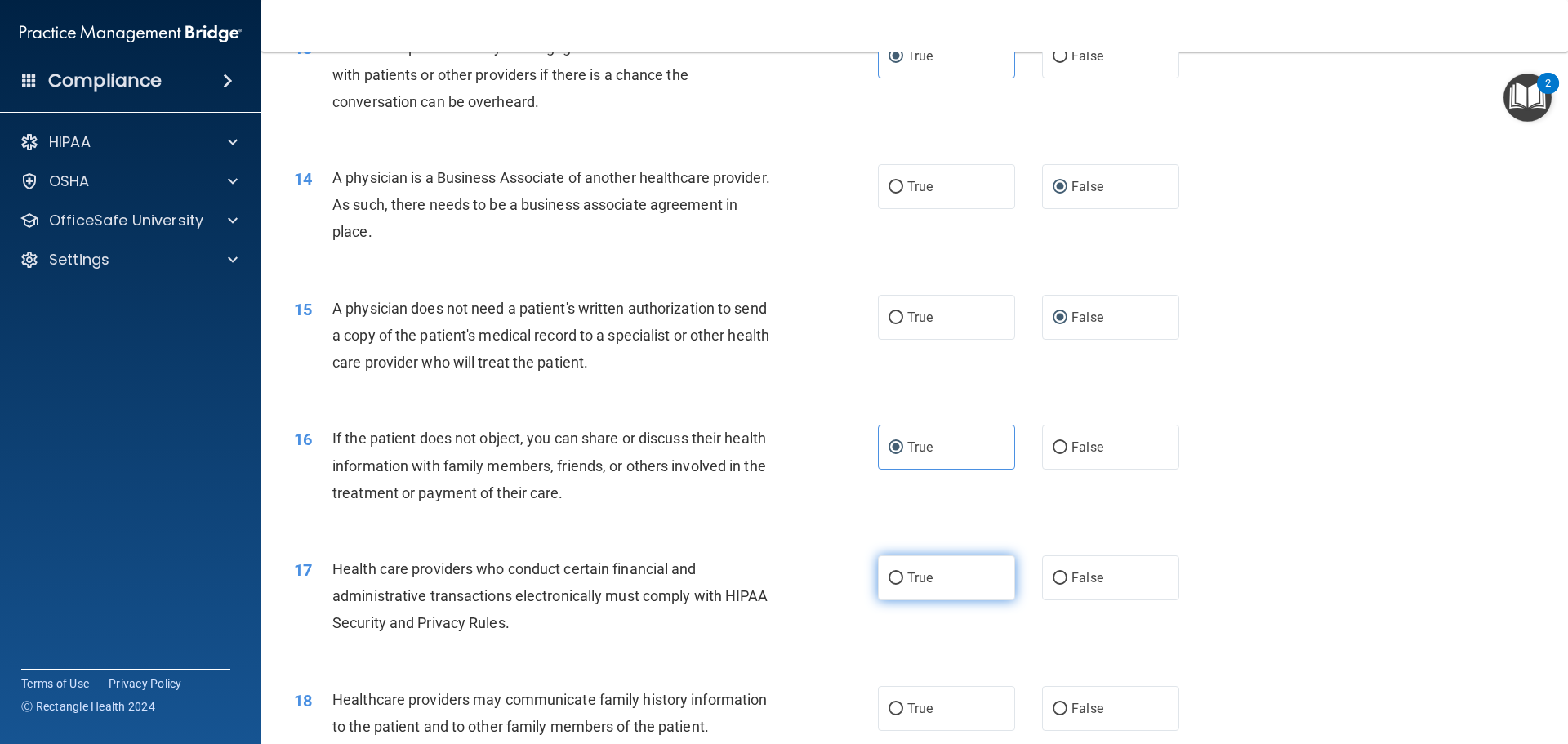
click at [910, 600] on label "True" at bounding box center [947, 578] width 137 height 45
click at [903, 584] on input "True" at bounding box center [895, 578] width 15 height 12
radio input "true"
click at [908, 327] on label "True" at bounding box center [947, 317] width 137 height 45
click at [903, 324] on input "True" at bounding box center [895, 318] width 15 height 12
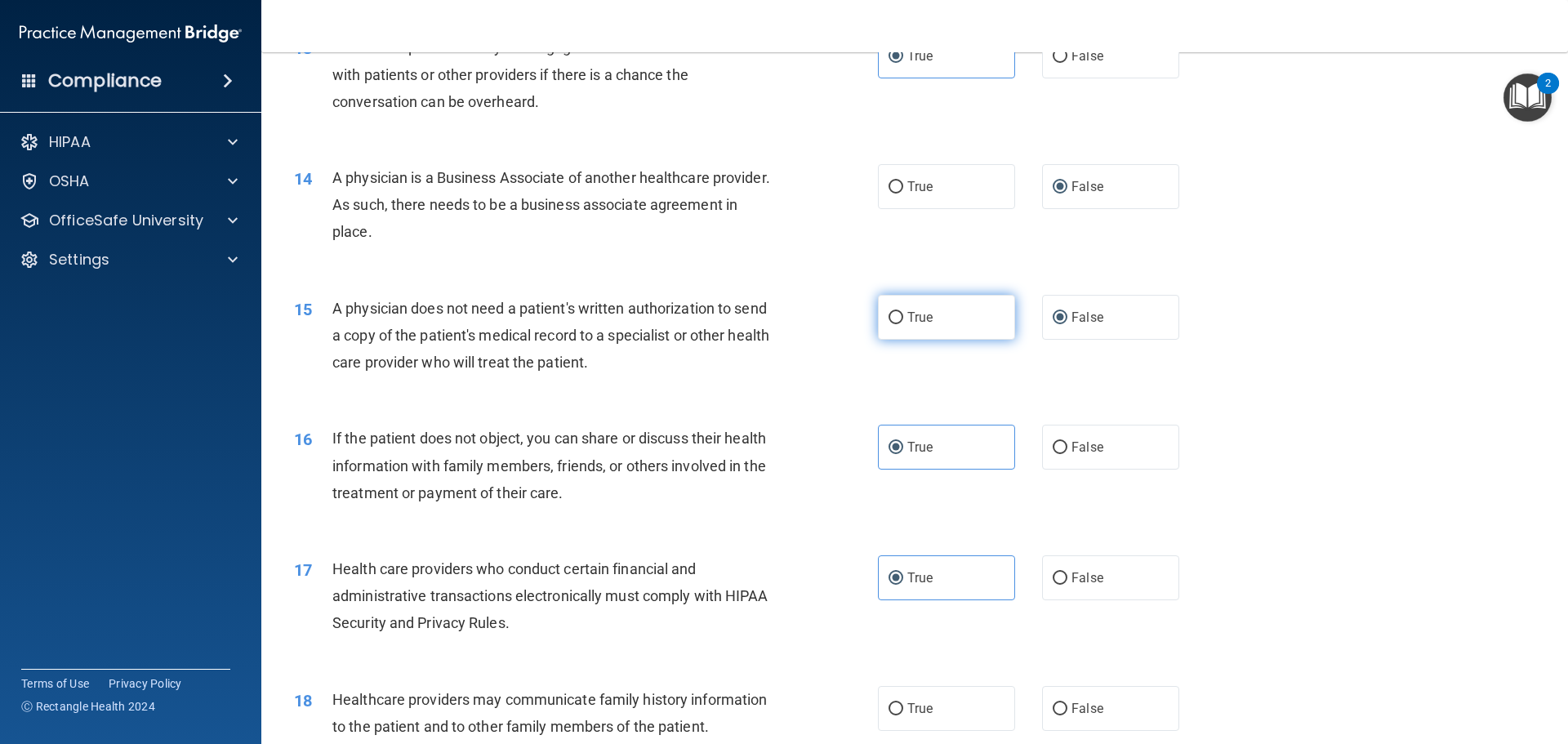
radio input "true"
radio input "false"
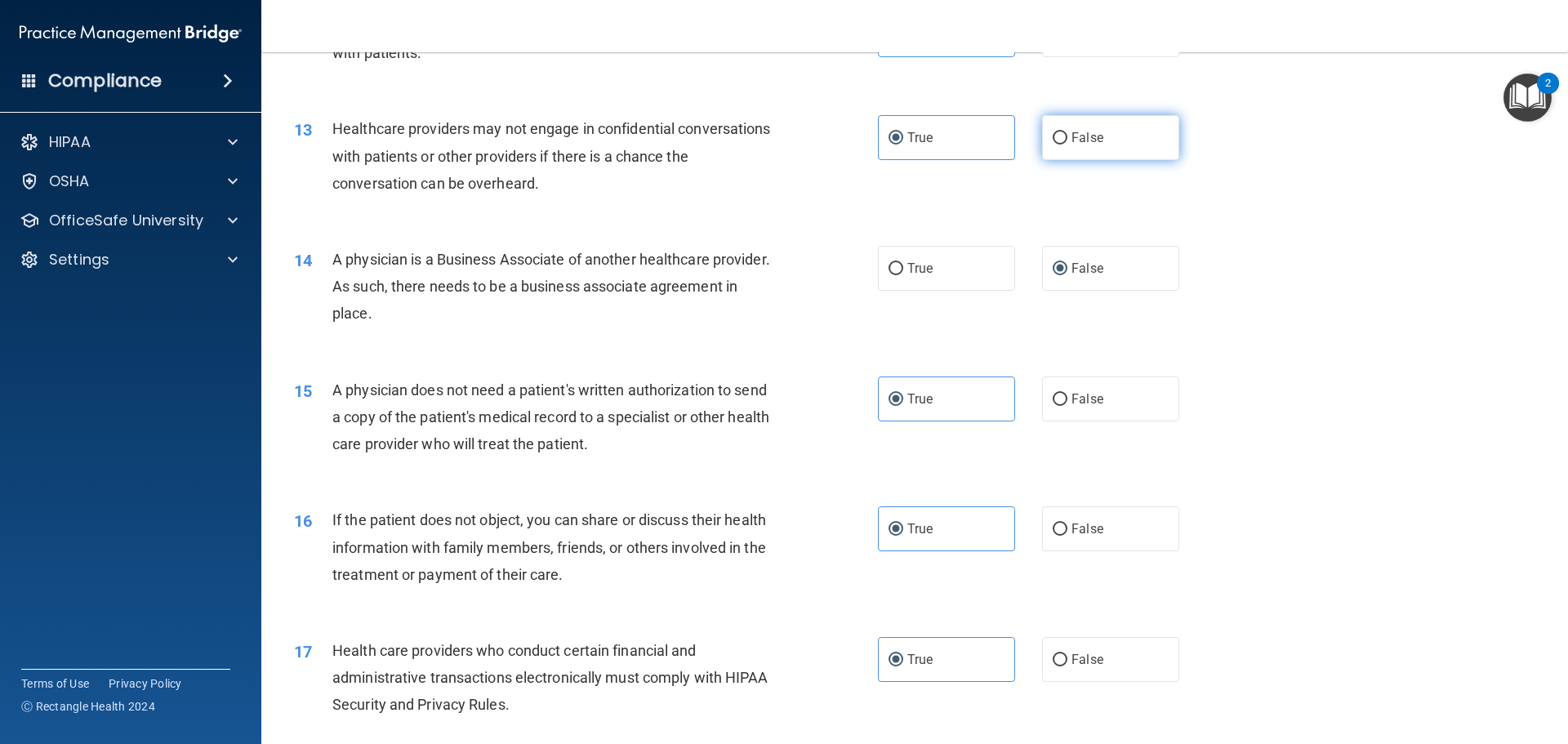
click at [1060, 151] on label "False" at bounding box center [1111, 137] width 137 height 45
click at [1060, 145] on input "False" at bounding box center [1060, 137] width 15 height 12
radio input "true"
radio input "false"
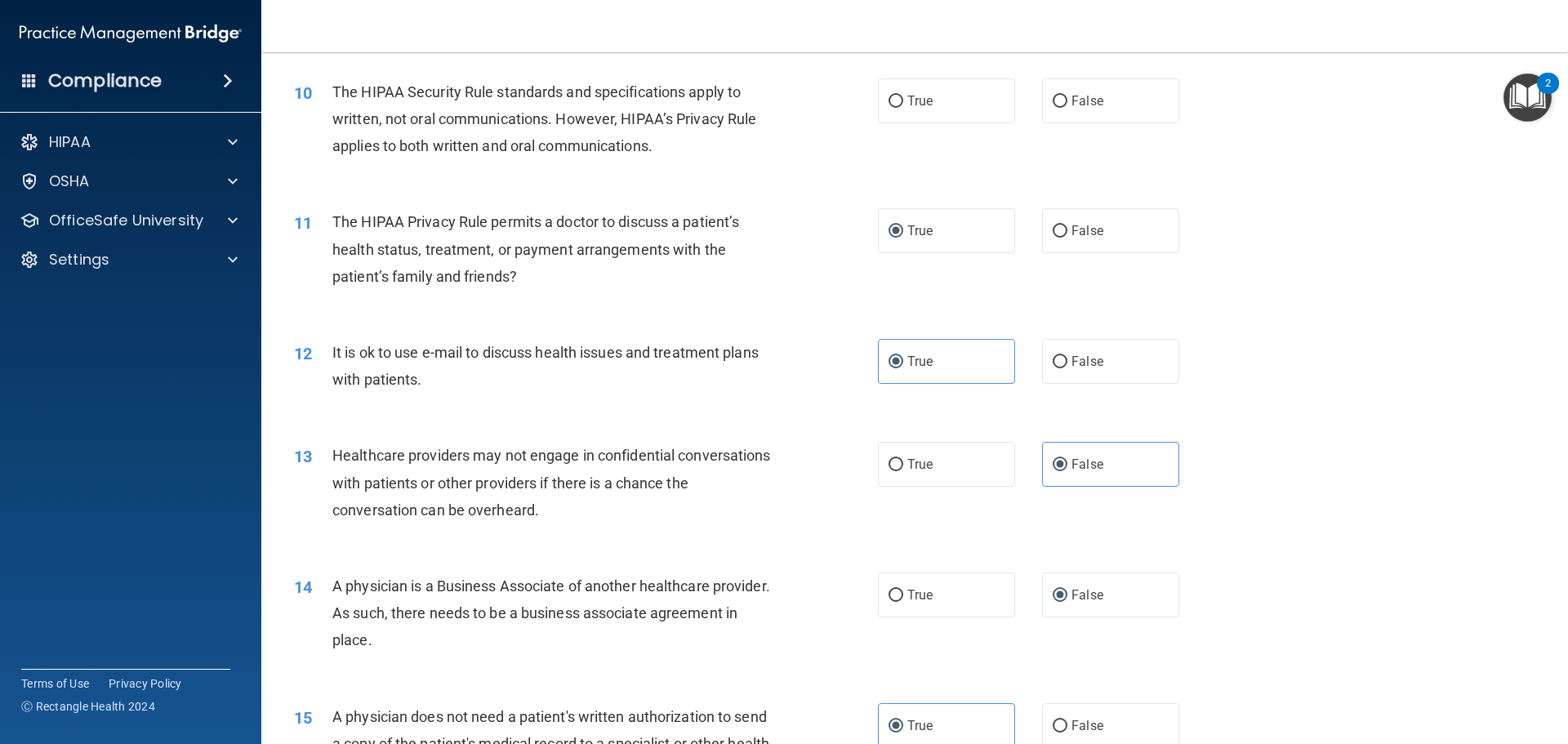
scroll to position [1062, 0]
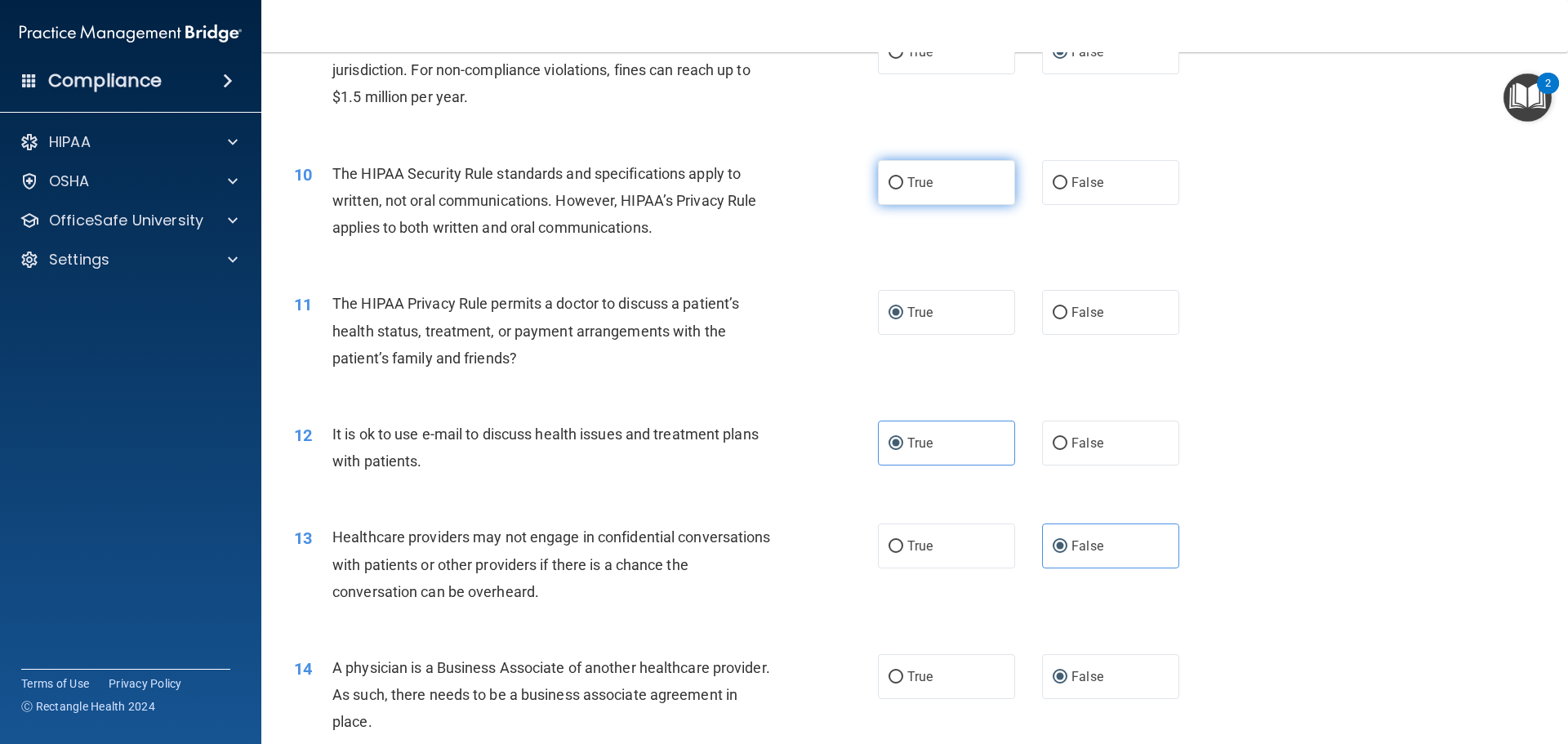
click at [893, 185] on input "True" at bounding box center [895, 183] width 15 height 12
radio input "true"
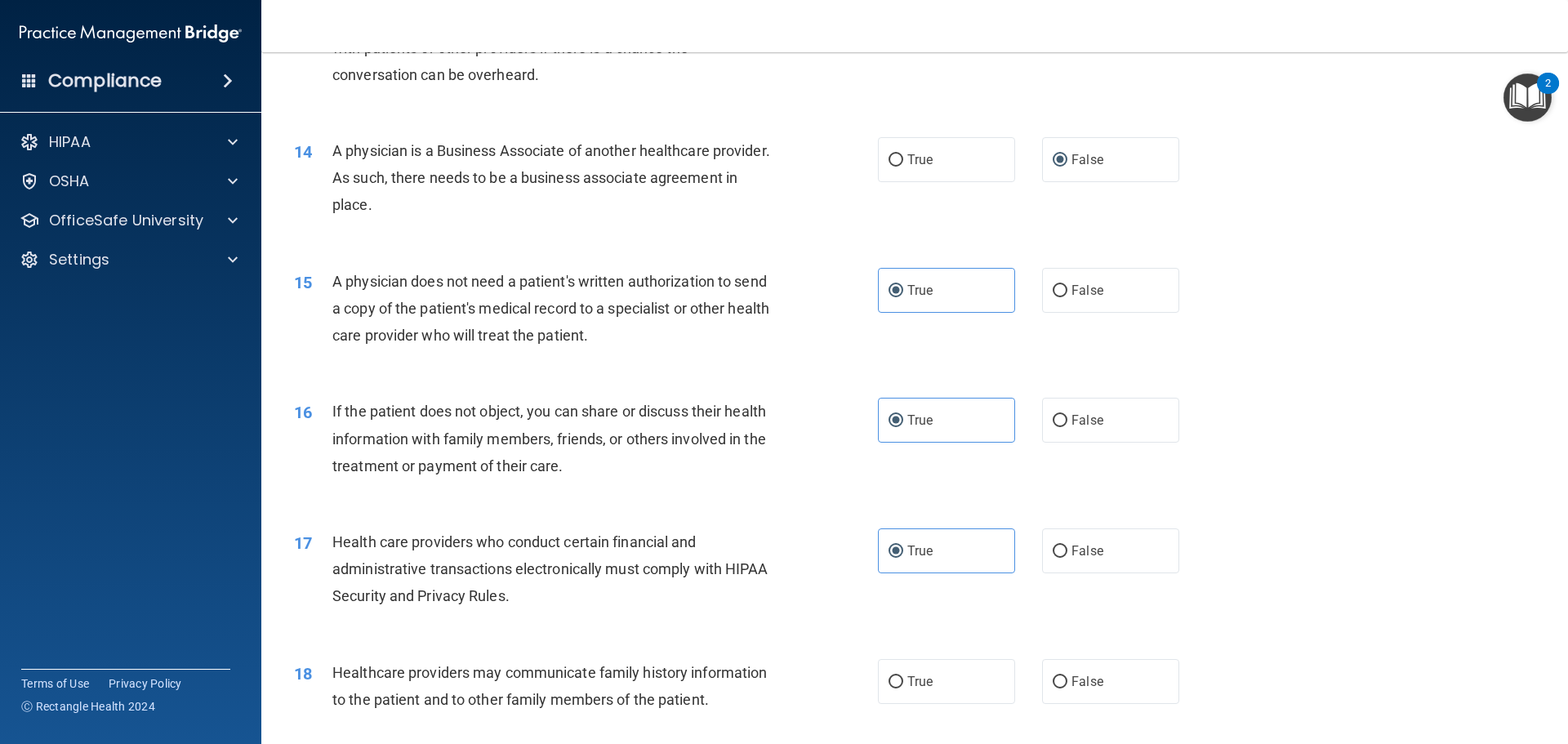
scroll to position [1715, 0]
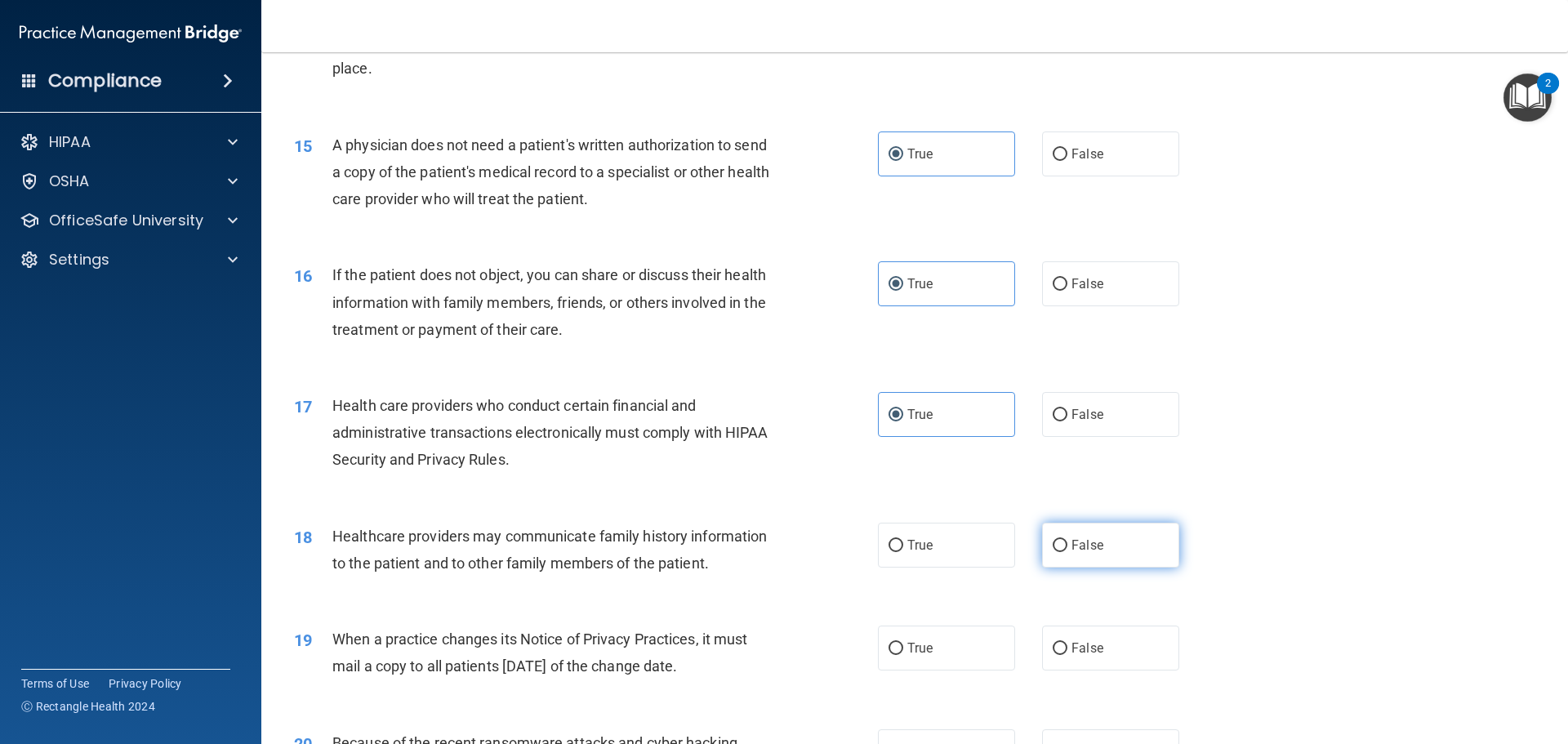
click at [1058, 545] on input "False" at bounding box center [1060, 545] width 15 height 12
radio input "true"
click at [1062, 646] on label "False" at bounding box center [1111, 647] width 137 height 45
click at [1062, 646] on input "False" at bounding box center [1060, 648] width 15 height 12
radio input "true"
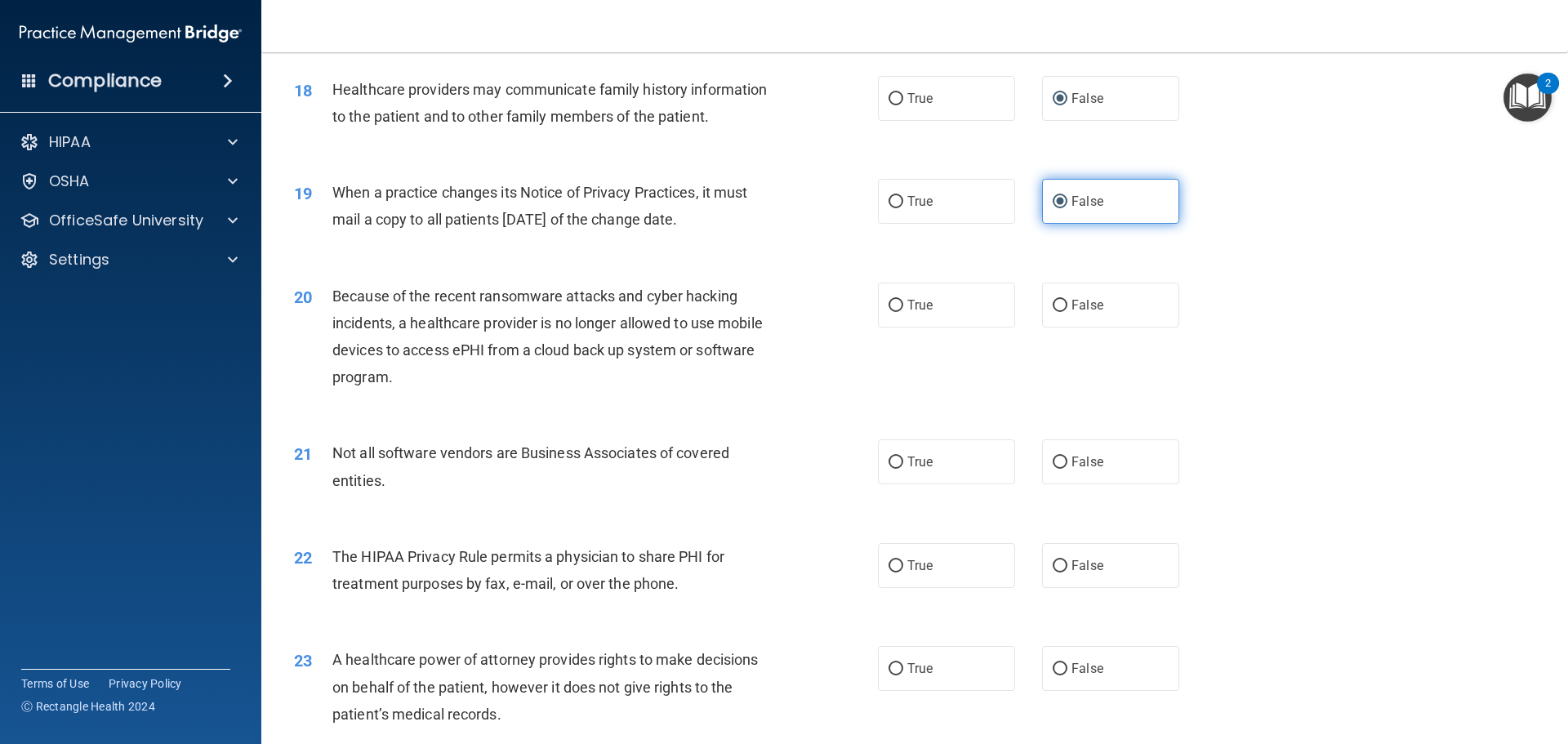
scroll to position [2204, 0]
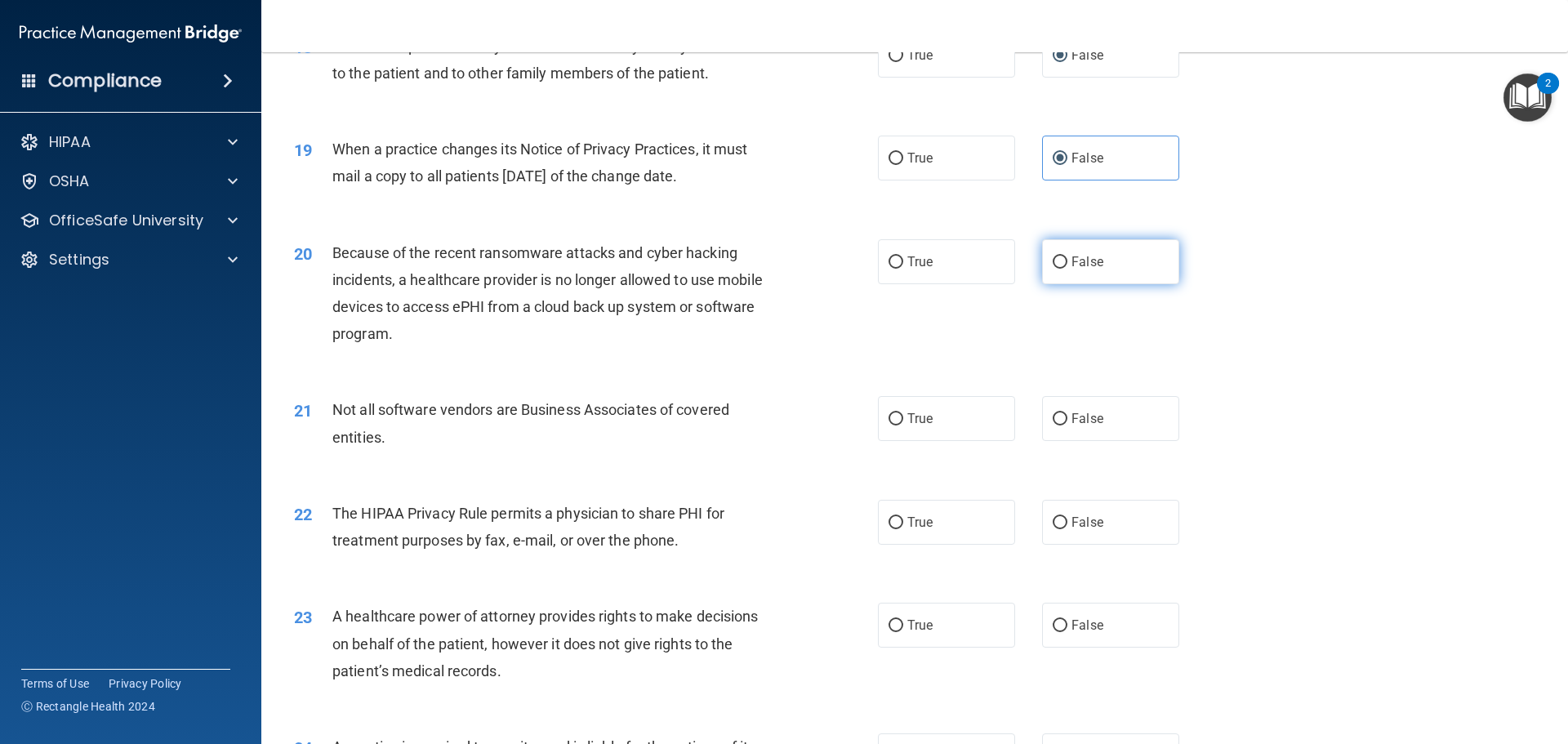
click at [1052, 262] on input "False" at bounding box center [1060, 262] width 15 height 12
radio input "true"
click at [903, 428] on label "True" at bounding box center [947, 418] width 137 height 45
click at [903, 425] on input "True" at bounding box center [895, 419] width 15 height 12
radio input "true"
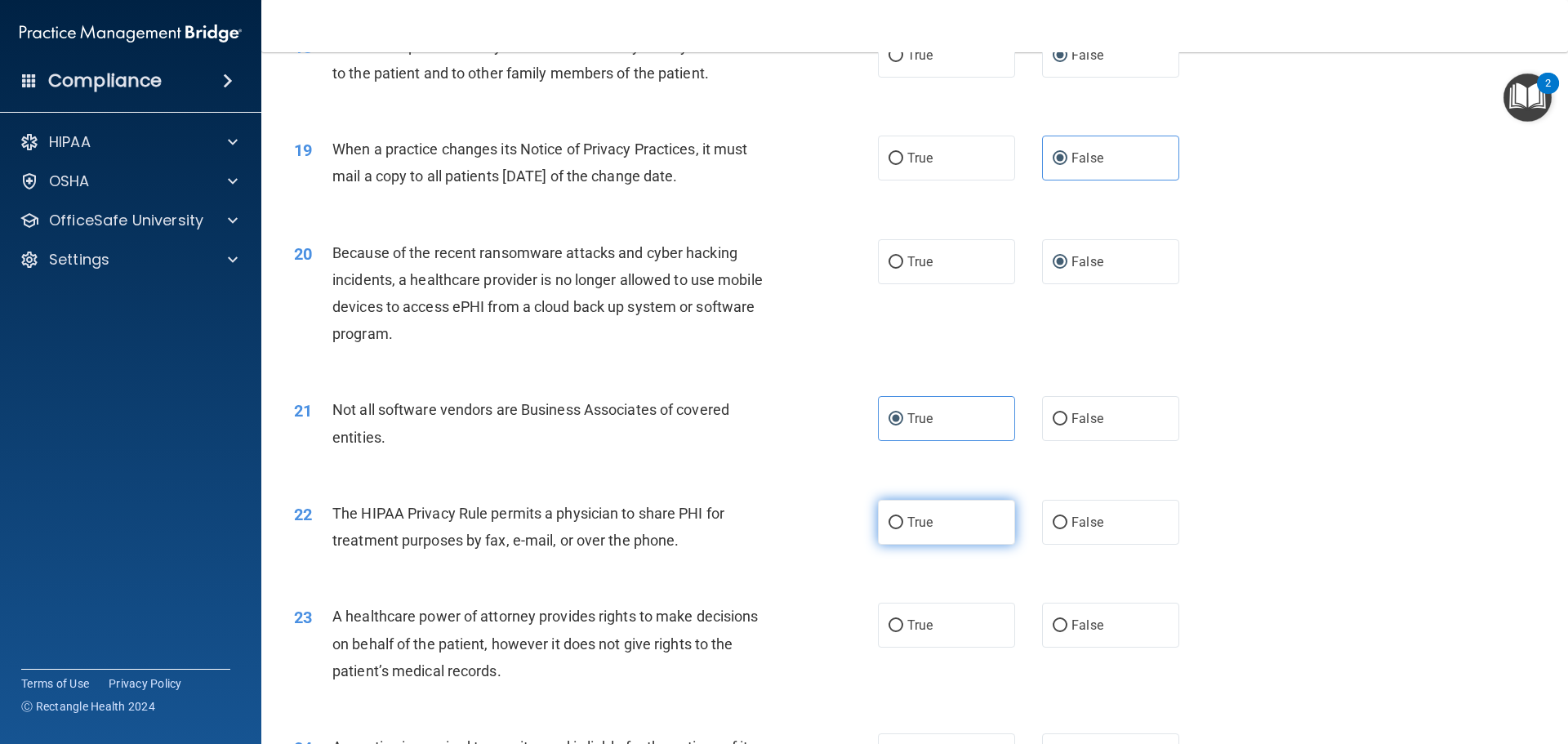
click at [889, 529] on input "True" at bounding box center [895, 522] width 15 height 12
radio input "true"
click at [1069, 590] on div "23 A healthcare power of attorney provides rights to make decisions on behalf o…" at bounding box center [914, 647] width 1265 height 131
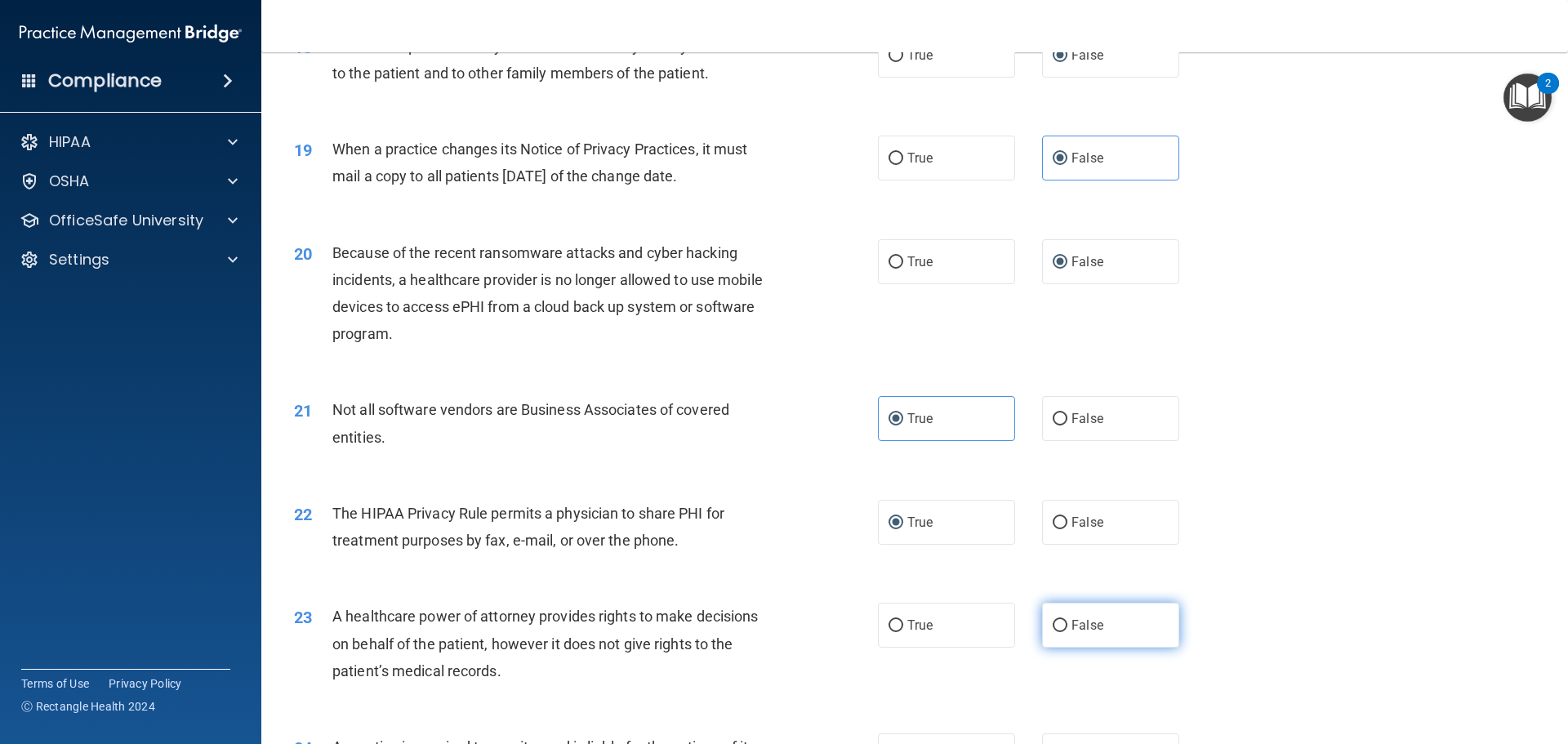
click at [1083, 623] on span "False" at bounding box center [1087, 625] width 32 height 16
click at [1067, 623] on input "False" at bounding box center [1060, 625] width 15 height 12
radio input "true"
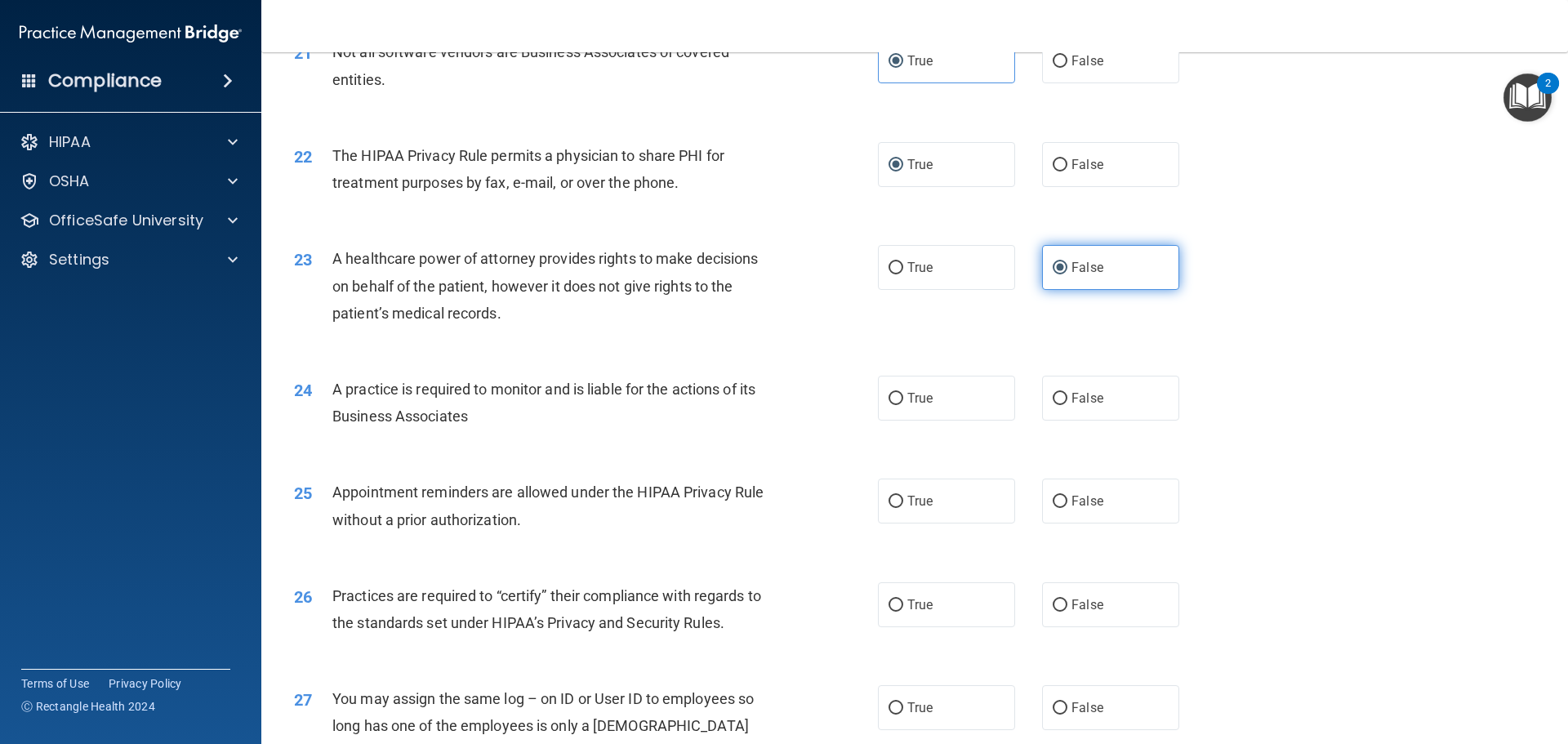
scroll to position [2613, 0]
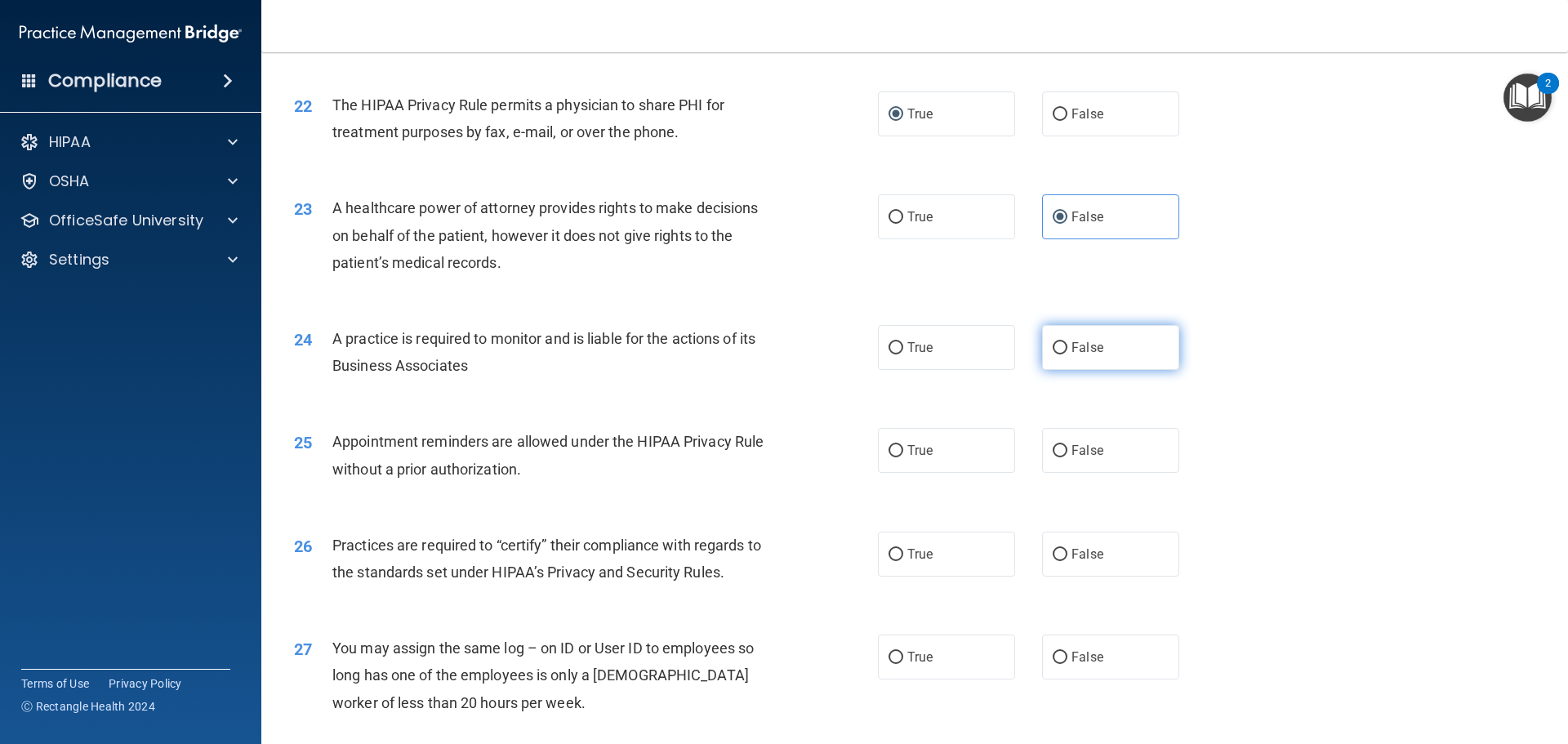
click at [1057, 361] on label "False" at bounding box center [1111, 347] width 137 height 45
click at [1057, 354] on input "False" at bounding box center [1060, 347] width 15 height 12
radio input "true"
click at [936, 452] on label "True" at bounding box center [947, 450] width 137 height 45
click at [903, 452] on input "True" at bounding box center [895, 450] width 15 height 12
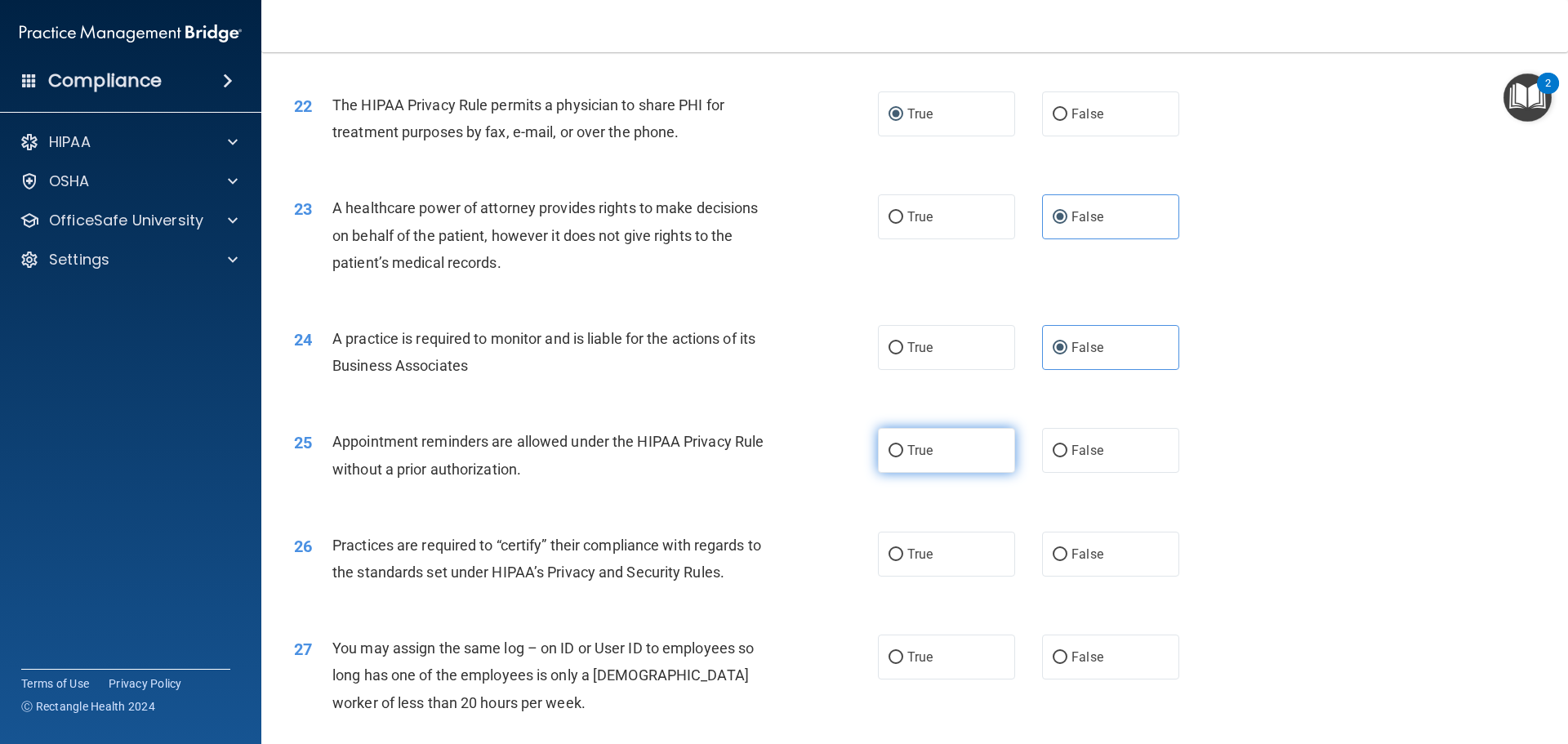
radio input "true"
click at [1069, 563] on label "False" at bounding box center [1111, 554] width 137 height 45
click at [1067, 561] on input "False" at bounding box center [1060, 555] width 15 height 12
radio input "true"
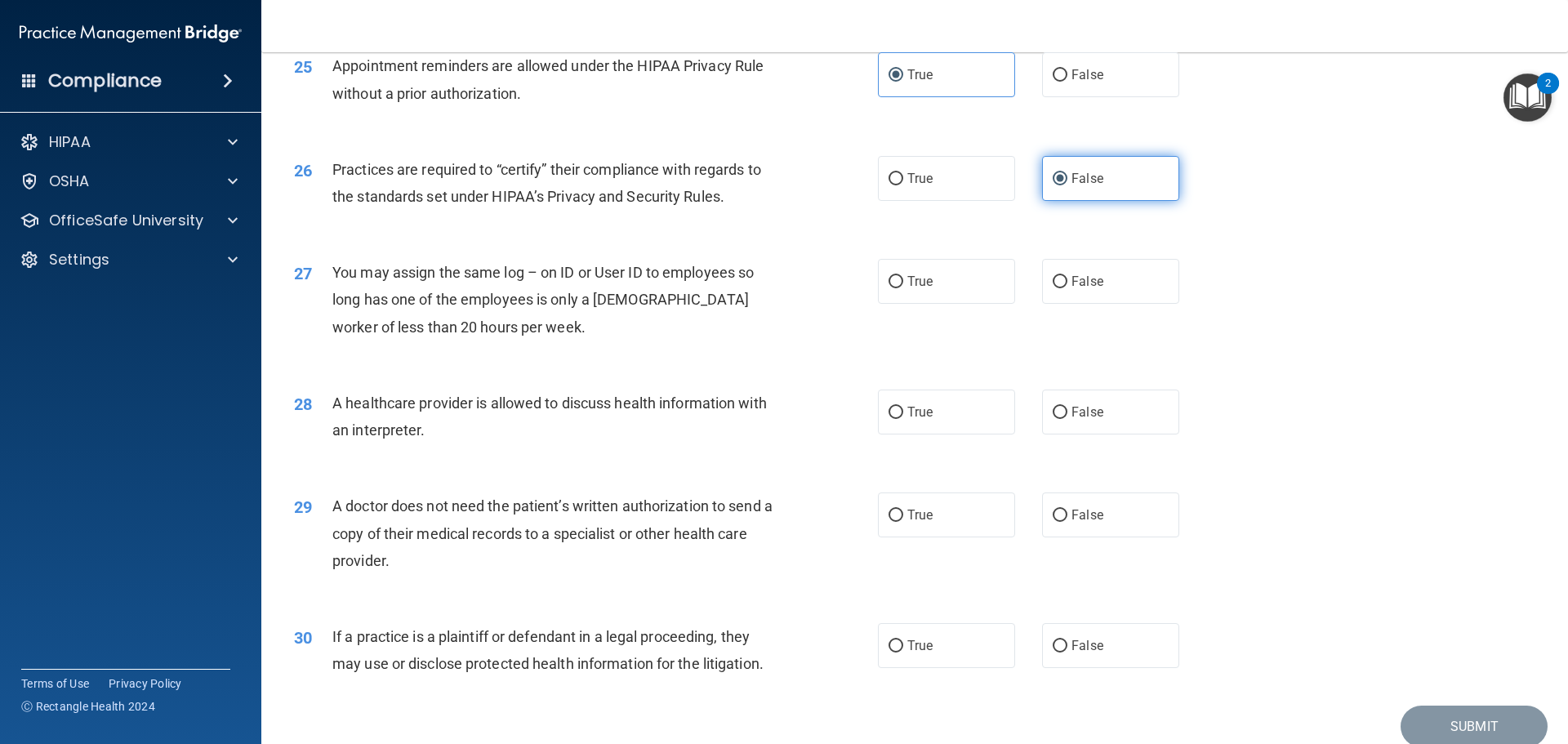
scroll to position [3021, 0]
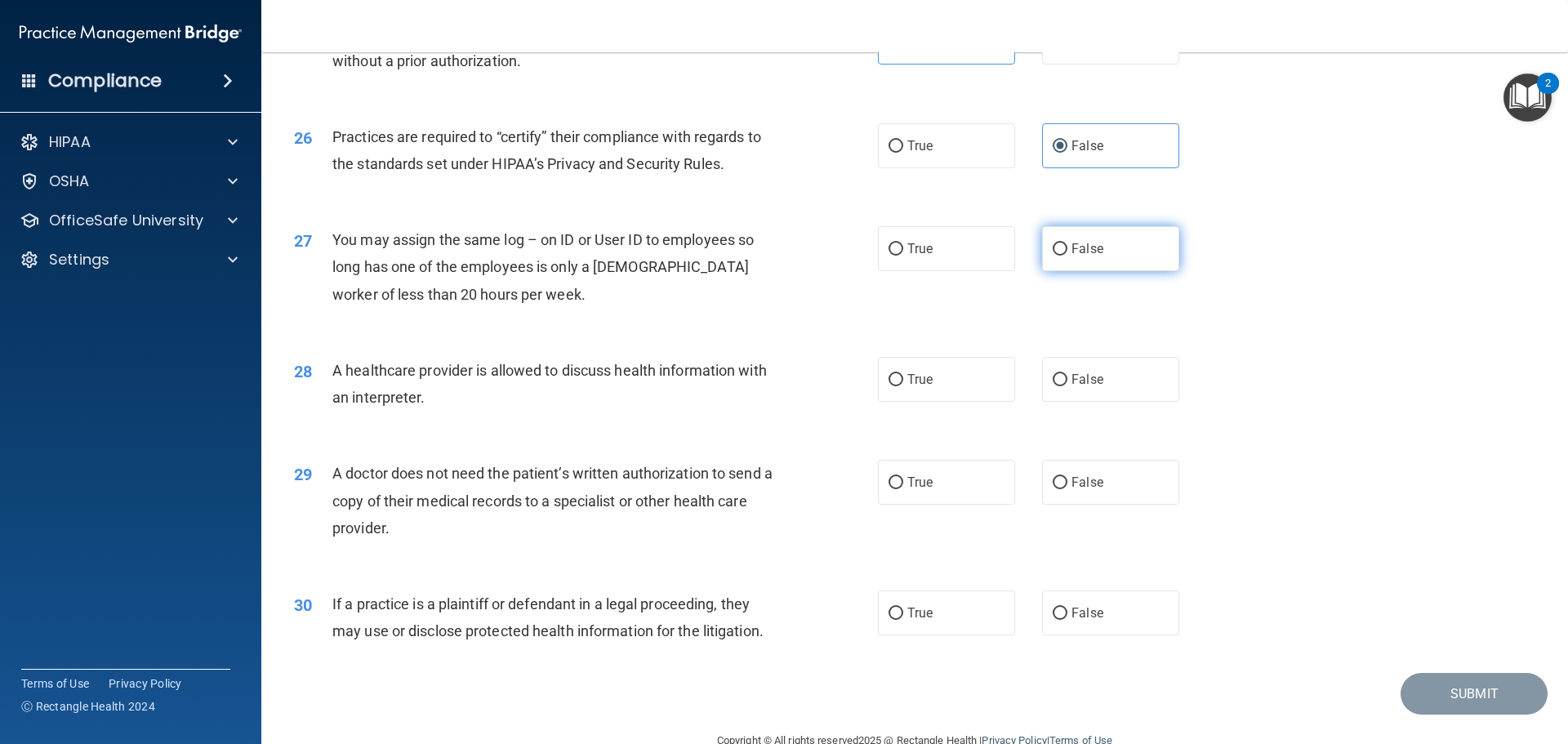
click at [1054, 255] on input "False" at bounding box center [1060, 249] width 15 height 12
radio input "true"
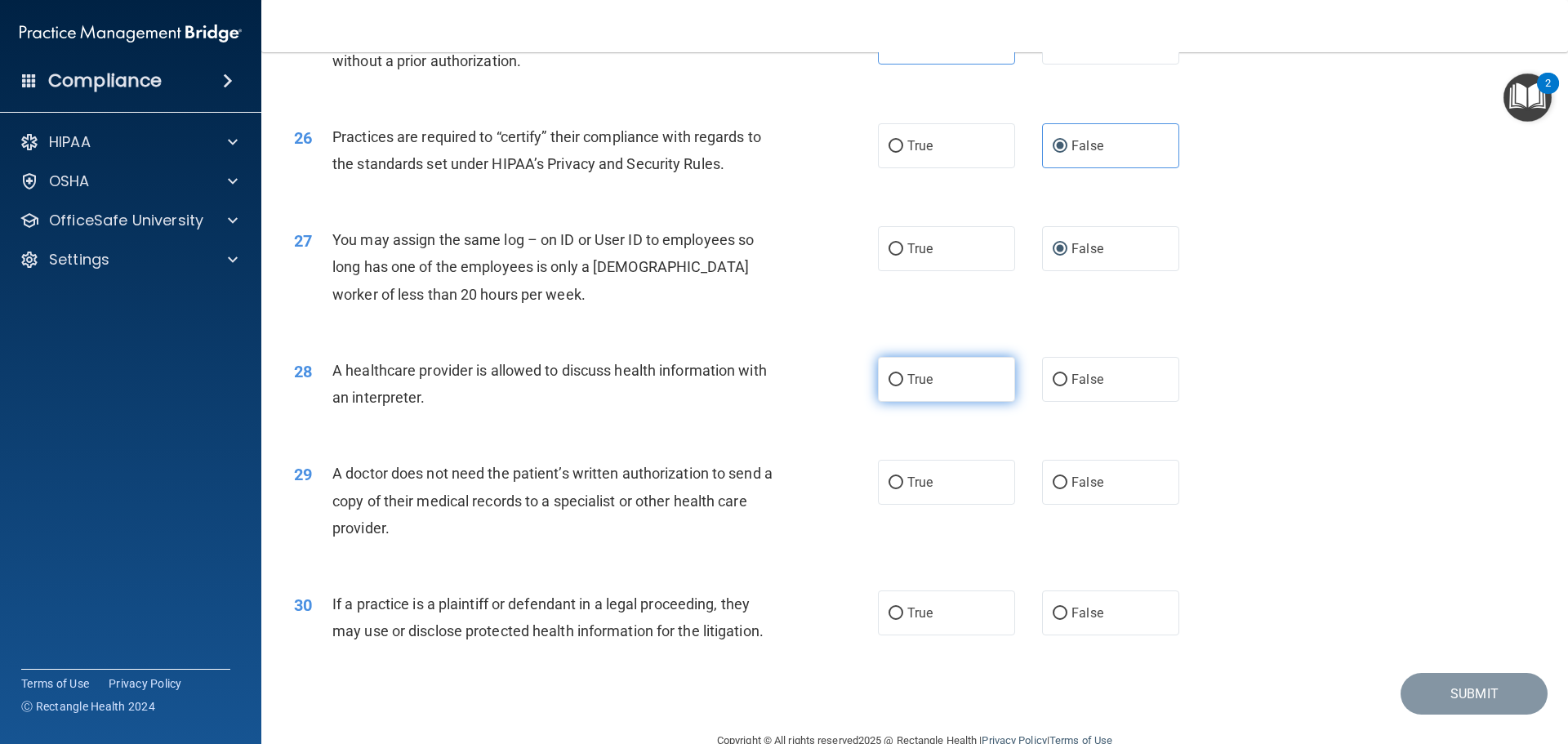
click at [904, 371] on label "True" at bounding box center [947, 379] width 137 height 45
click at [903, 374] on input "True" at bounding box center [895, 380] width 15 height 12
radio input "true"
click at [894, 489] on label "True" at bounding box center [947, 482] width 137 height 45
click at [894, 489] on input "True" at bounding box center [895, 482] width 15 height 12
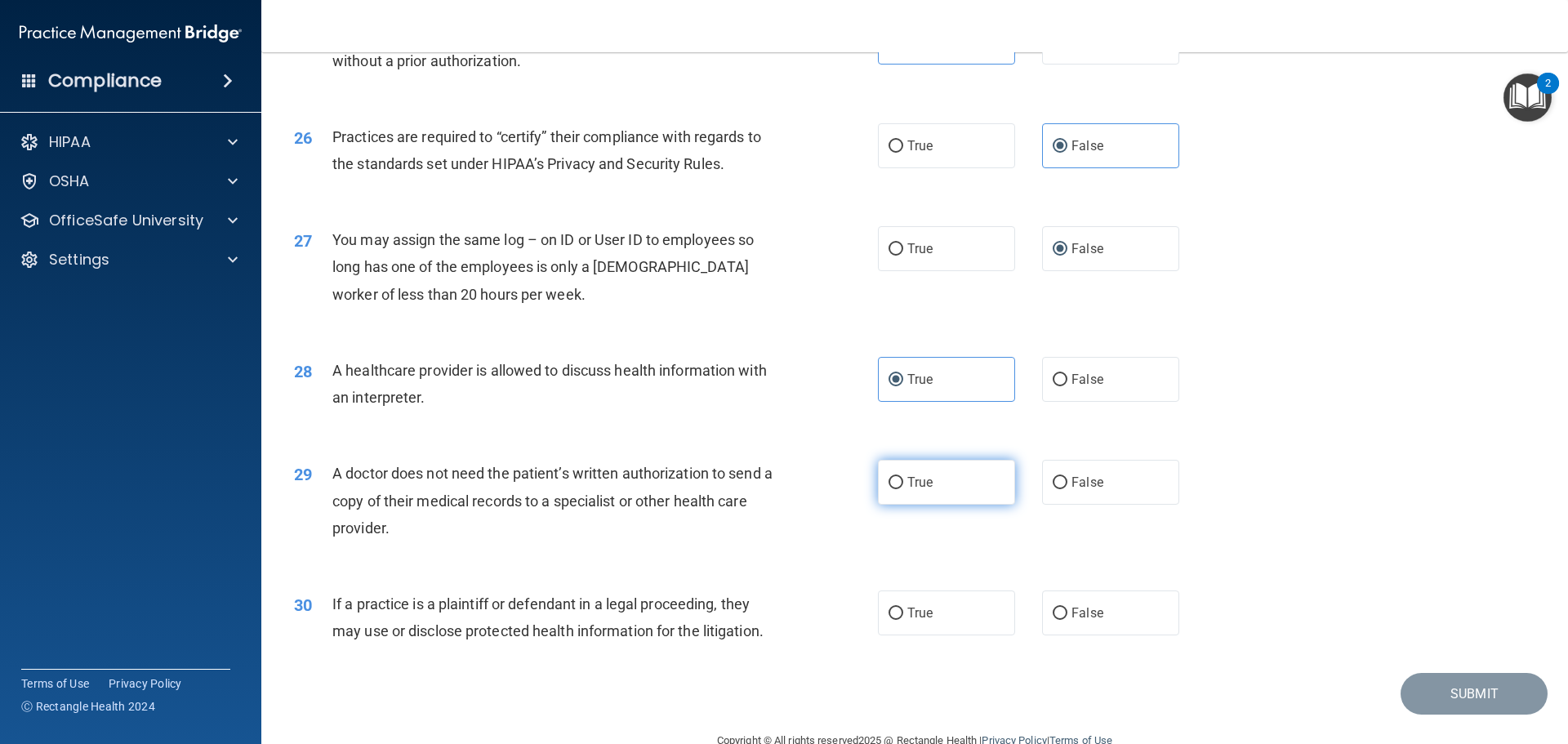
radio input "true"
click at [921, 619] on span "True" at bounding box center [920, 612] width 25 height 16
click at [903, 619] on input "True" at bounding box center [895, 613] width 15 height 12
radio input "true"
click at [1447, 698] on button "Submit" at bounding box center [1473, 693] width 147 height 42
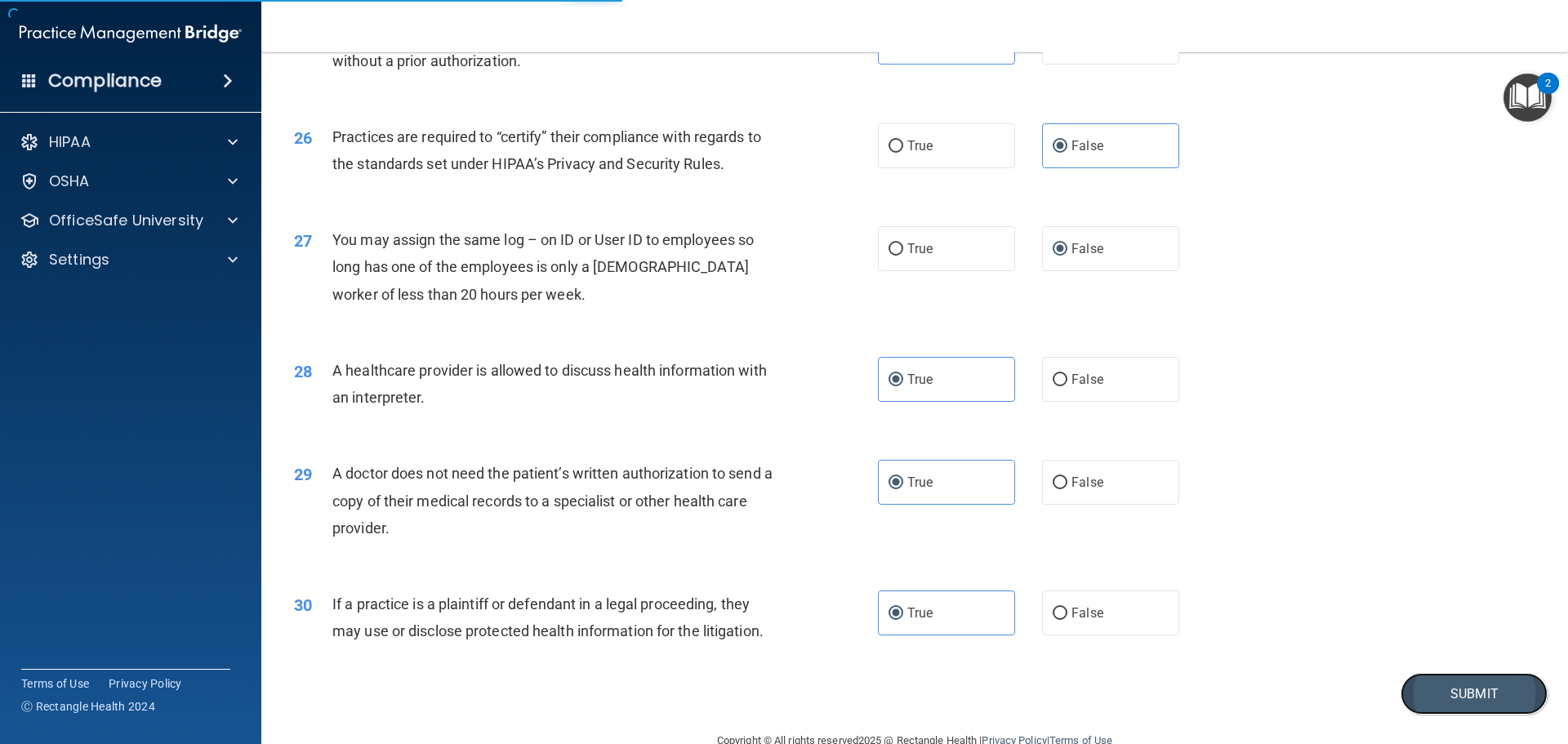
click at [1447, 698] on button "Submit" at bounding box center [1473, 693] width 147 height 42
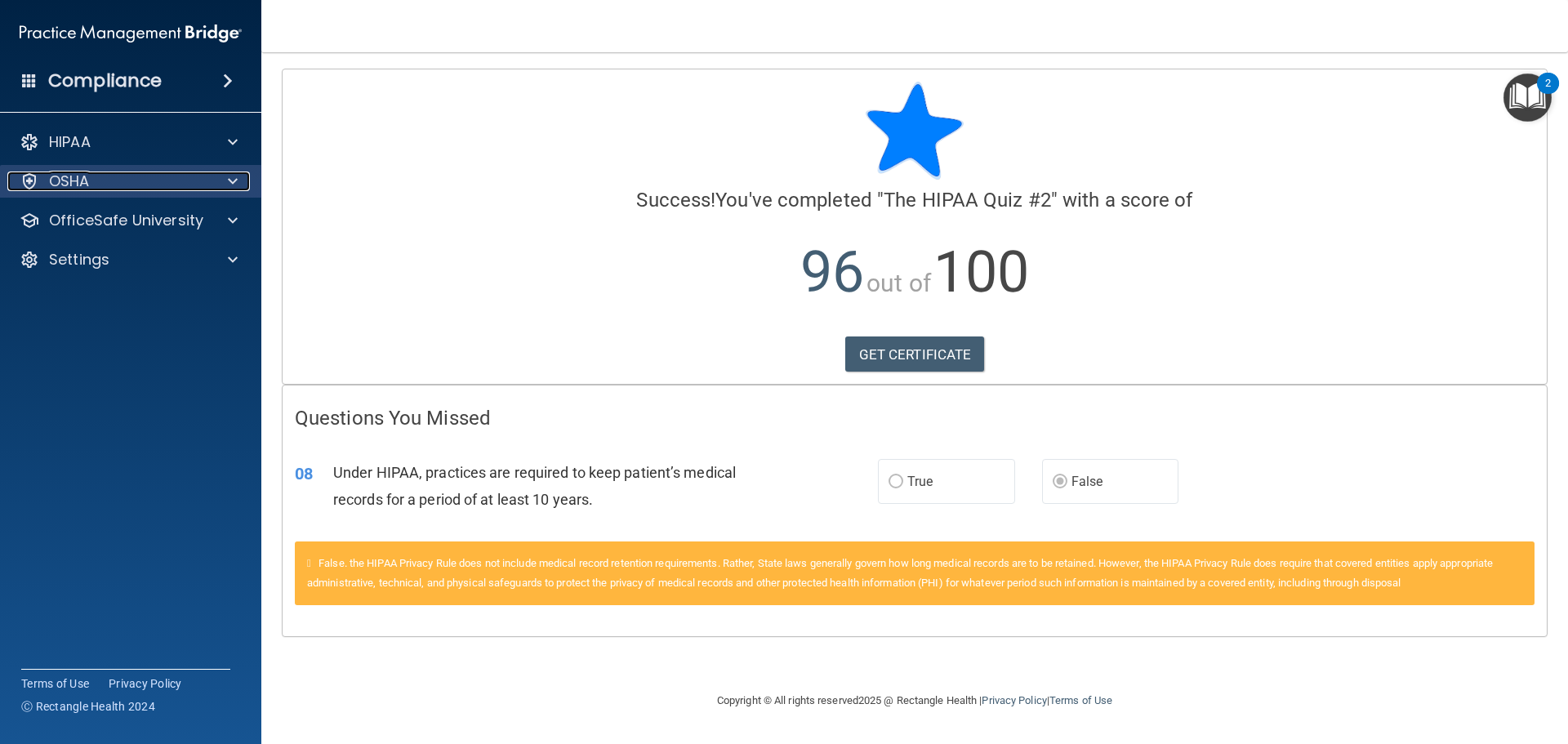
click at [219, 182] on div at bounding box center [230, 181] width 41 height 20
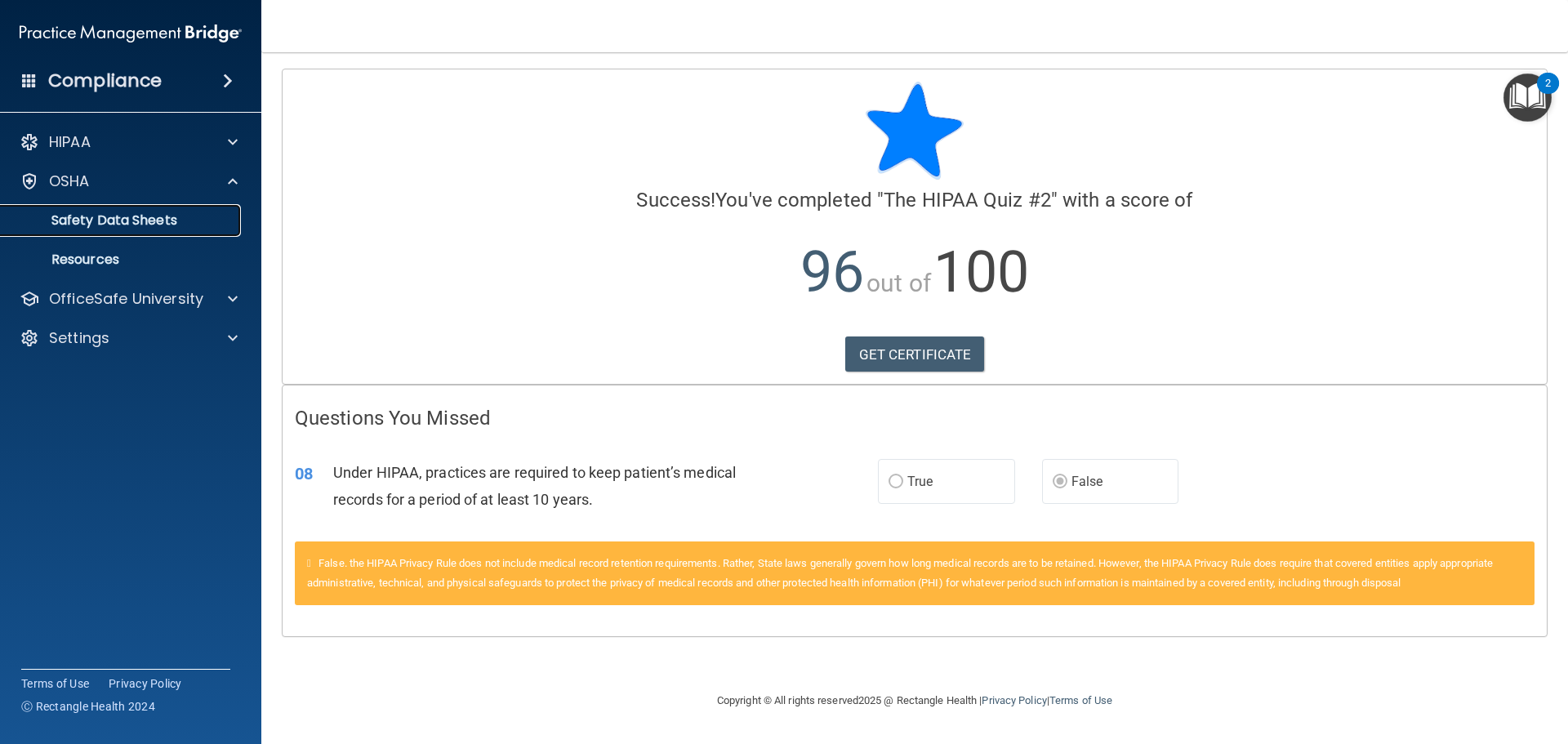
click at [179, 221] on p "Safety Data Sheets" at bounding box center [122, 221] width 223 height 17
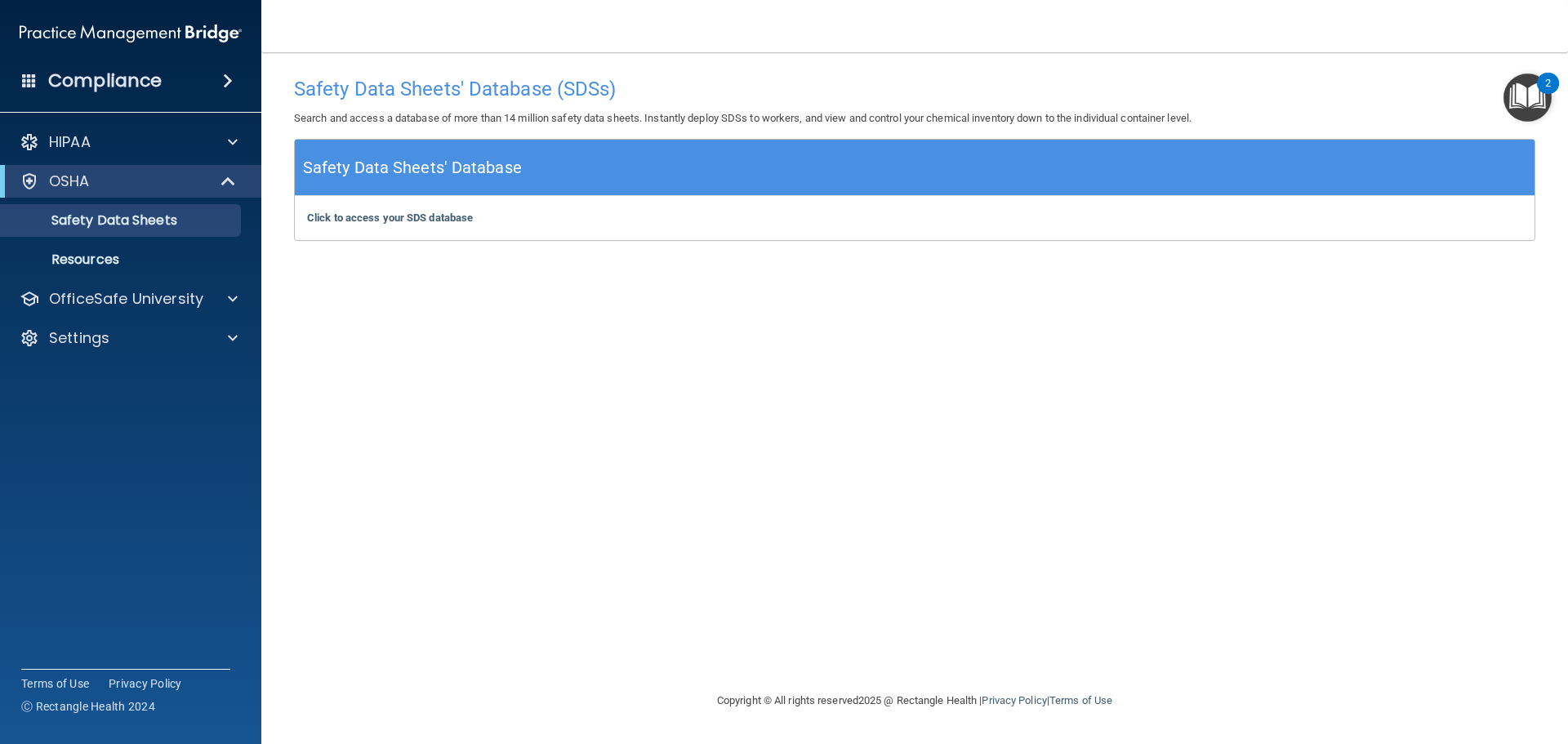
click at [463, 173] on h5 "Safety Data Sheets' Database" at bounding box center [412, 167] width 219 height 29
click at [485, 177] on h5 "Safety Data Sheets' Database" at bounding box center [412, 167] width 219 height 29
click at [180, 305] on p "OfficeSafe University" at bounding box center [126, 298] width 154 height 20
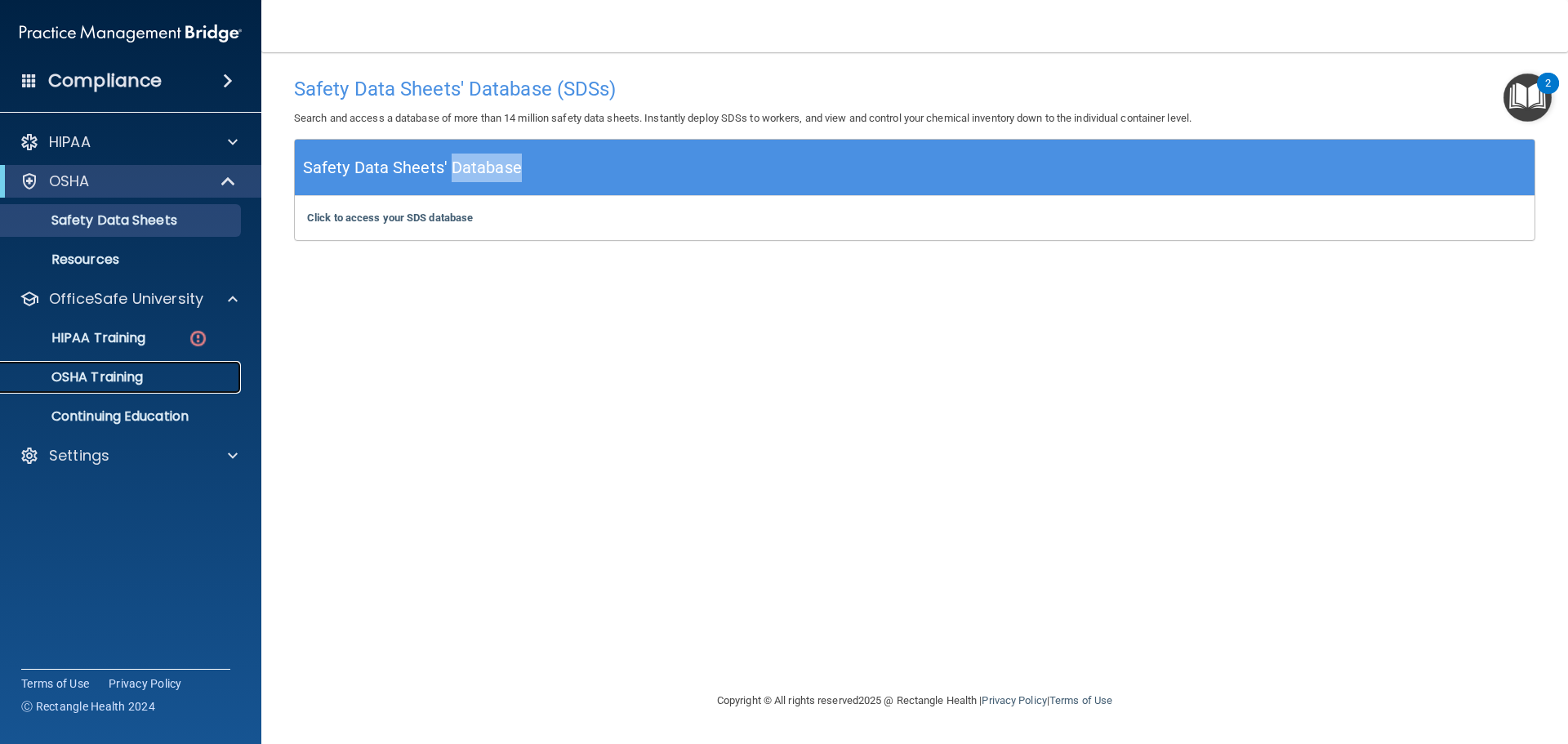
click at [143, 379] on p "OSHA Training" at bounding box center [76, 377] width 132 height 17
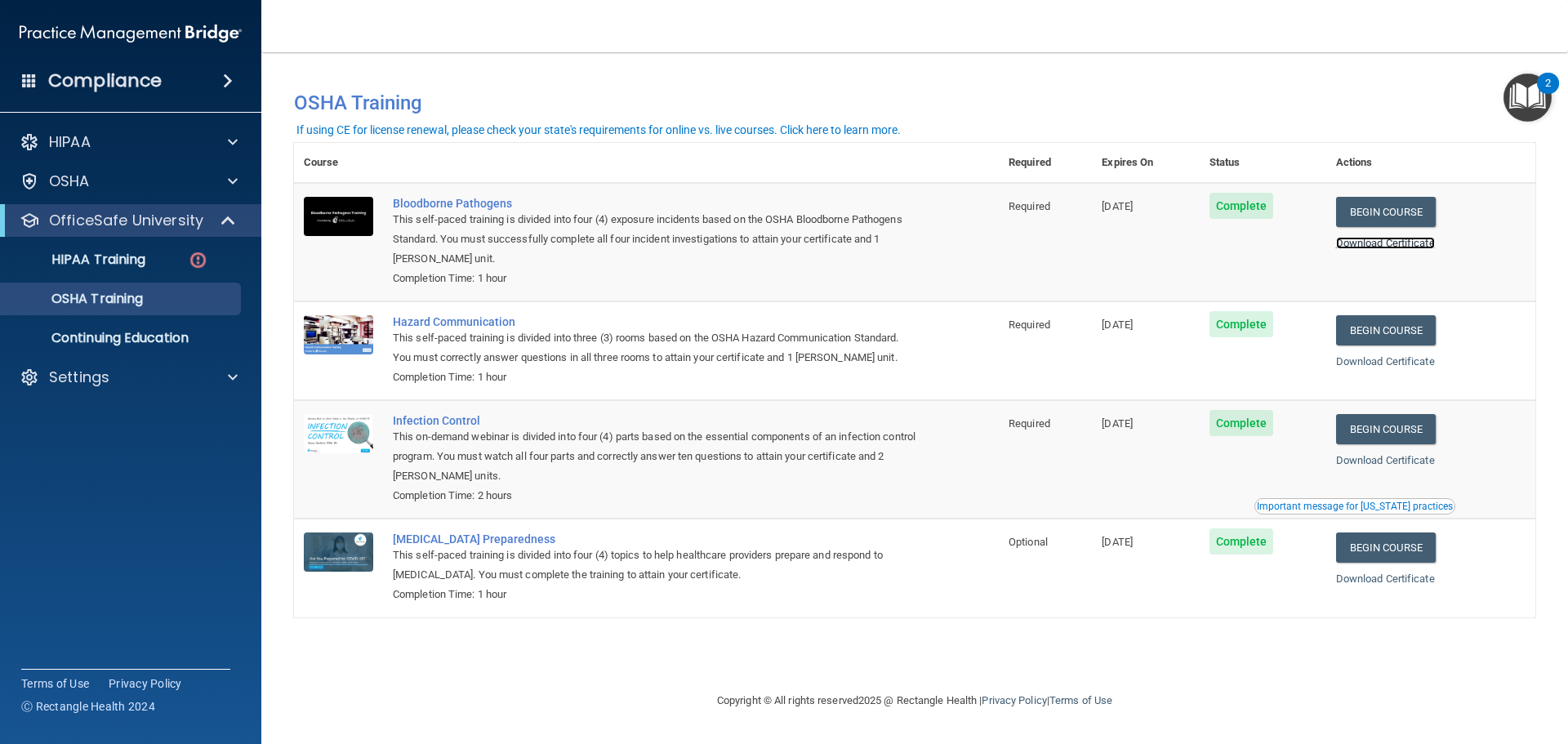
click at [1402, 243] on link "Download Certificate" at bounding box center [1385, 242] width 98 height 12
click at [176, 331] on p "Continuing Education" at bounding box center [122, 338] width 223 height 17
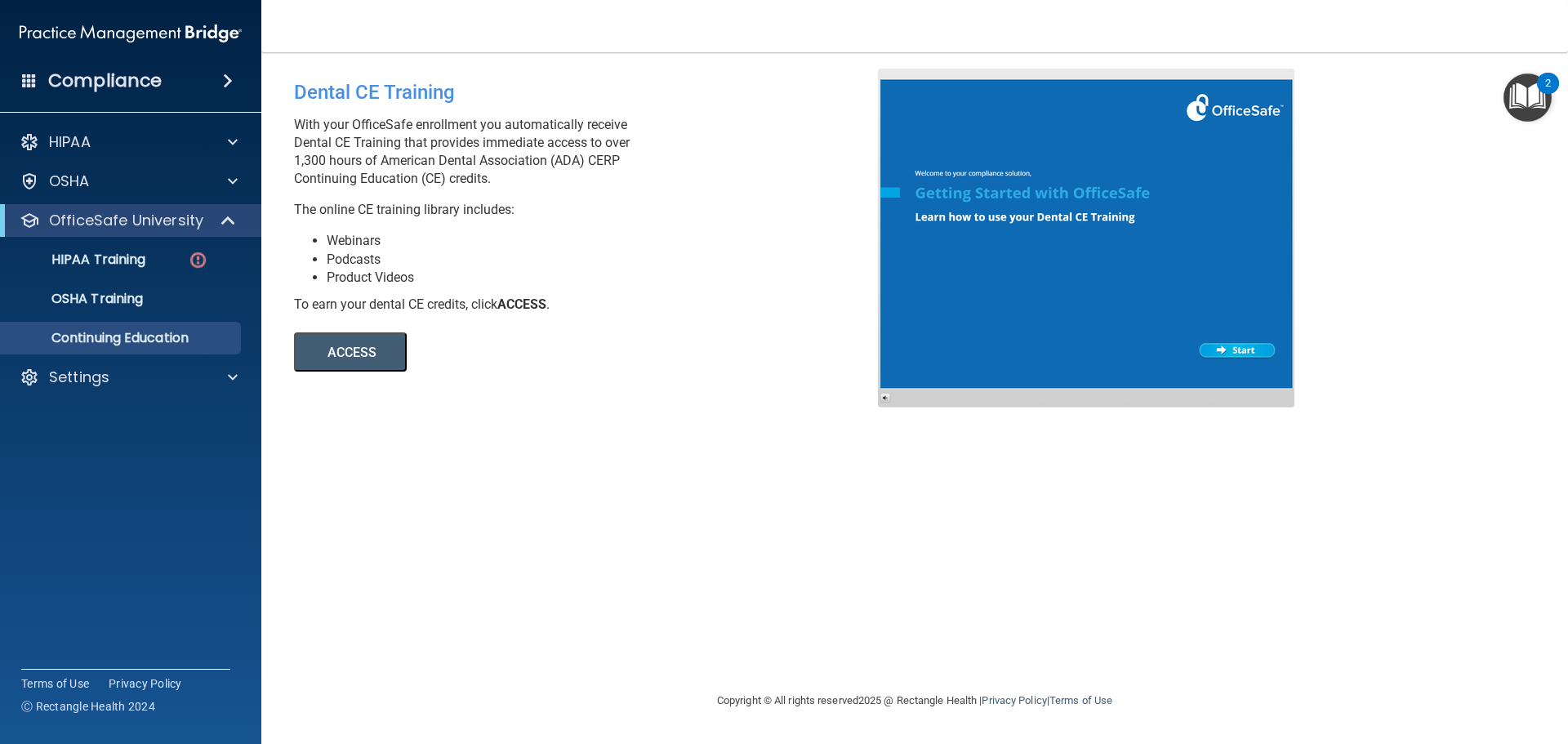
click at [345, 358] on button "ACCESS" at bounding box center [349, 352] width 112 height 39
click at [98, 379] on p "Settings" at bounding box center [79, 377] width 60 height 20
click at [92, 415] on p "My Account" at bounding box center [122, 416] width 223 height 17
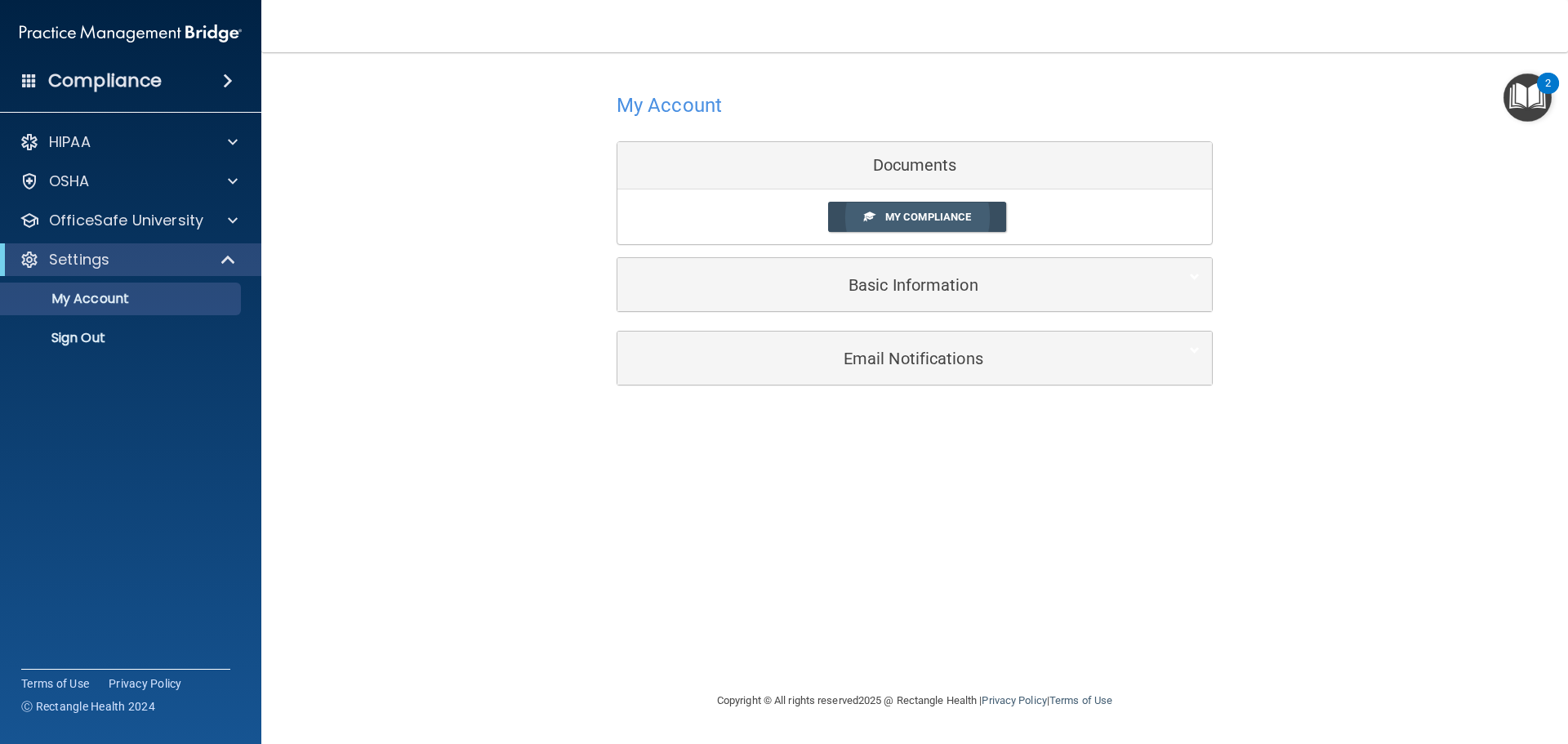
click at [910, 207] on link "My Compliance" at bounding box center [917, 216] width 179 height 31
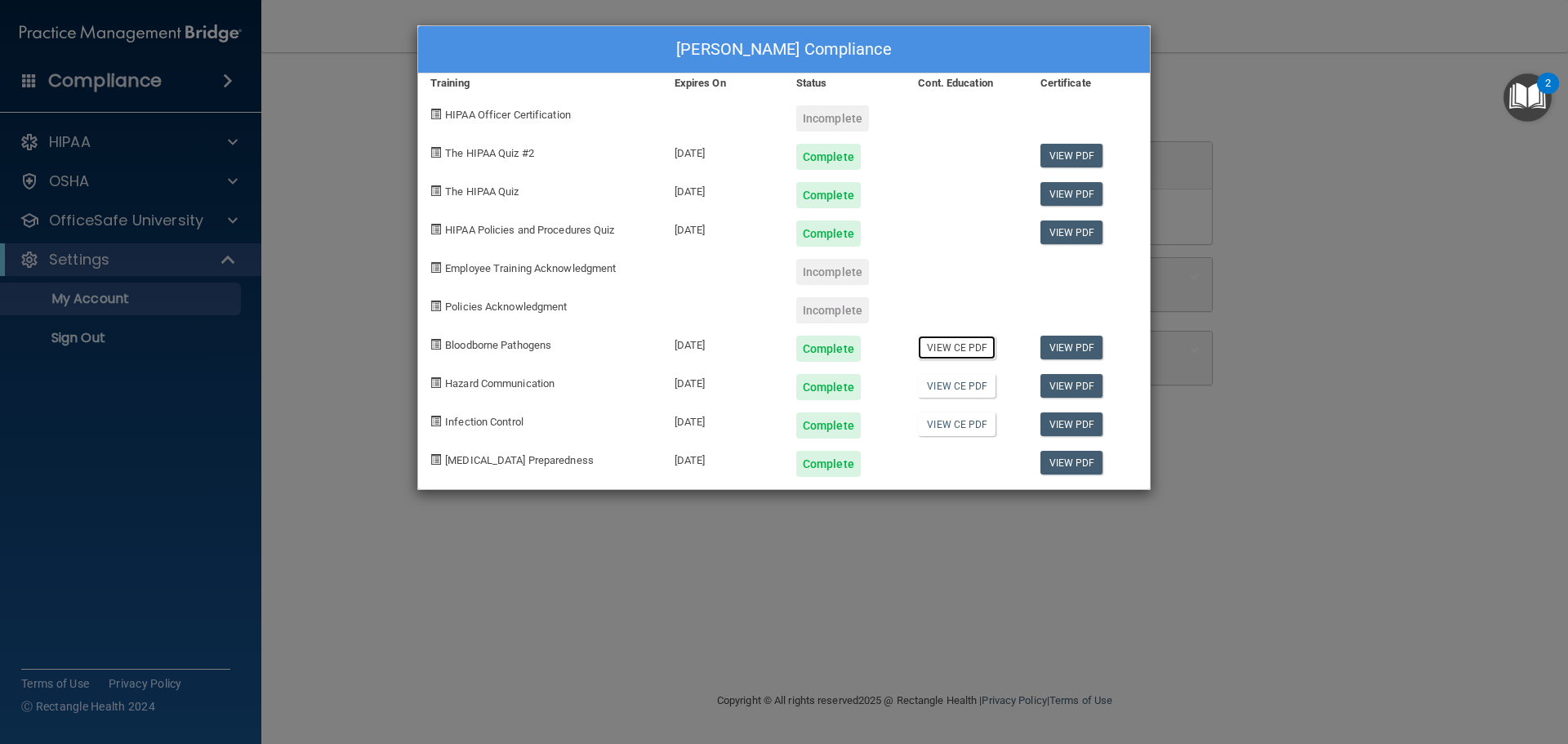
click at [967, 342] on link "View CE PDF" at bounding box center [957, 346] width 78 height 23
click at [951, 389] on link "View CE PDF" at bounding box center [957, 385] width 78 height 23
